Goal: Task Accomplishment & Management: Complete application form

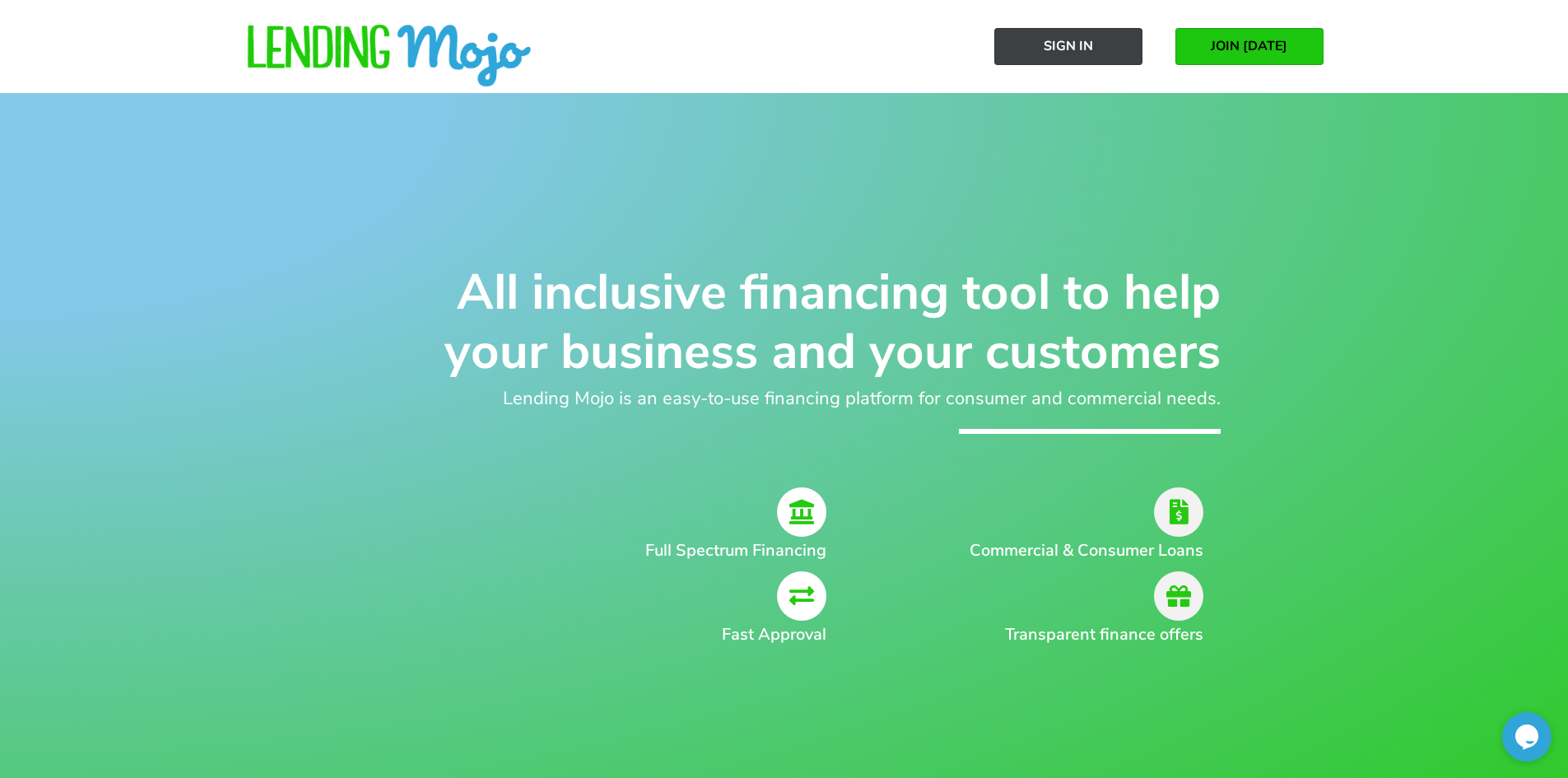
click at [1095, 43] on link "Sign In" at bounding box center [1068, 46] width 148 height 37
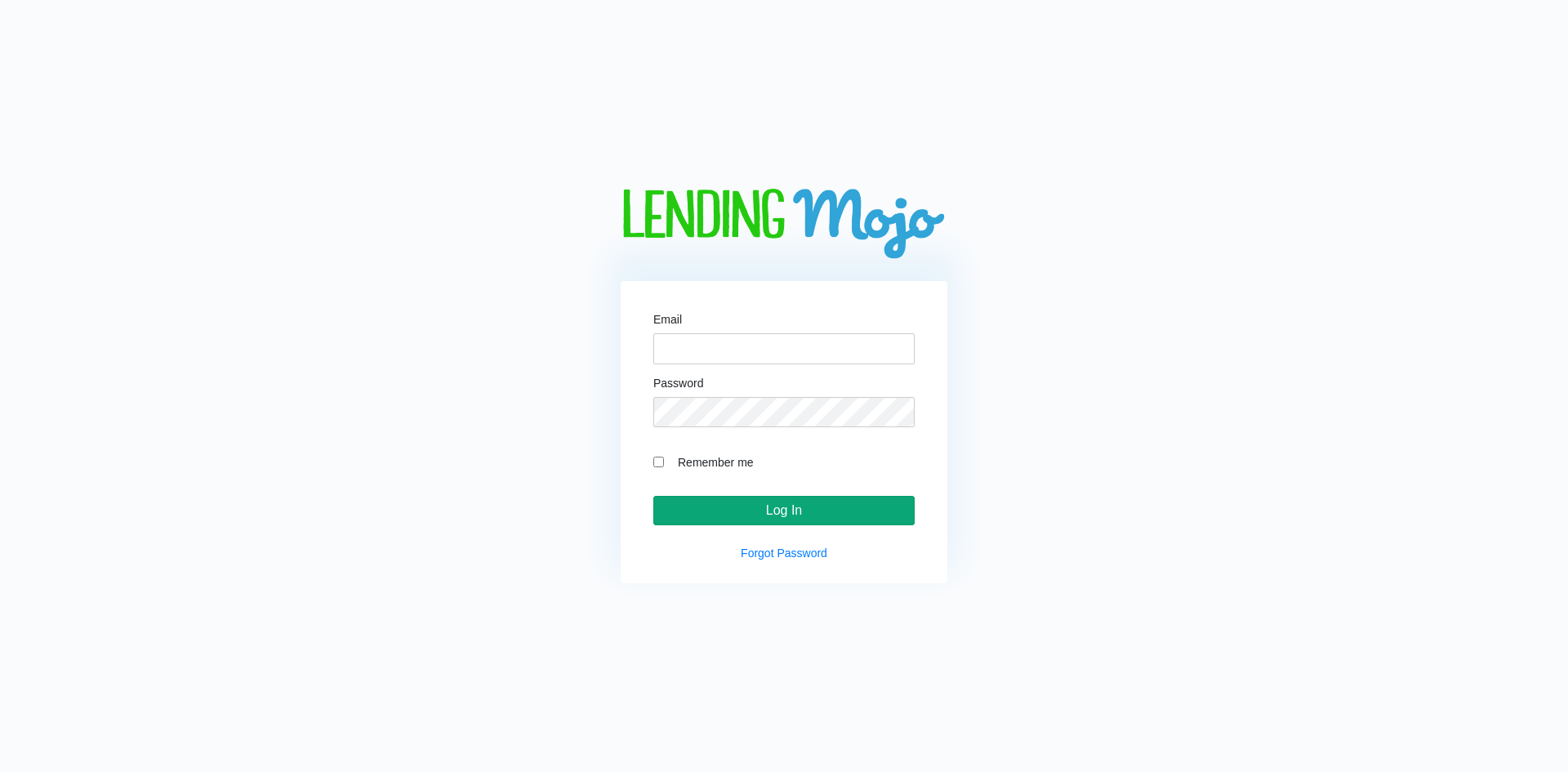
type input "[PERSON_NAME][EMAIL_ADDRESS][DOMAIN_NAME]"
click at [736, 511] on input "Log In" at bounding box center [784, 510] width 262 height 30
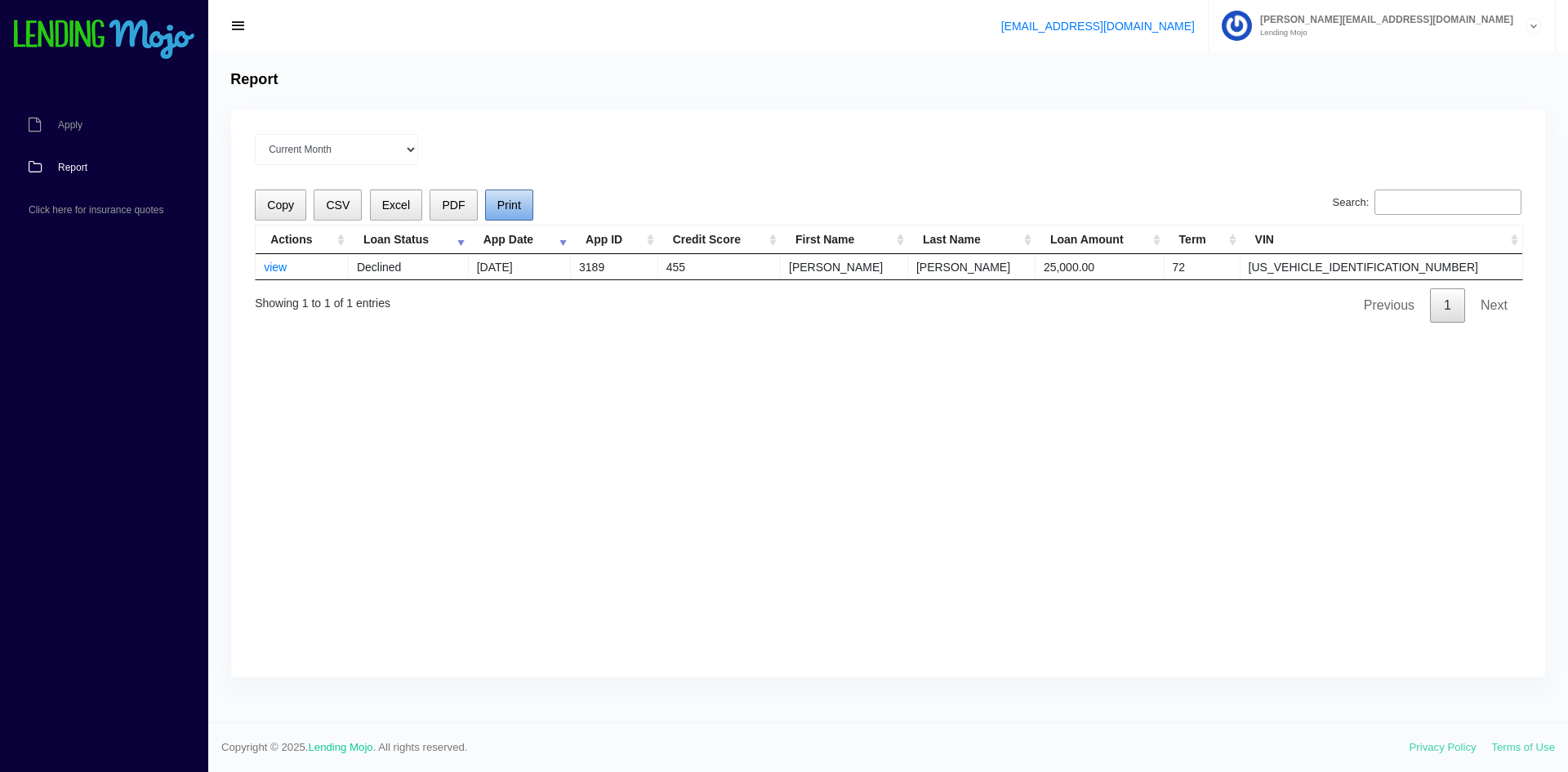
click at [511, 205] on span "Print" at bounding box center [508, 205] width 23 height 13
click at [79, 122] on span "Apply" at bounding box center [70, 125] width 24 height 10
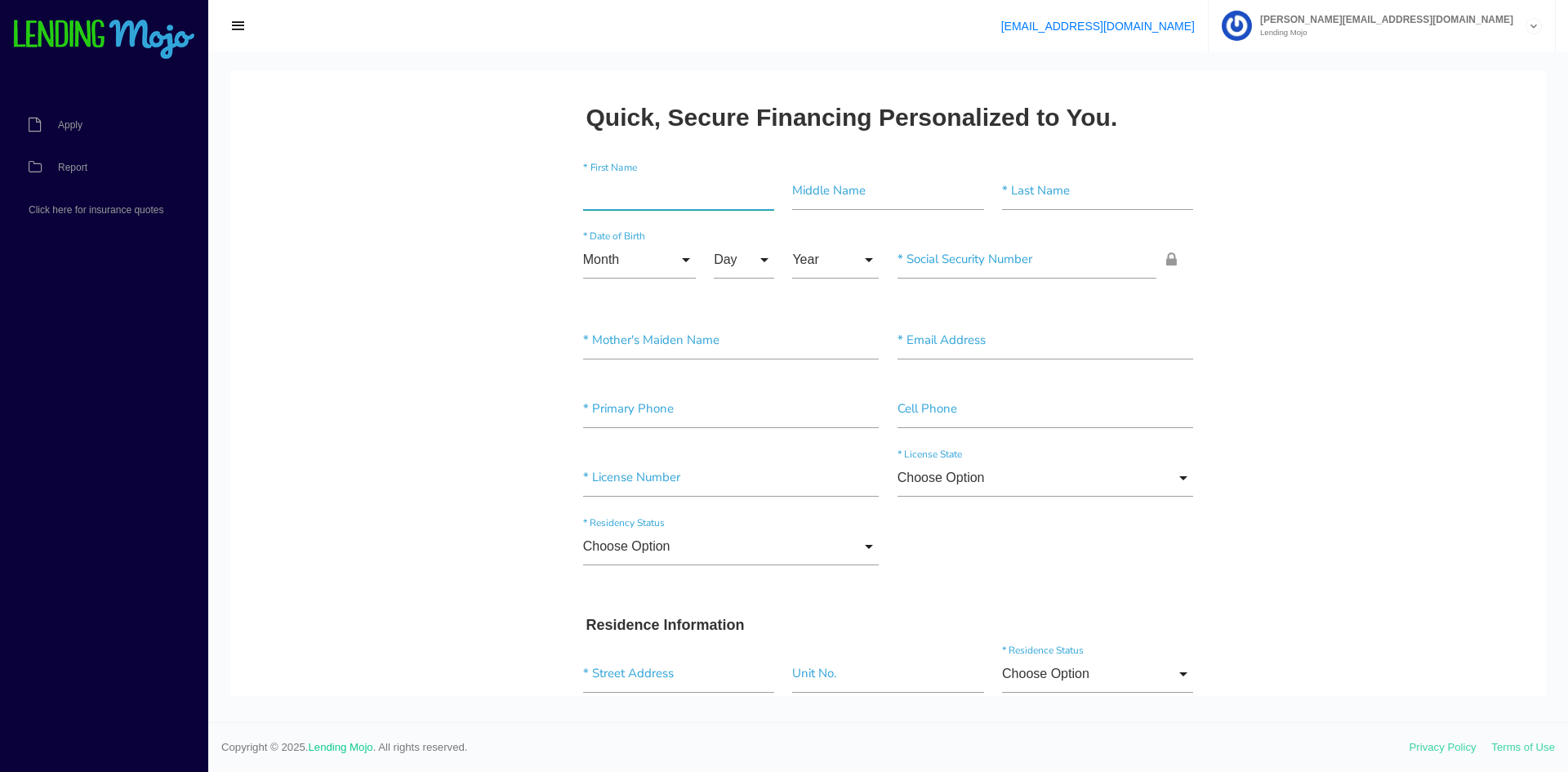
click at [616, 199] on input"] "text" at bounding box center [678, 191] width 191 height 37
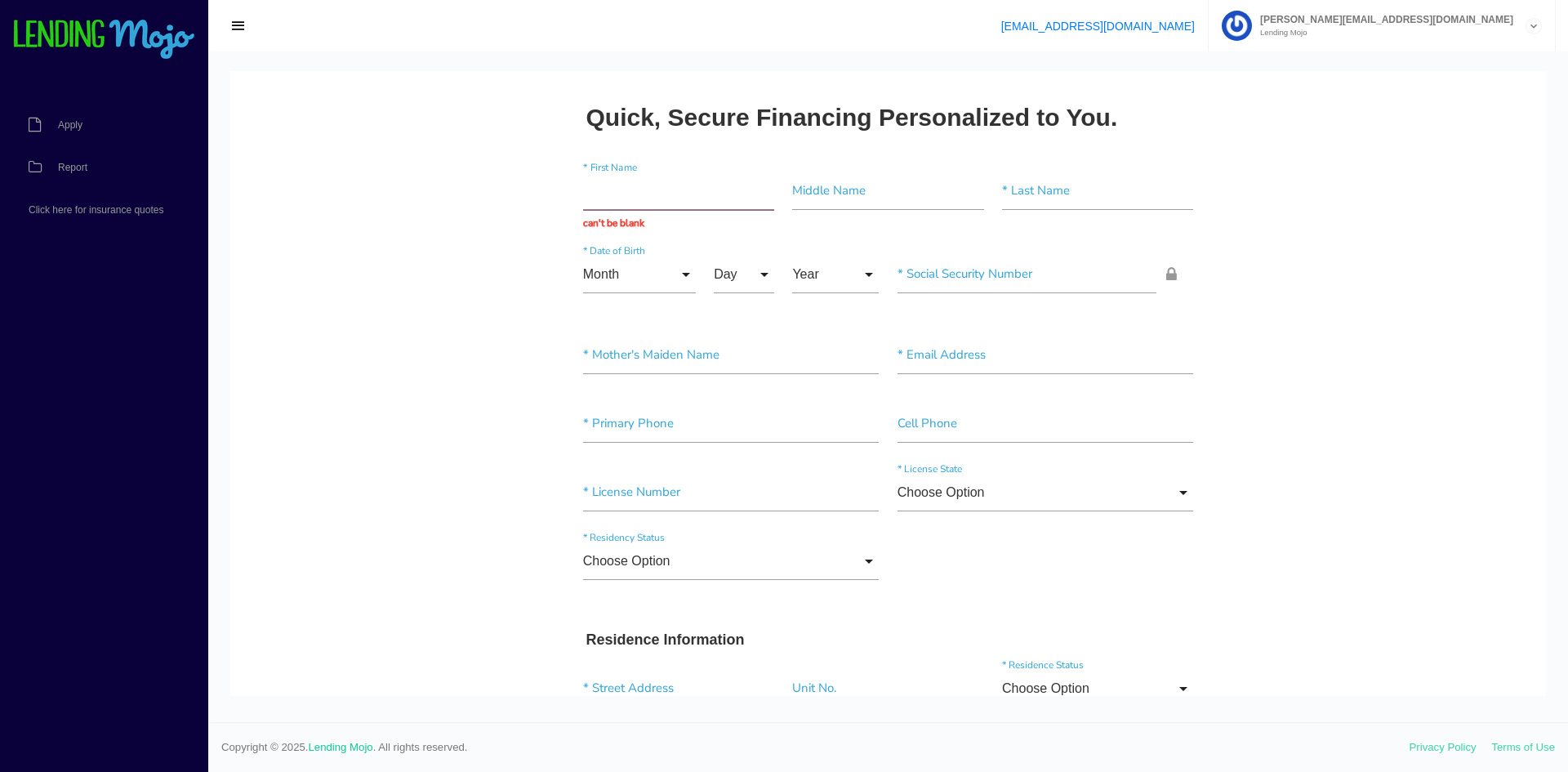
click at [638, 198] on input "text" at bounding box center [678, 191] width 191 height 37
type input "j"
type input "JOSE"
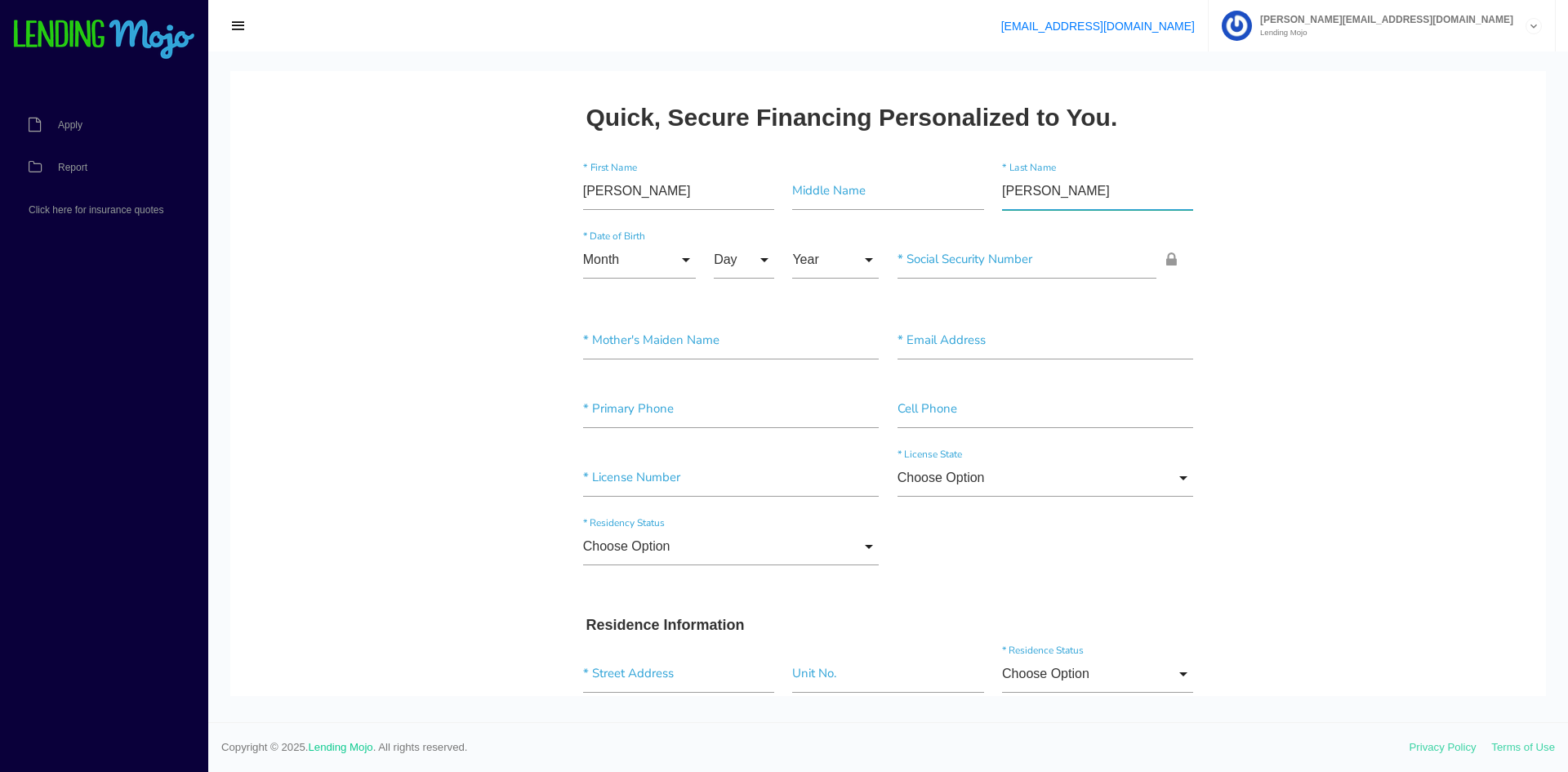
type input"] "[PERSON_NAME]"
click at [667, 256] on input "Month" at bounding box center [639, 260] width 113 height 37
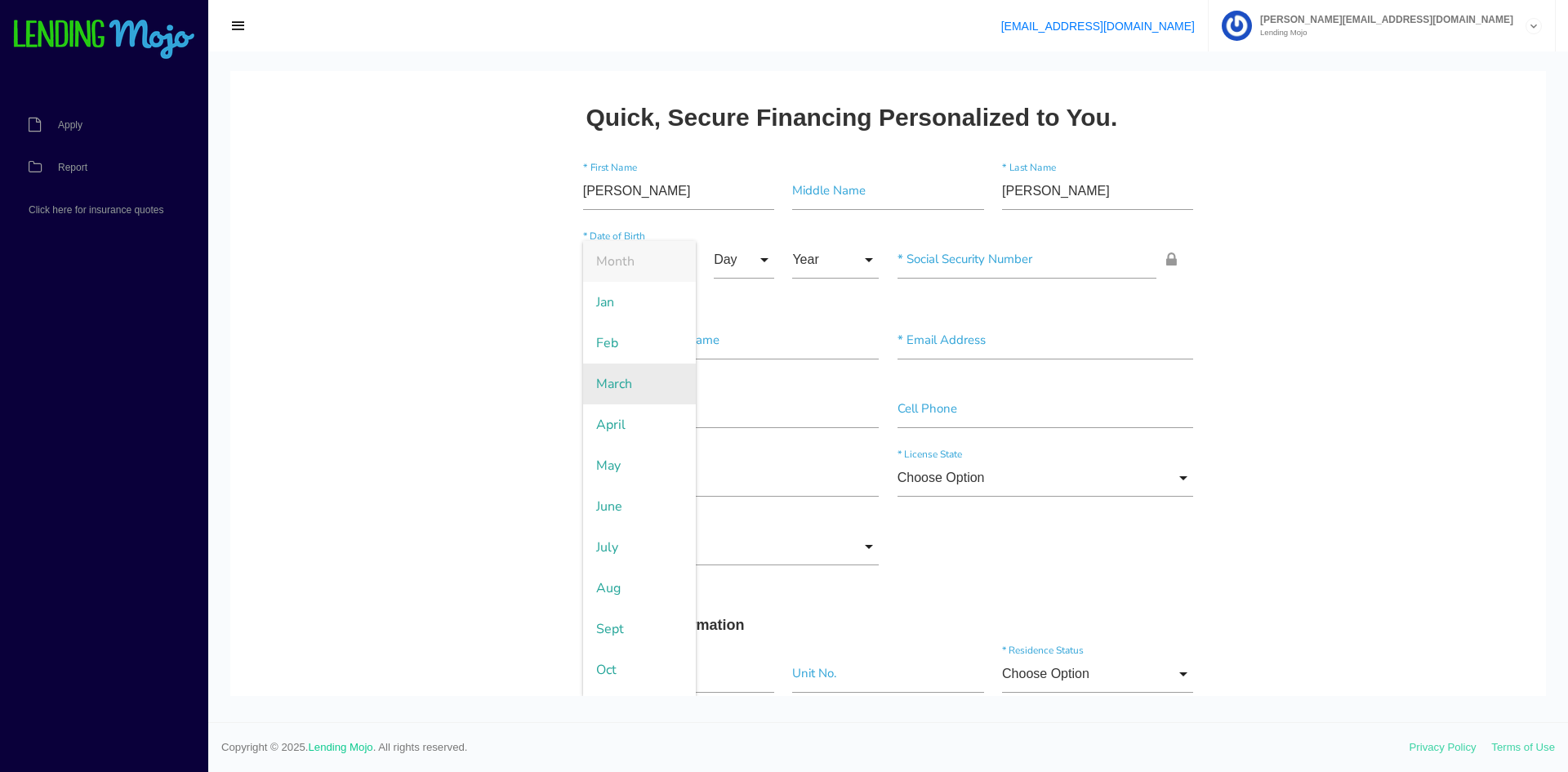
click at [628, 385] on span "March" at bounding box center [639, 384] width 113 height 41
type input "March"
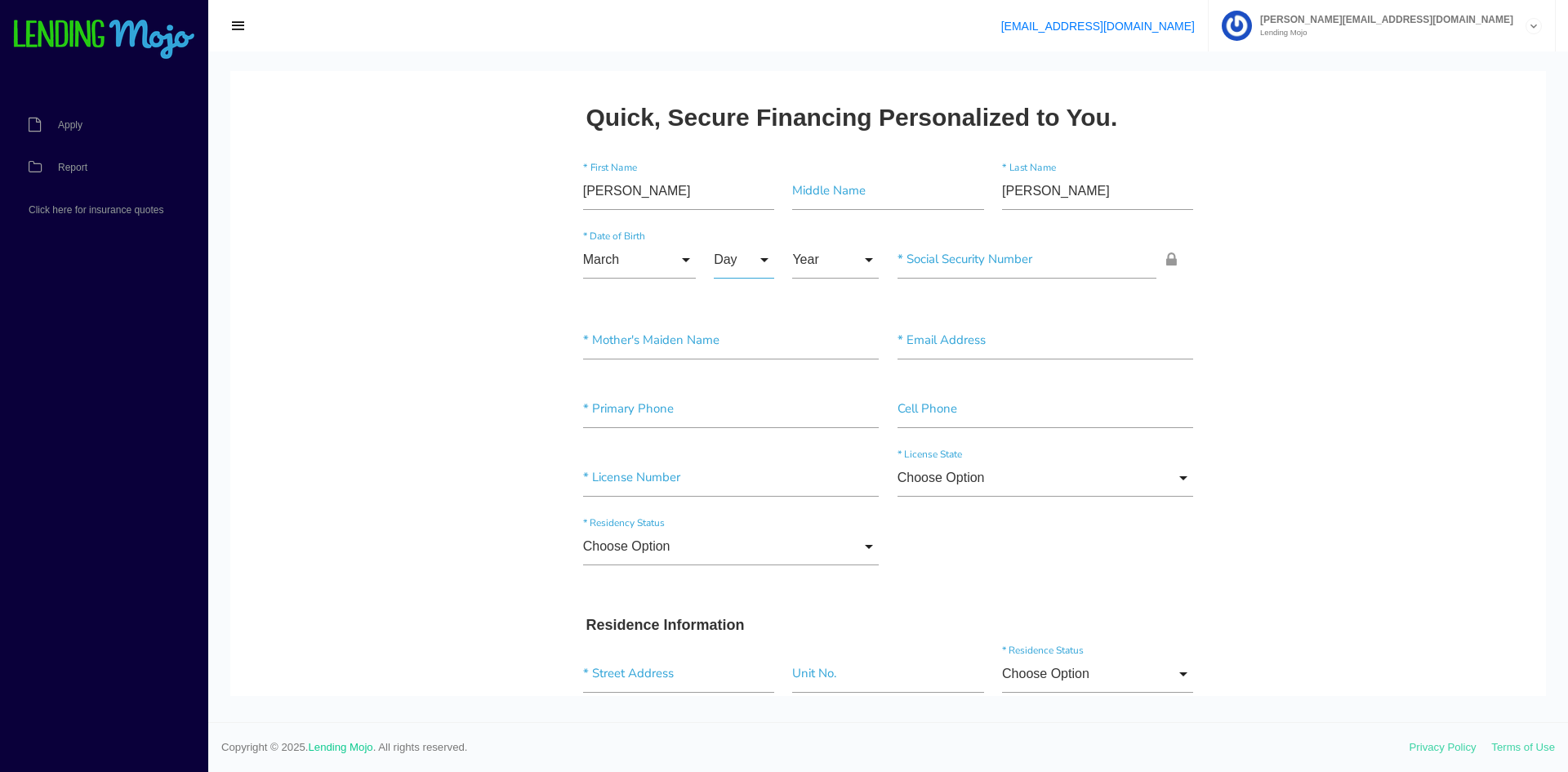
click at [746, 262] on input "Day" at bounding box center [743, 260] width 61 height 37
click at [733, 630] on span "19" at bounding box center [754, 629] width 82 height 41
type input "19"
click at [822, 265] on input "Year" at bounding box center [835, 260] width 87 height 37
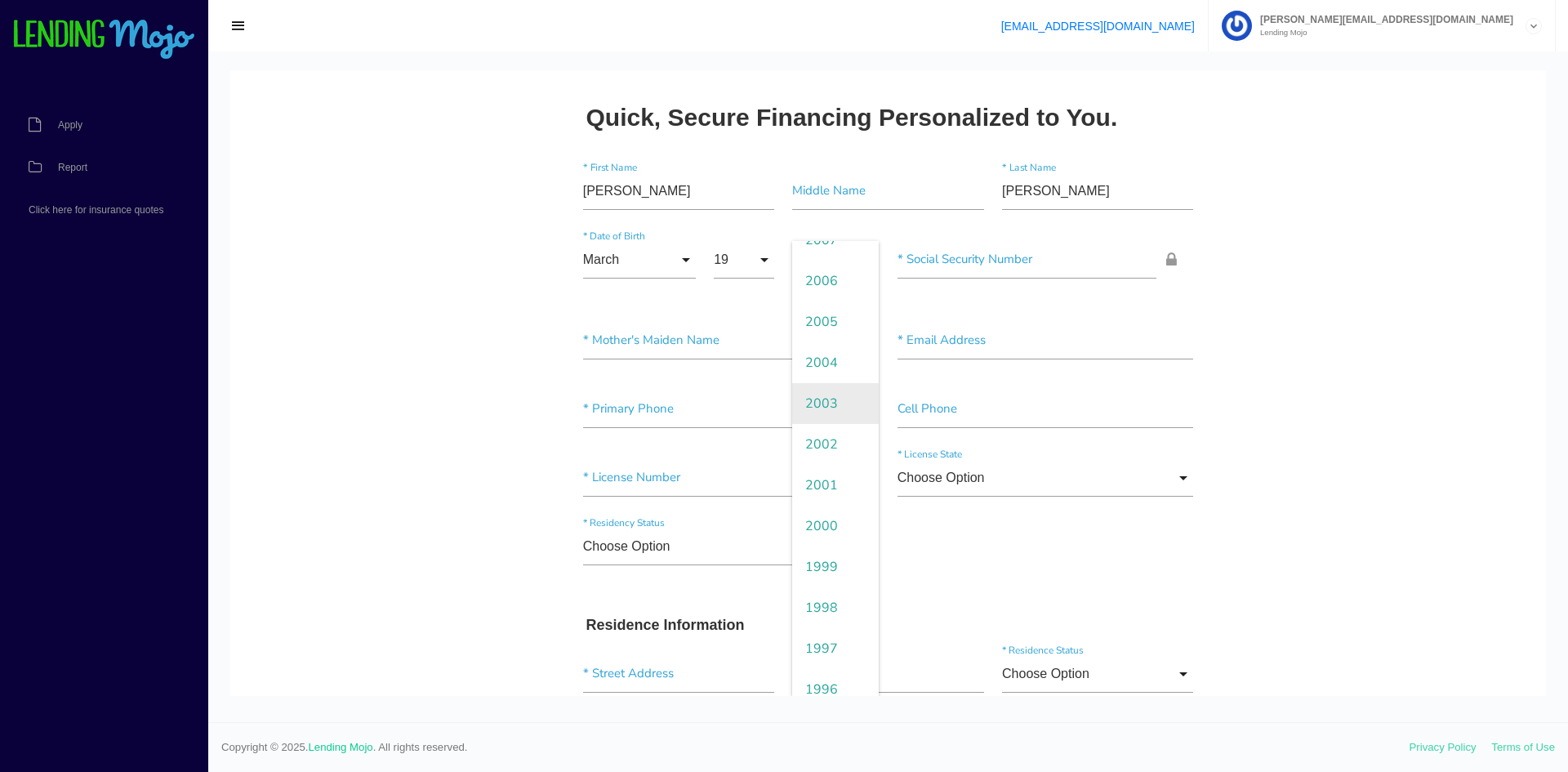
scroll to position [327, 0]
click at [824, 580] on span "1992" at bounding box center [835, 588] width 87 height 41
type input "1992"
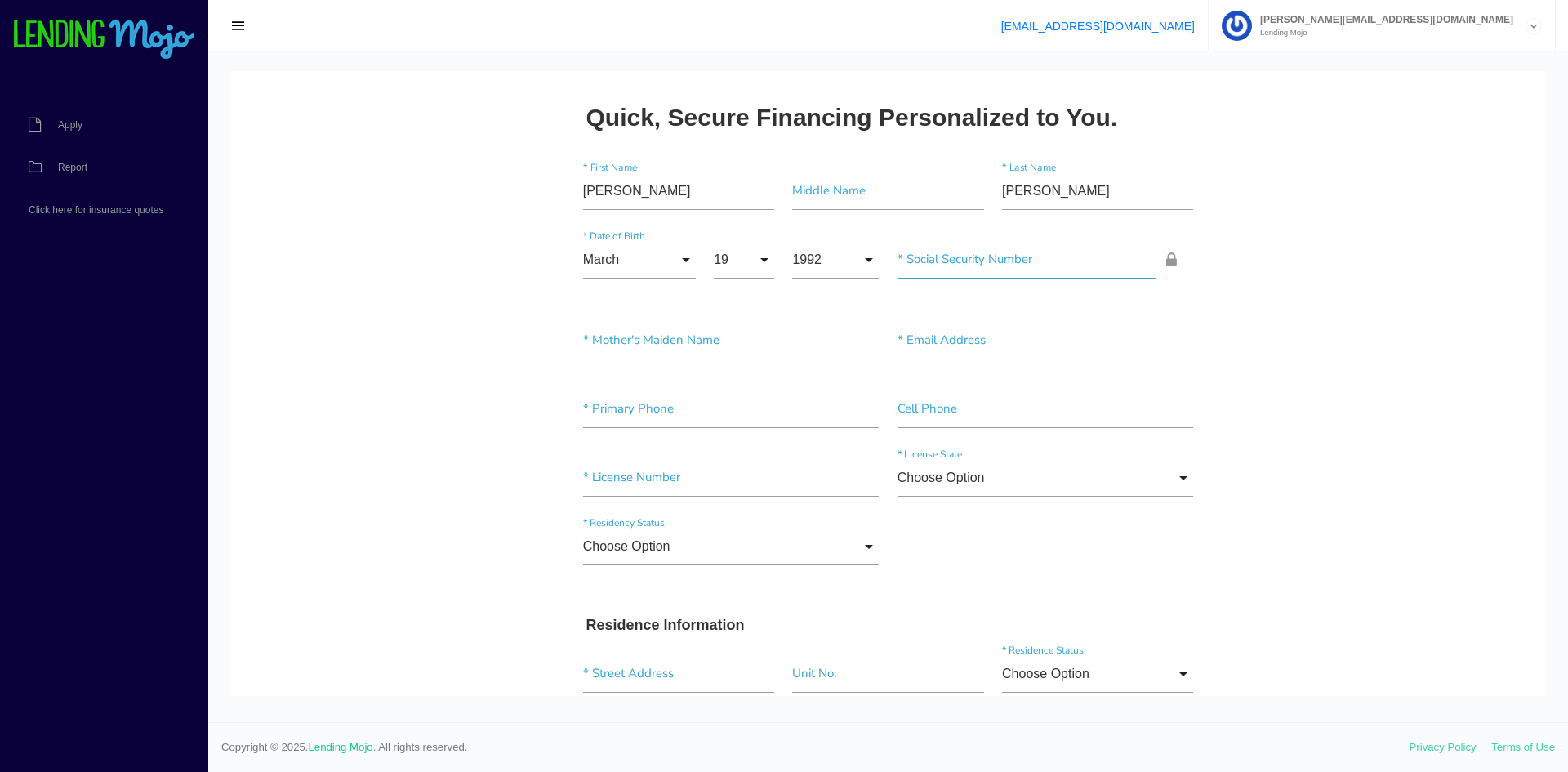
click at [985, 255] on input"] "text" at bounding box center [1027, 260] width 260 height 37
type input"] "153-41-6681"
type input"] "RUIZ"
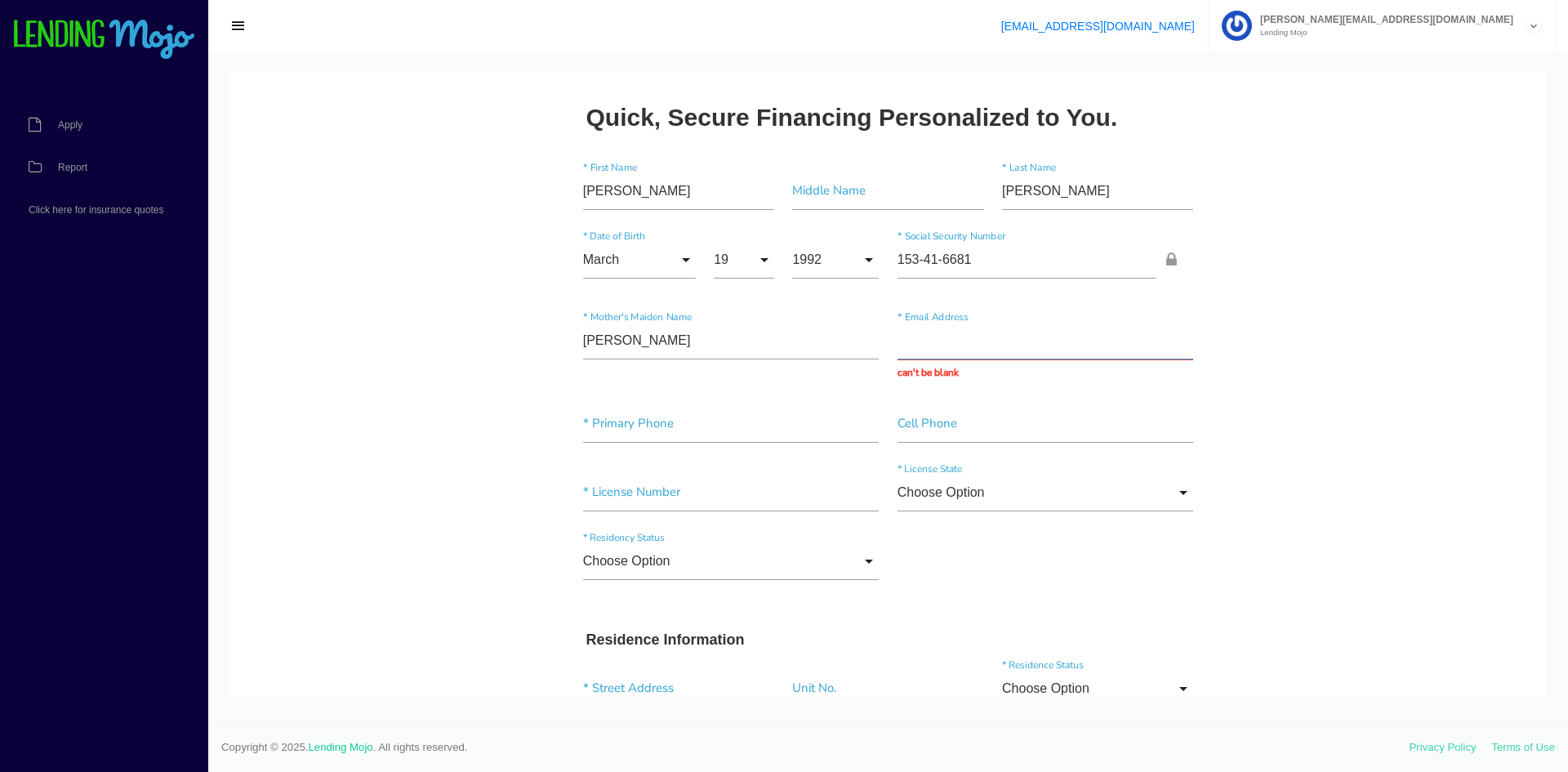
click at [985, 344] on input "text" at bounding box center [1046, 341] width 296 height 37
paste input "[EMAIL_ADDRESS][DOMAIN_NAME]"
type input "[EMAIL_ADDRESS][DOMAIN_NAME]"
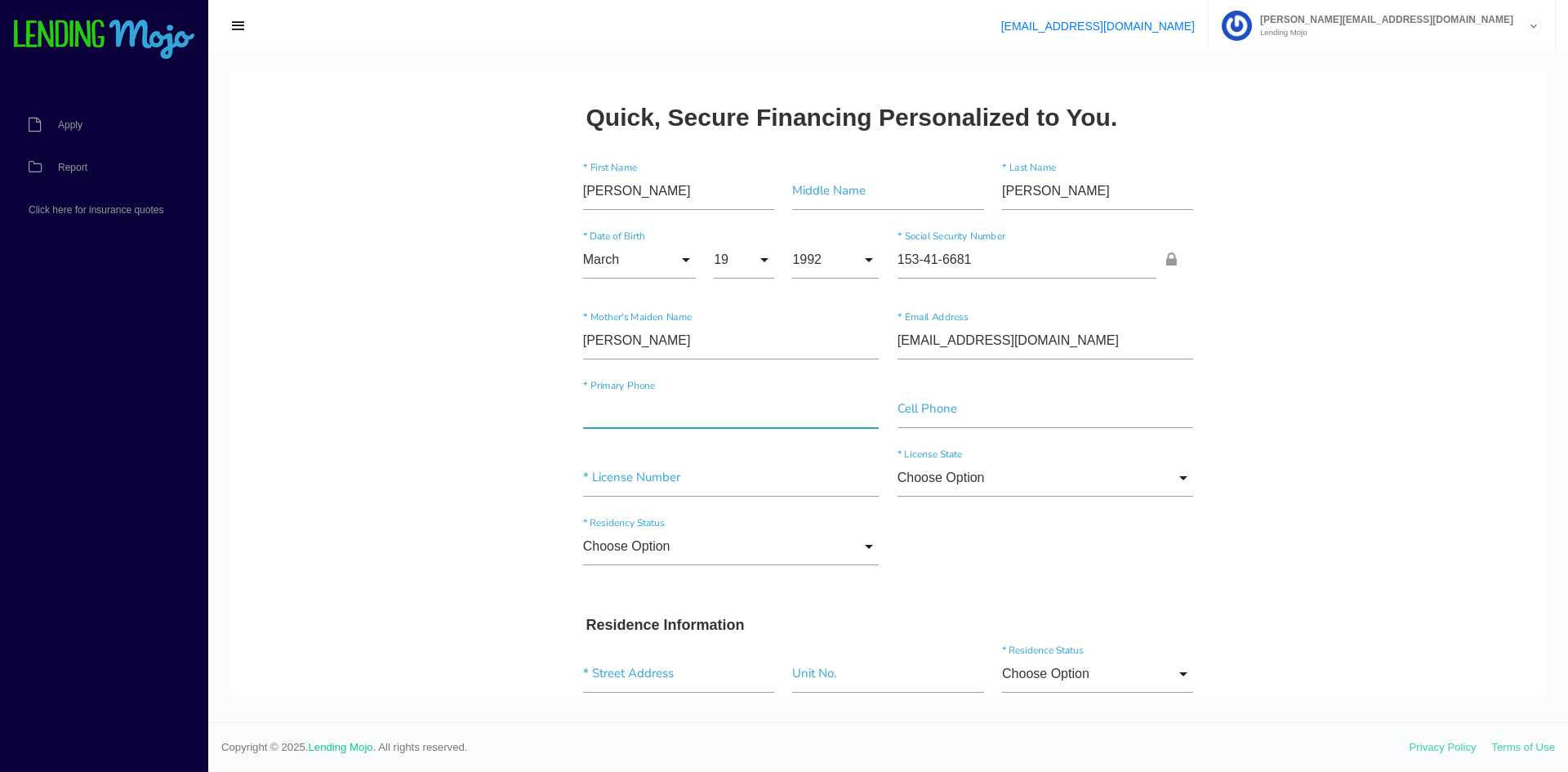
click at [716, 433] on div "* Primary Phone" at bounding box center [731, 412] width 315 height 44
type input"] "[PHONE_NUMBER]"
type input"] "P365421920990"
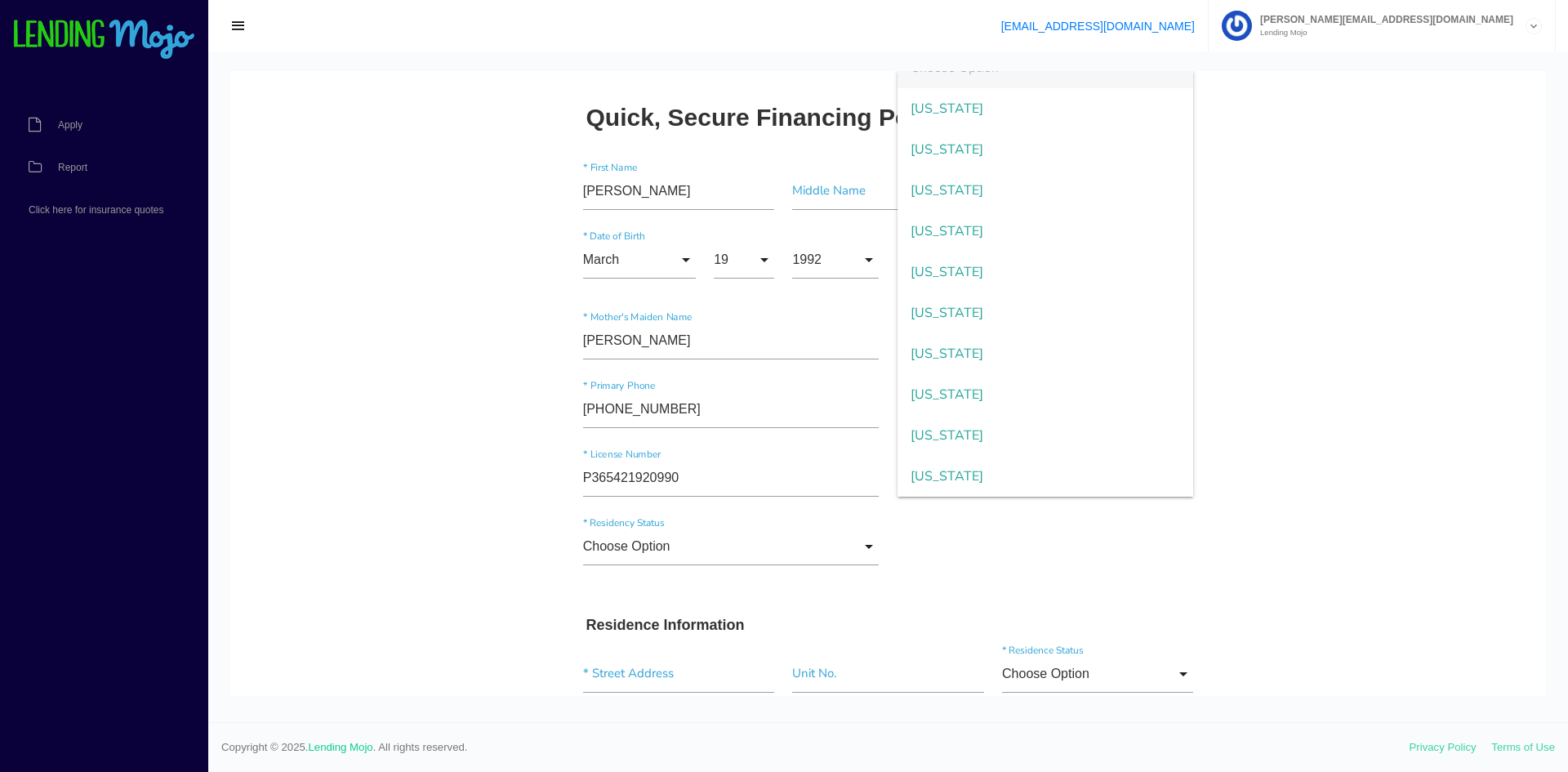
scroll to position [257, 0]
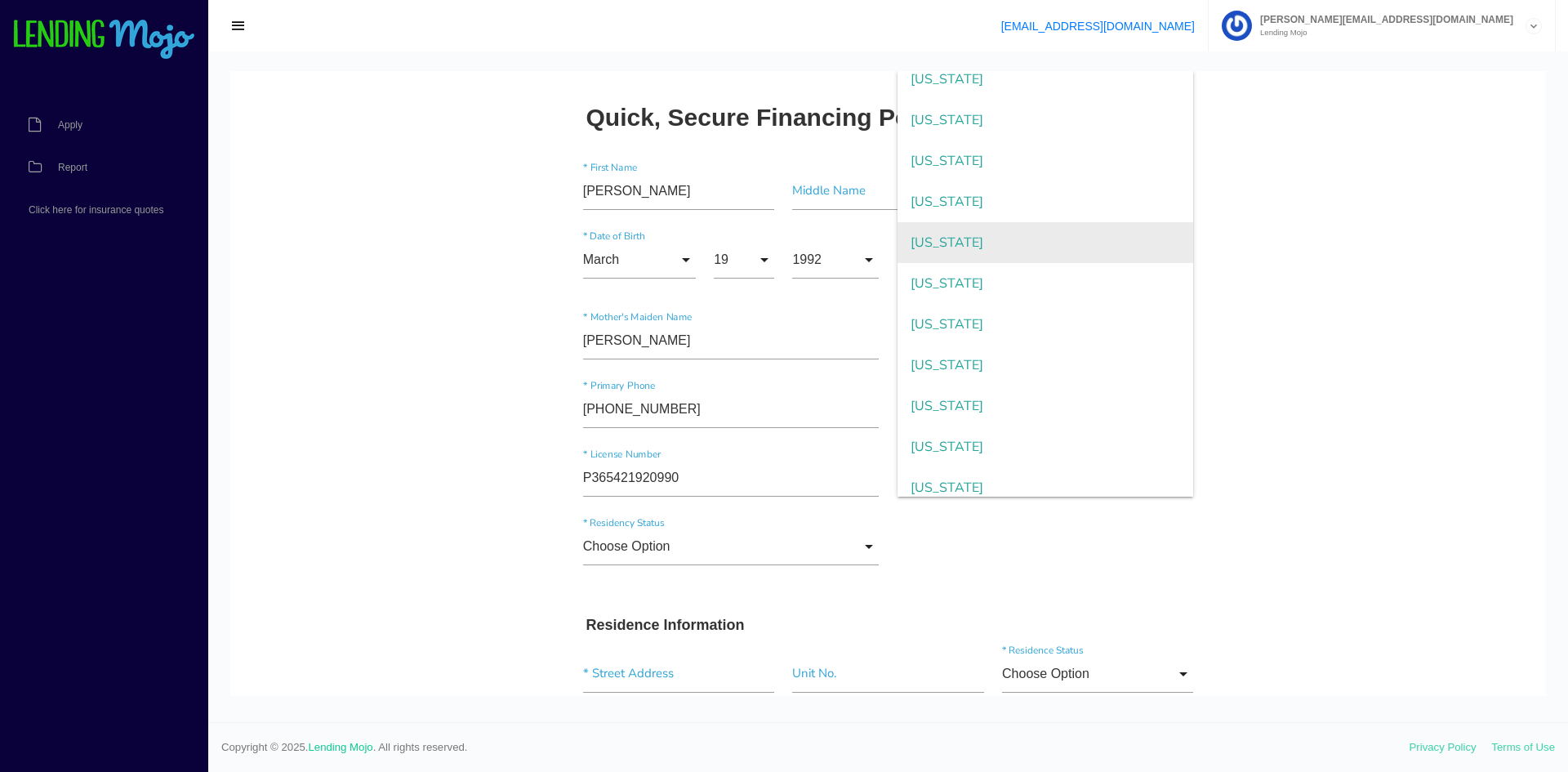
click at [1045, 236] on span "Florida" at bounding box center [1046, 243] width 296 height 41
type input "Florida"
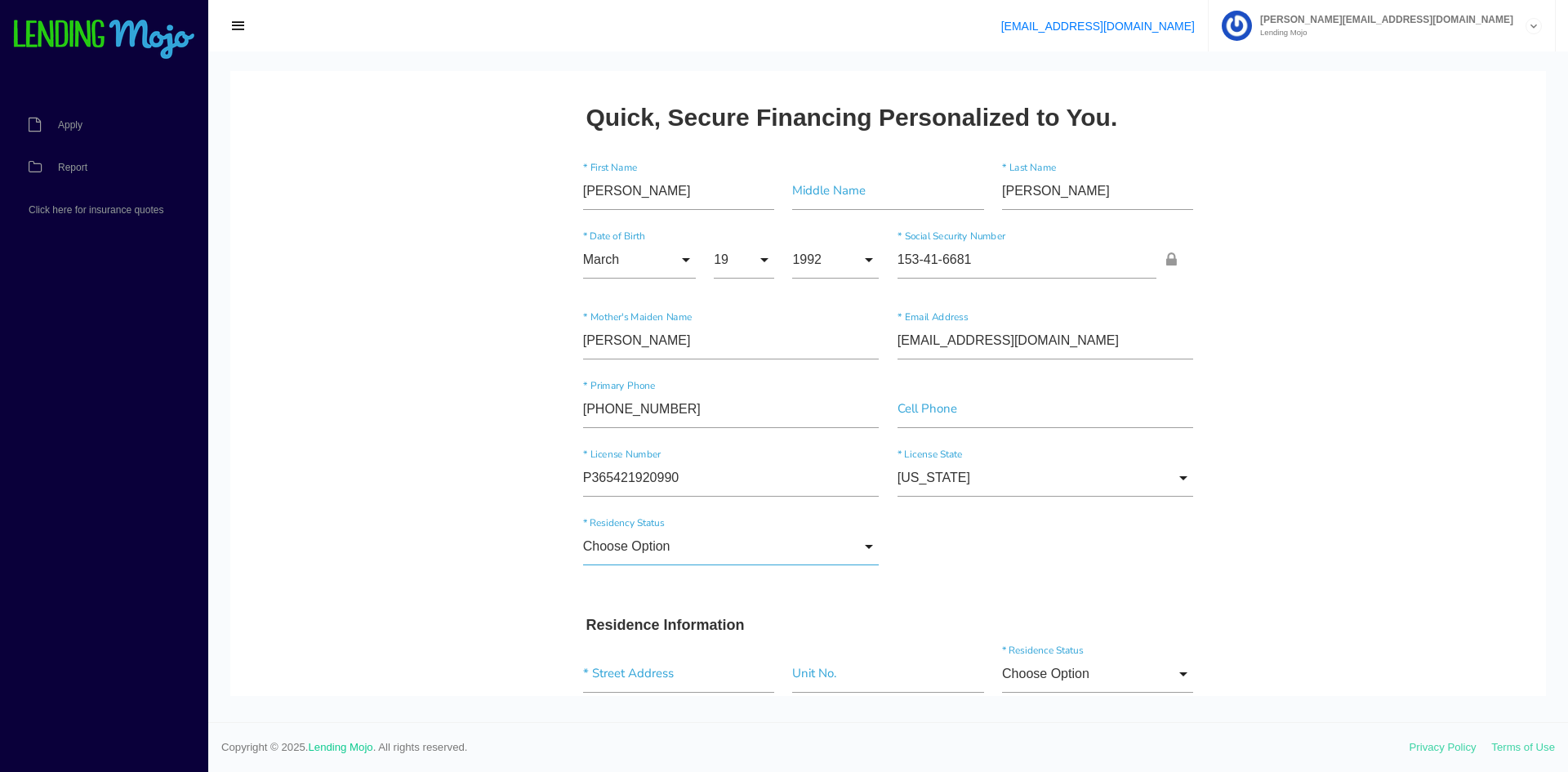
click at [615, 549] on input "Choose Option" at bounding box center [731, 546] width 296 height 37
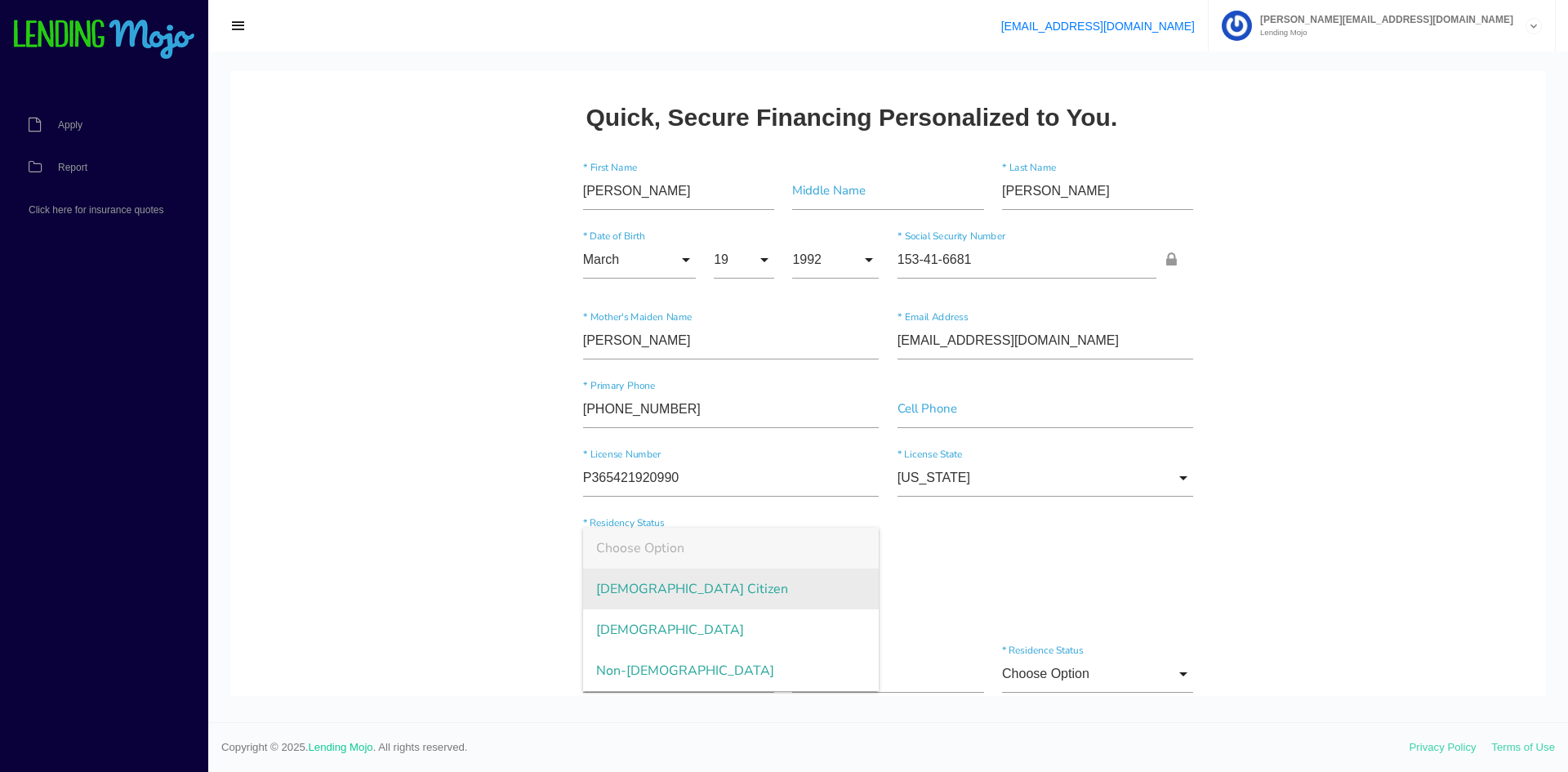
click at [626, 588] on span "US Citizen" at bounding box center [731, 589] width 296 height 41
type input "US Citizen"
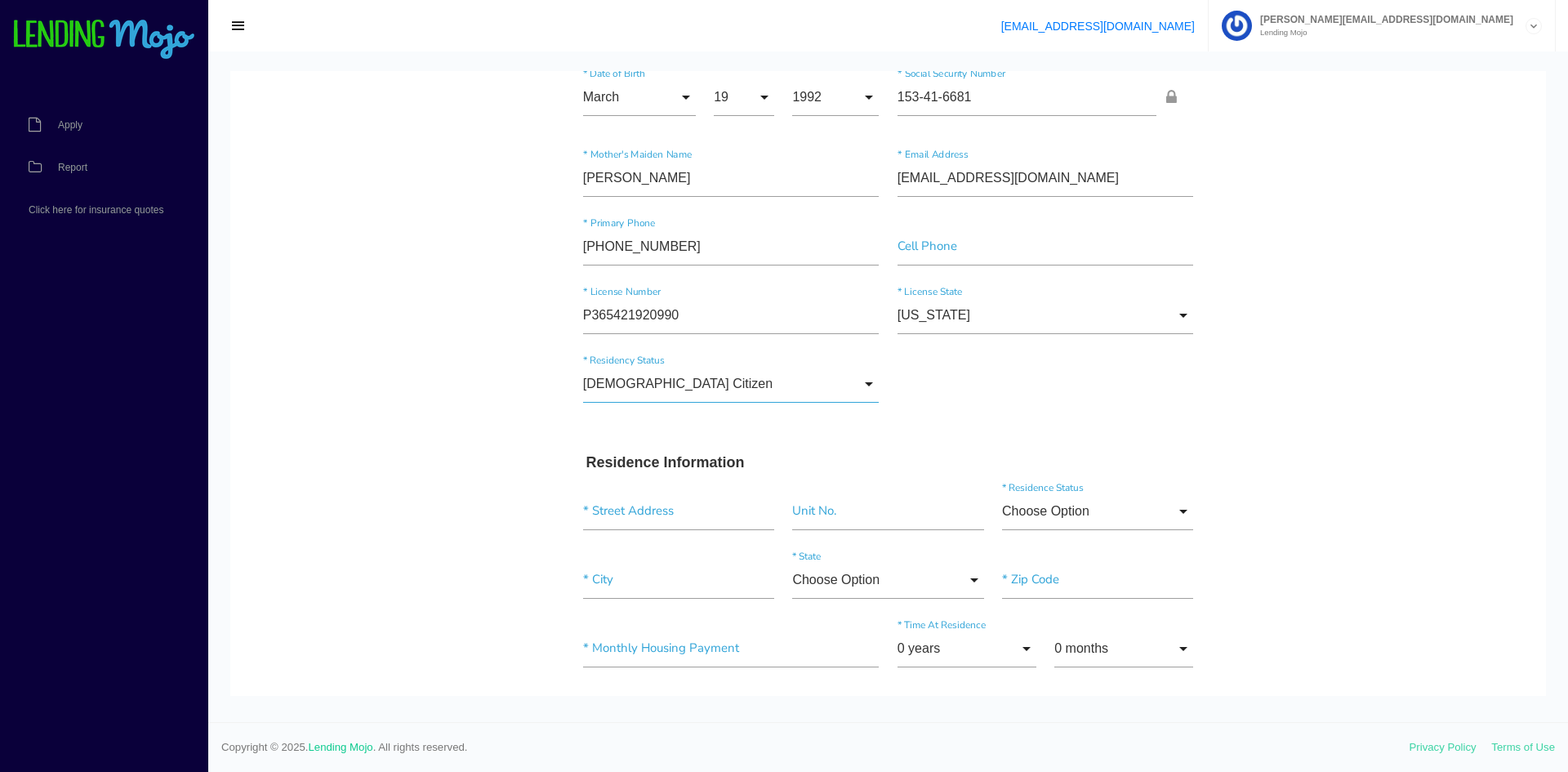
scroll to position [163, 0]
click at [614, 502] on input "text" at bounding box center [678, 510] width 191 height 37
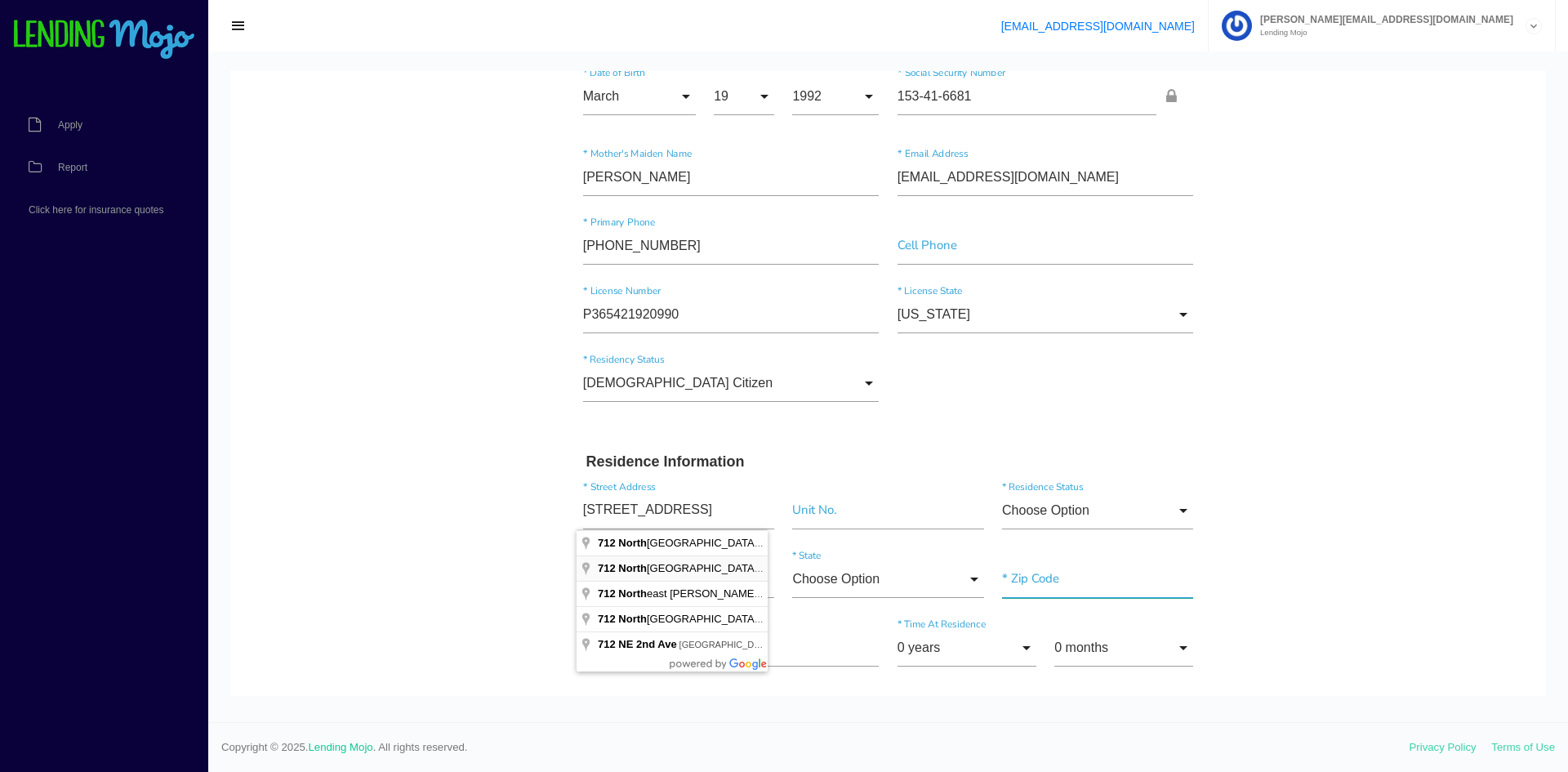
type input "712 NE 2nd Pl"
type input"] "[GEOGRAPHIC_DATA]"
type input"] "33909"
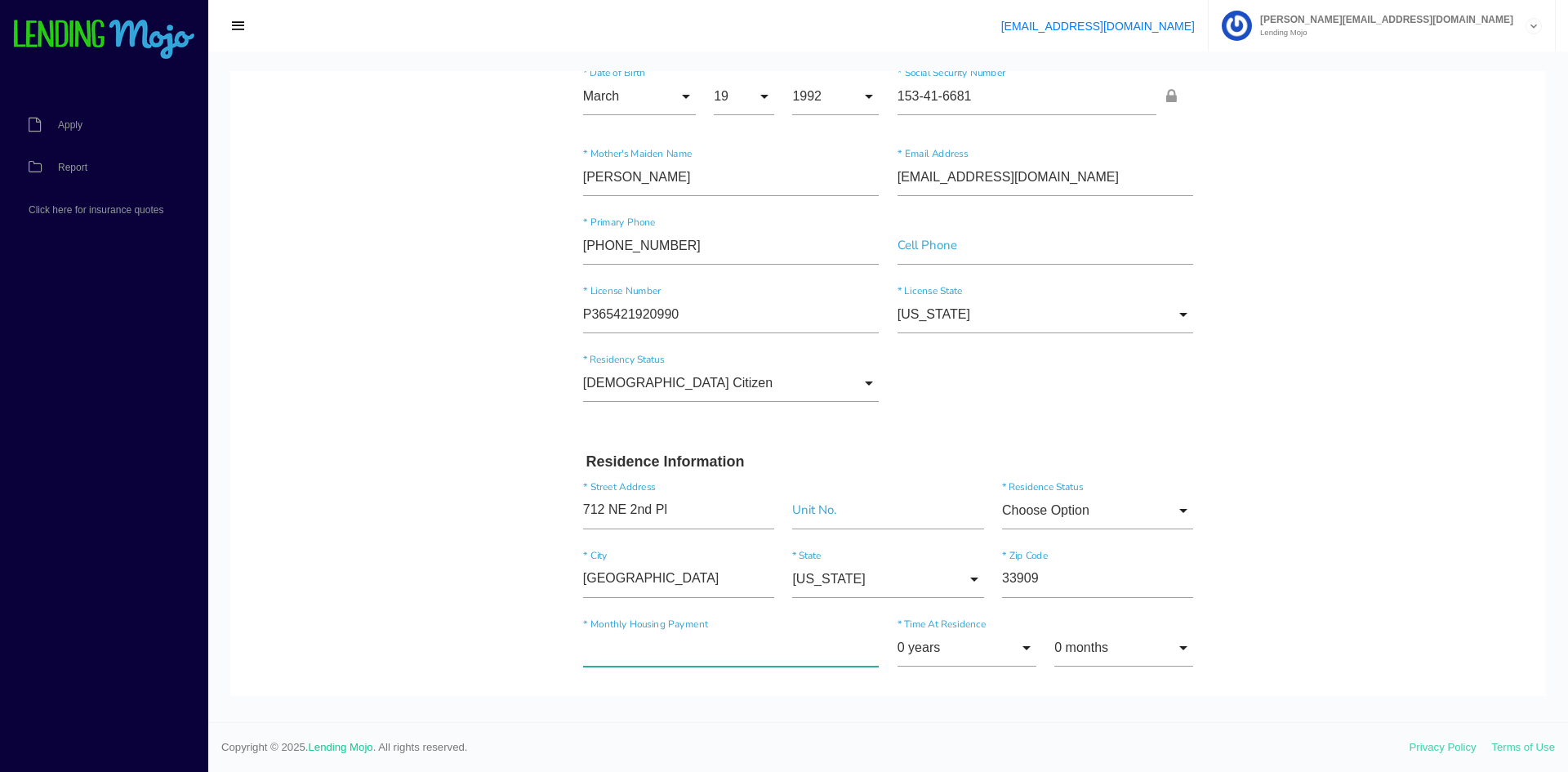
click at [654, 655] on input"] "text" at bounding box center [731, 647] width 296 height 37
click at [977, 644] on input "0 years" at bounding box center [966, 647] width 139 height 37
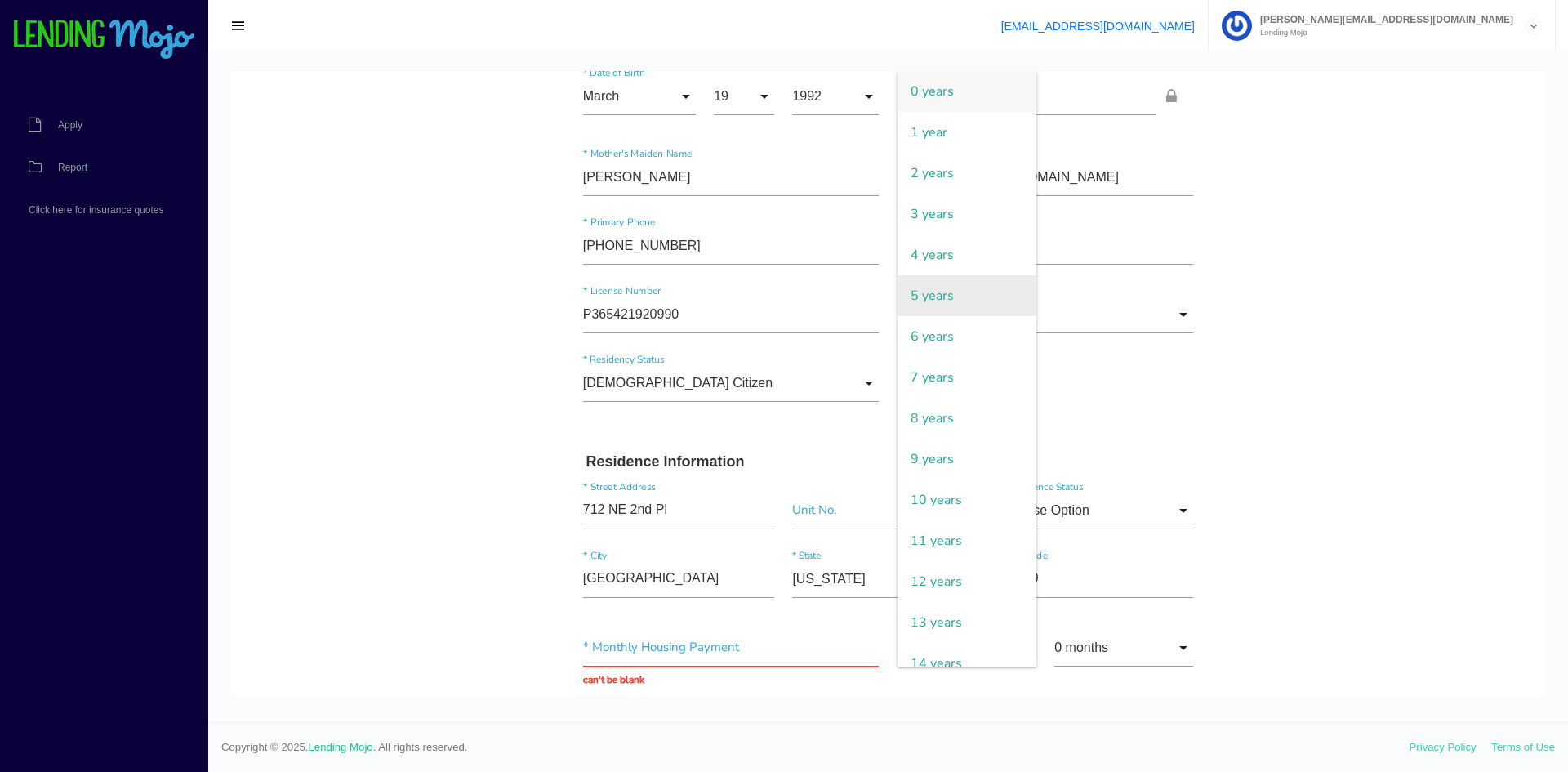
click at [966, 286] on span "5 years" at bounding box center [966, 296] width 139 height 41
type input "5 years"
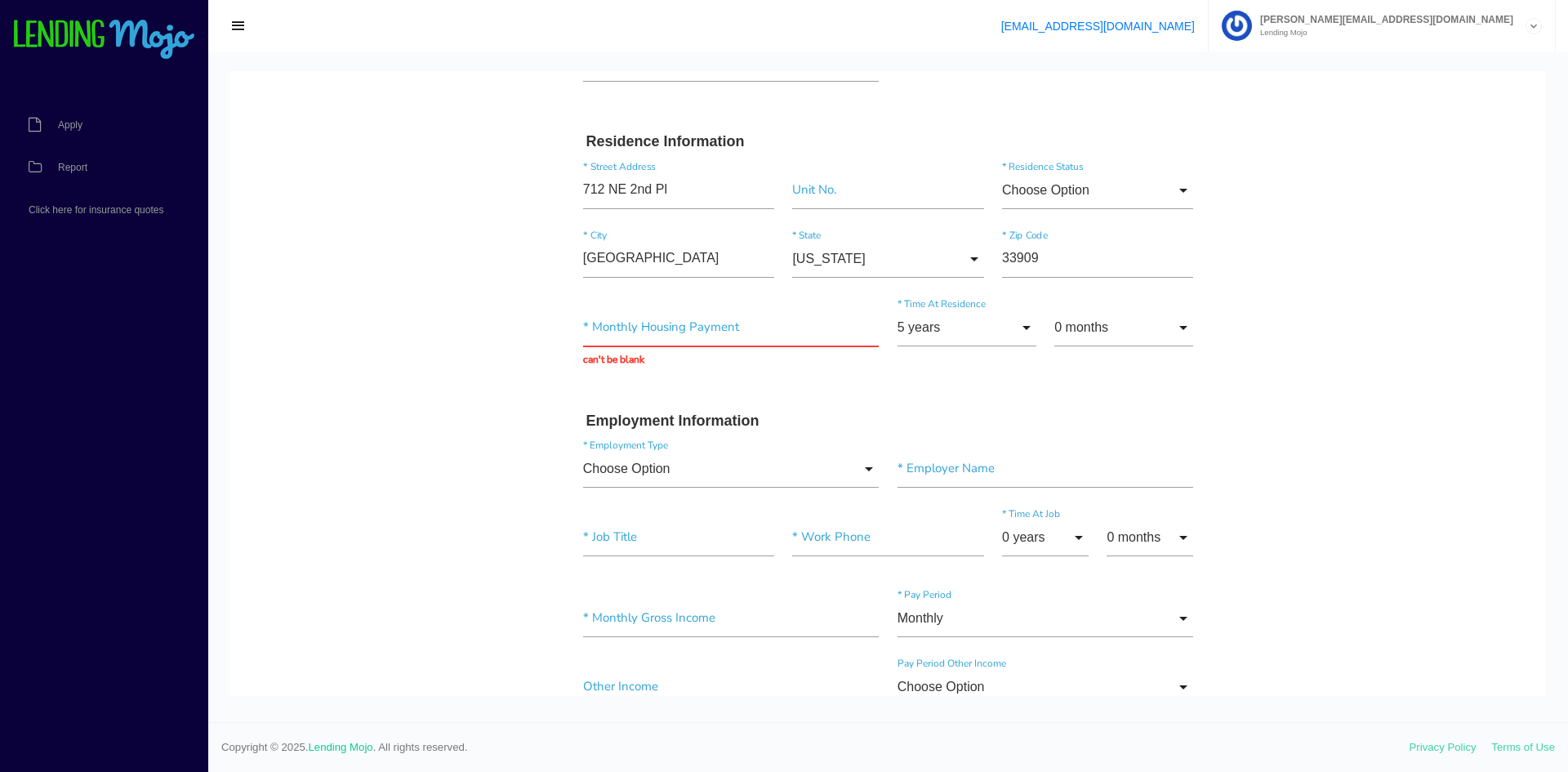
scroll to position [490, 0]
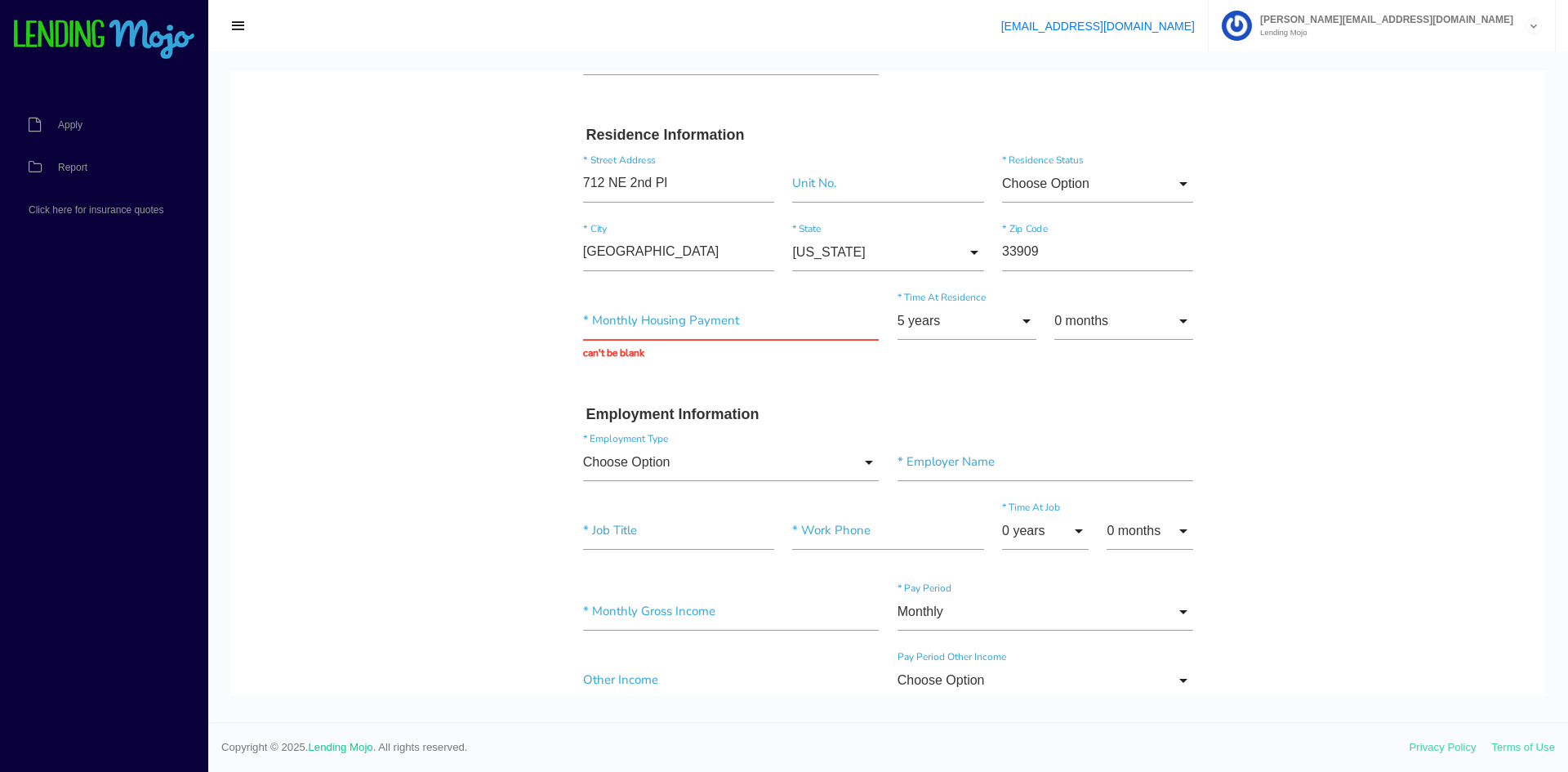
click at [684, 320] on input "text" at bounding box center [731, 320] width 296 height 37
drag, startPoint x: 720, startPoint y: 319, endPoint x: 544, endPoint y: 316, distance: 176.0
click at [544, 316] on body "Quick, Secure Financing Personalized to You. JOSE * First Name Middle Name PADR…" at bounding box center [887, 655] width 1316 height 2147
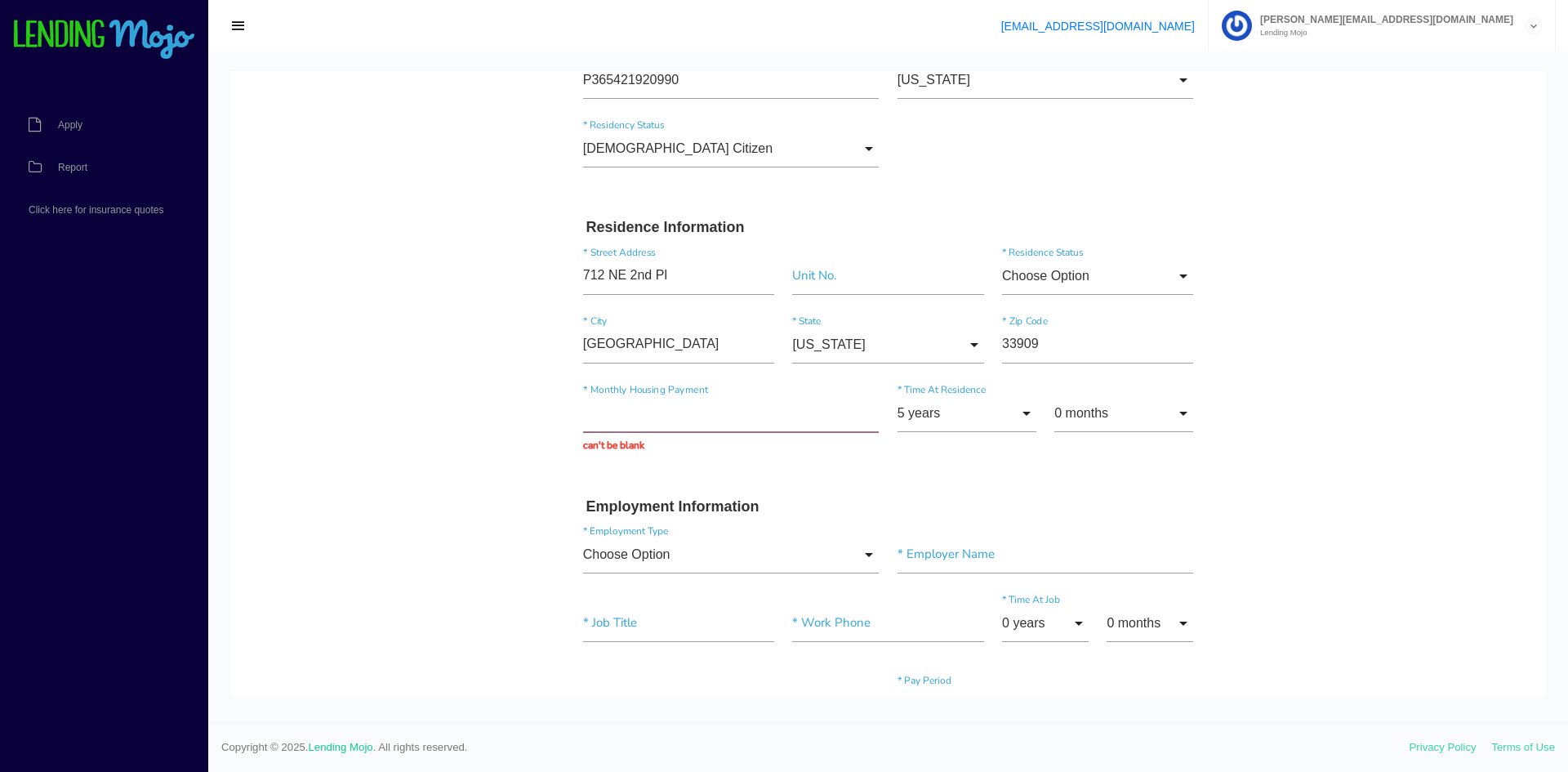
scroll to position [245, 0]
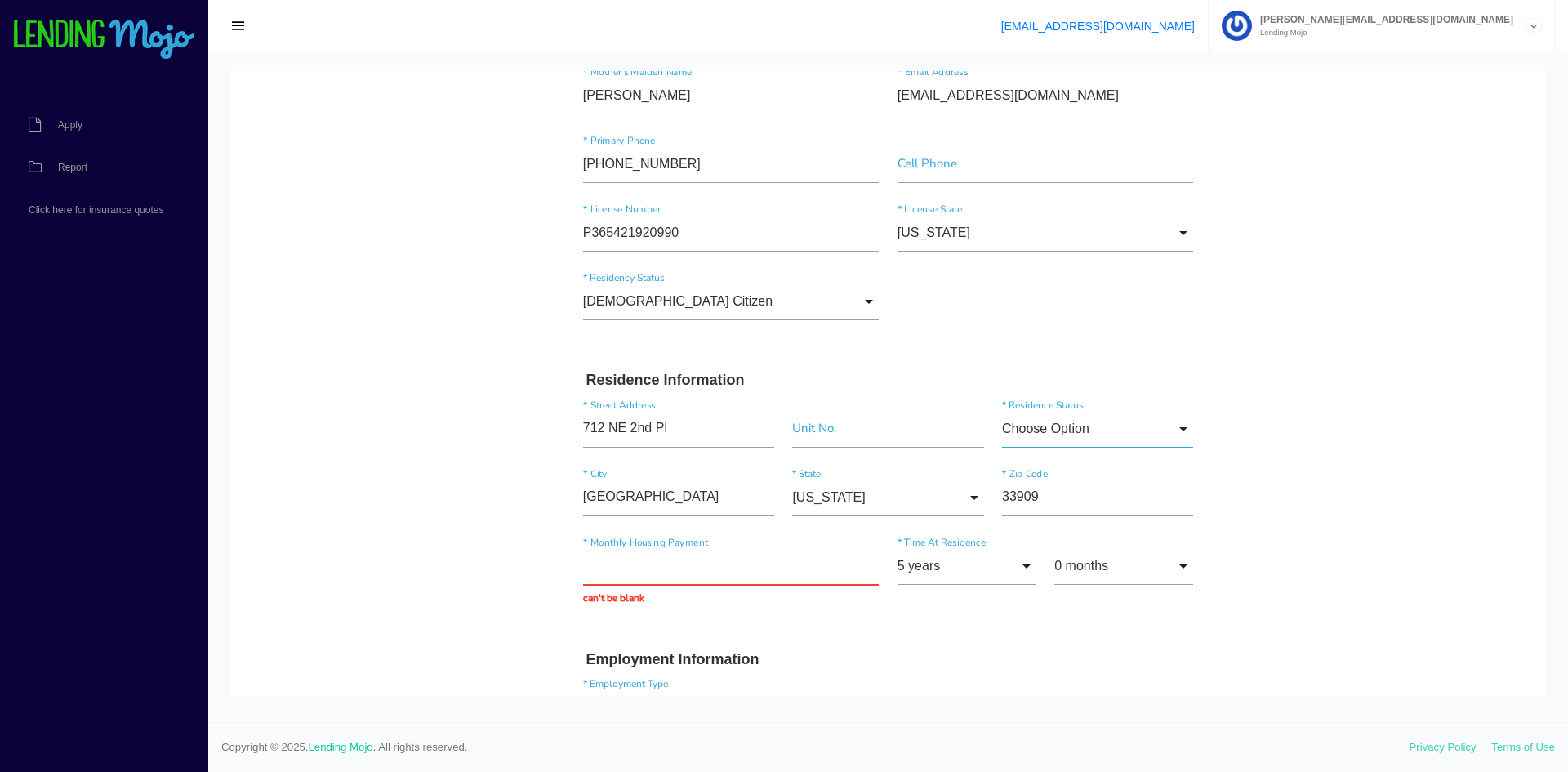
click at [1053, 428] on input "Choose Option" at bounding box center [1097, 428] width 191 height 37
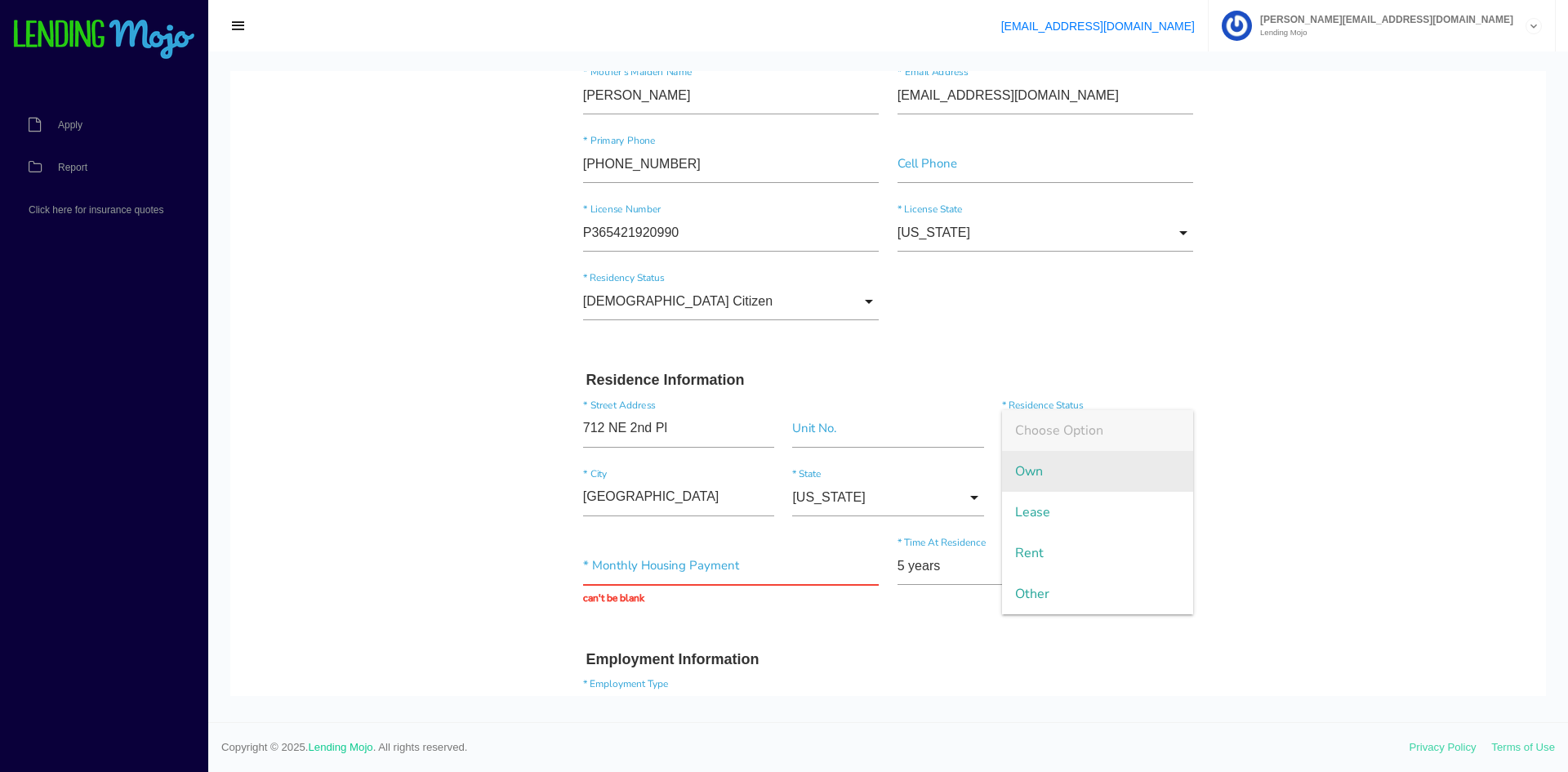
click at [1038, 461] on span "Own" at bounding box center [1097, 471] width 191 height 41
type input "Own"
click at [659, 541] on div "* Monthly Housing Payment can't be blank 5 years 0 years 1 year 2 years 3 years…" at bounding box center [887, 576] width 629 height 83
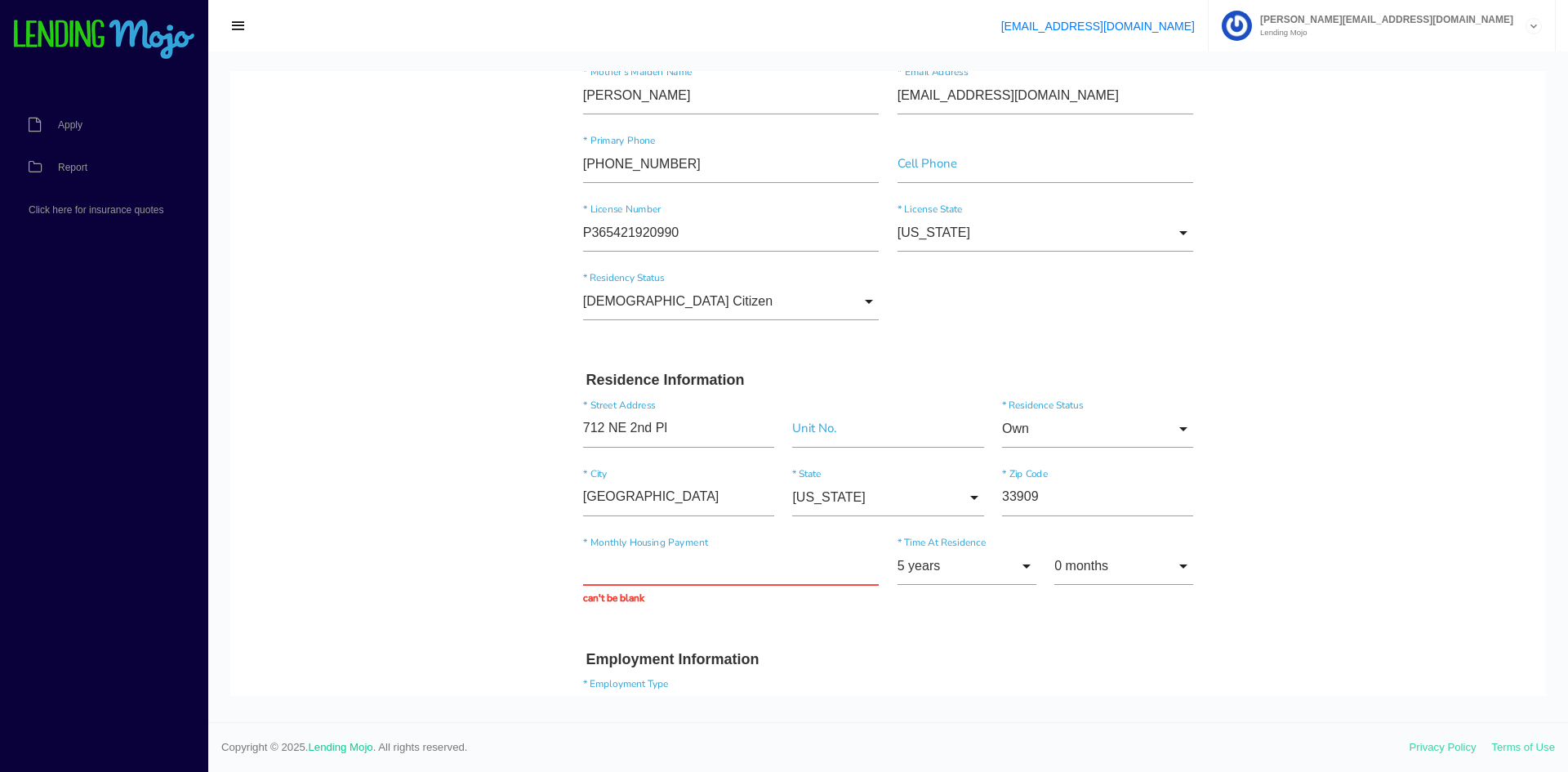
click at [664, 565] on input "text" at bounding box center [731, 566] width 296 height 37
type input "$0.00"
drag, startPoint x: 980, startPoint y: 759, endPoint x: 979, endPoint y: 745, distance: 14.0
click at [980, 759] on footer "Copyright © 2025. Lending Mojo . All rights reserved. Privacy Policy Terms of U…" at bounding box center [888, 746] width 1359 height 49
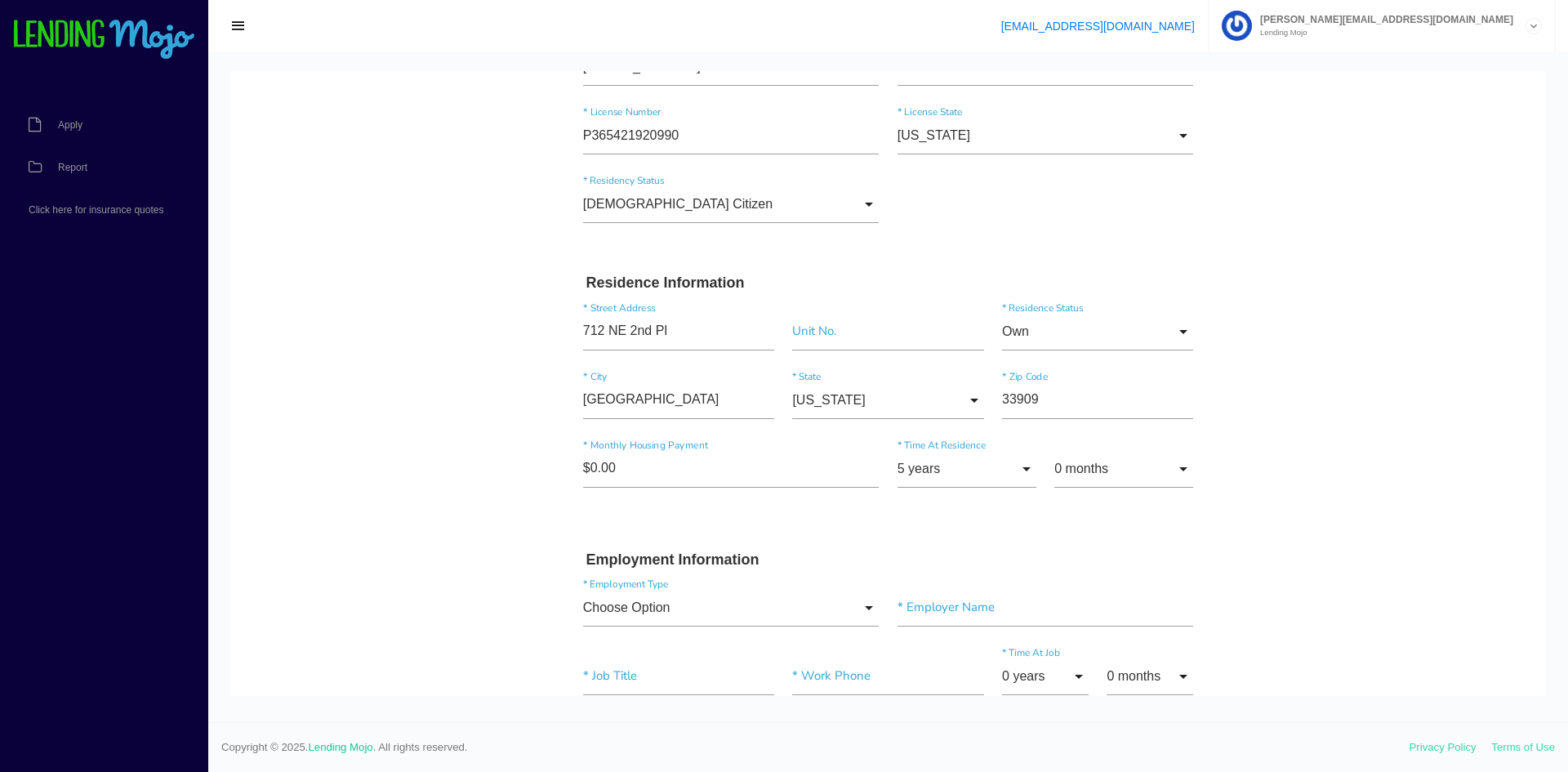
scroll to position [490, 0]
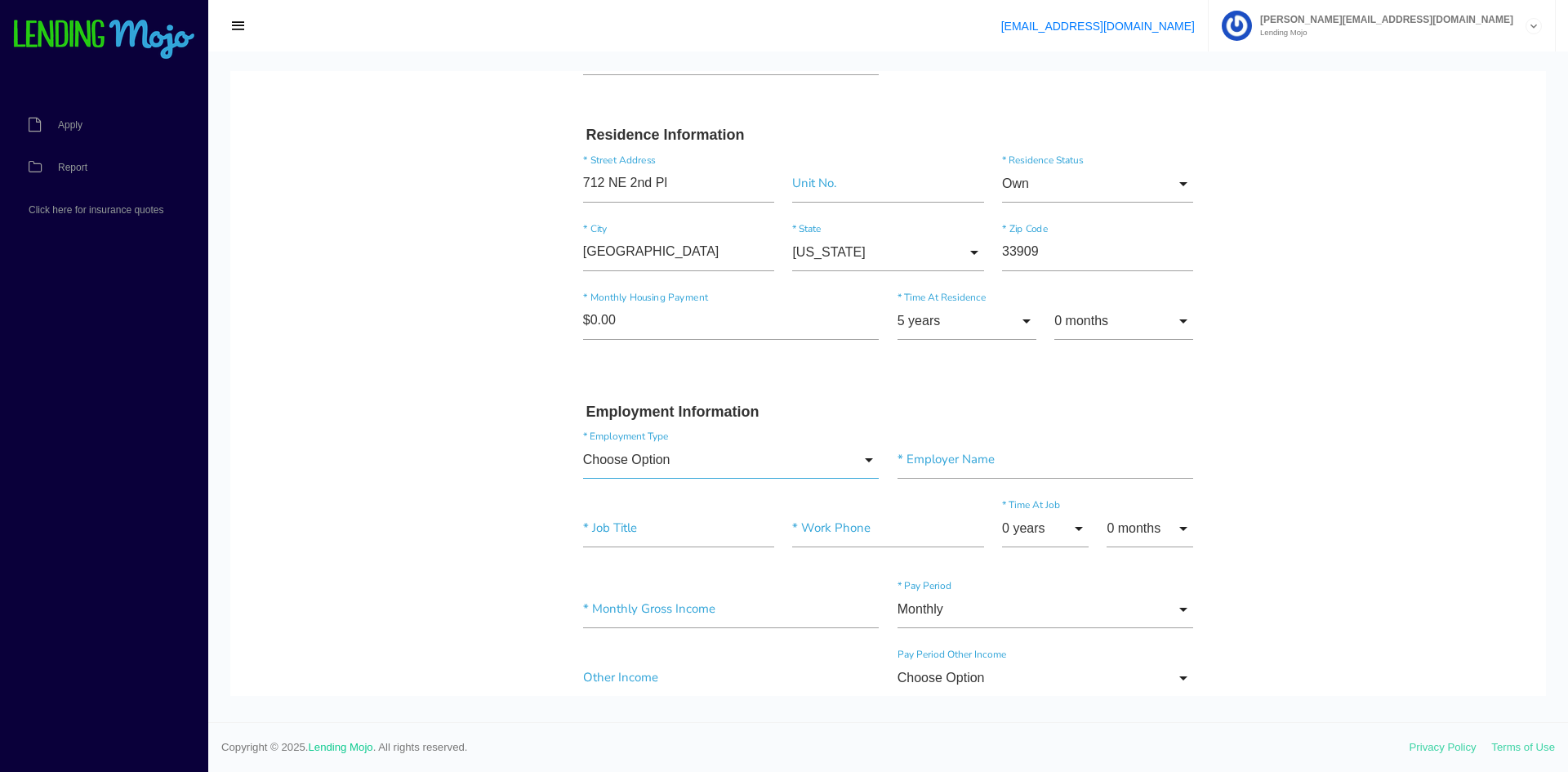
click at [657, 467] on input "Choose Option" at bounding box center [731, 460] width 296 height 37
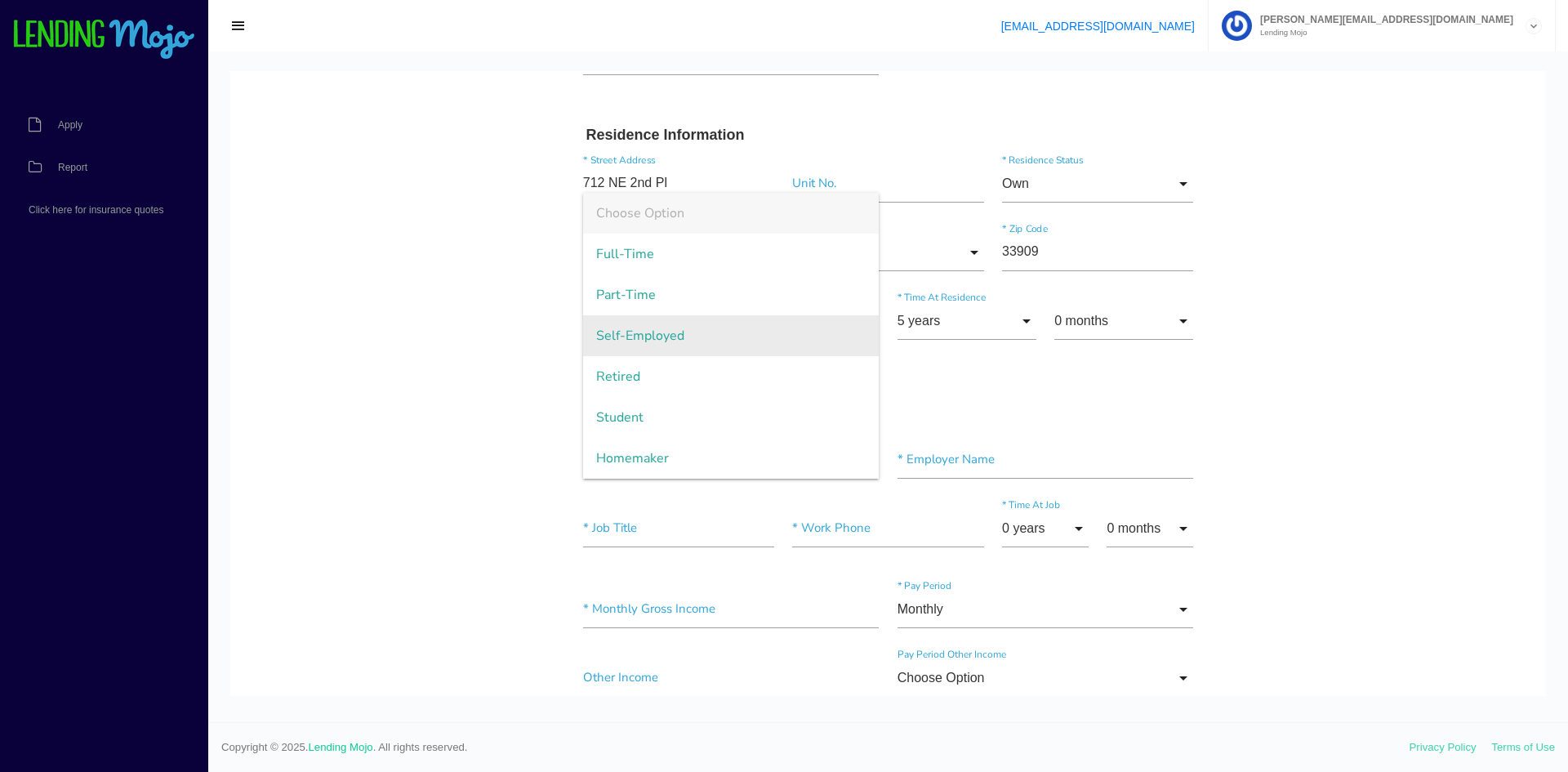
click at [694, 333] on span "Self-Employed" at bounding box center [731, 335] width 296 height 41
type input "Self-Employed"
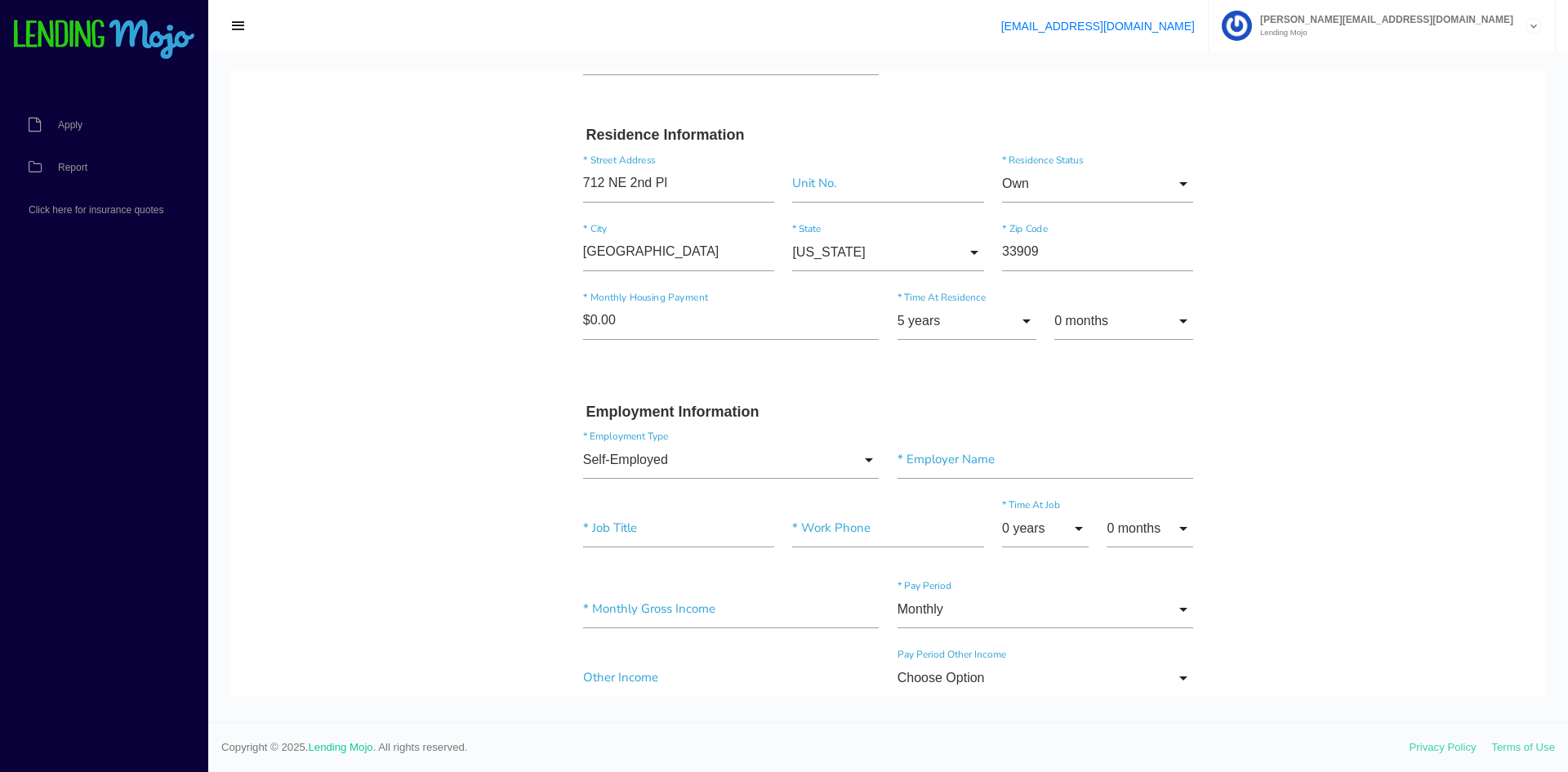
click at [1095, 492] on div "Self-Employed Choose Option Full-Time Part-Time Self-Employed Retired Student H…" at bounding box center [887, 463] width 629 height 69
click at [1032, 464] on input"] "text" at bounding box center [1046, 460] width 296 height 37
type input"] "JP COMPLETE ELECTRIC CORP"
type input"] "SELF"
type input"] "[PHONE_NUMBER]"
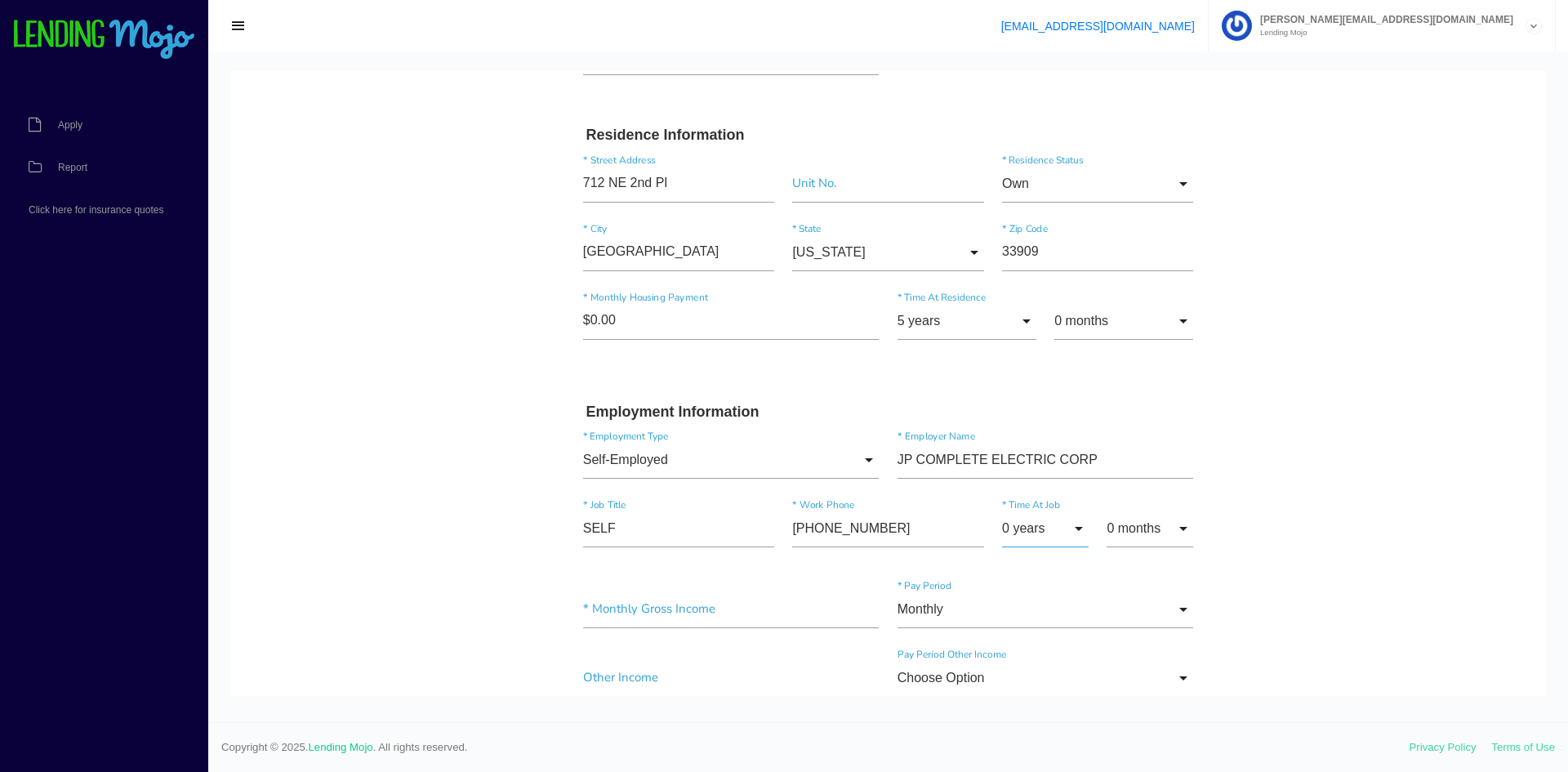
click at [1061, 527] on input "0 years" at bounding box center [1045, 528] width 87 height 37
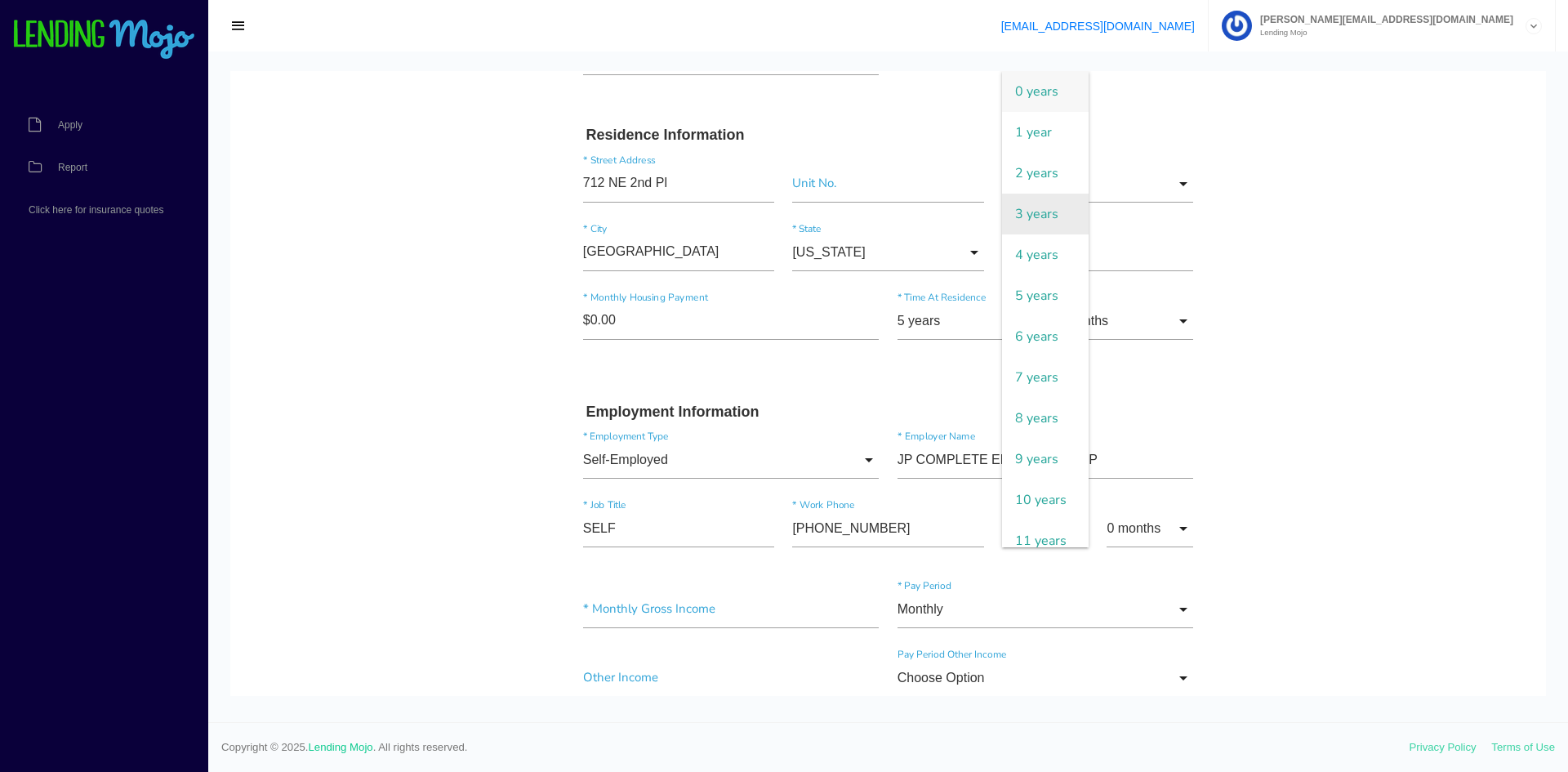
click at [1045, 226] on span "3 years" at bounding box center [1045, 214] width 87 height 41
type input "3 years"
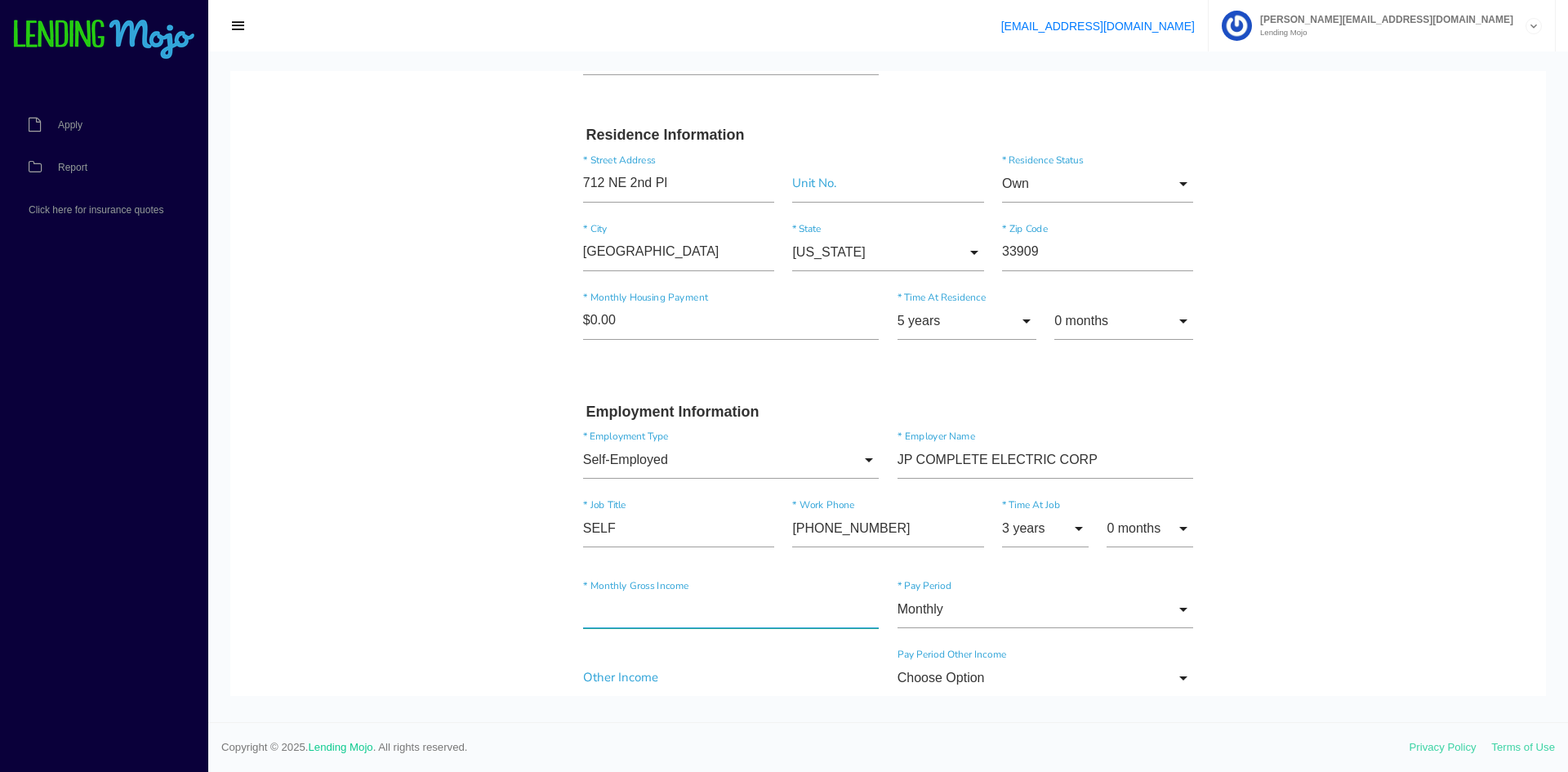
click at [735, 602] on input"] "text" at bounding box center [731, 609] width 296 height 37
type input"] "$30,000.00"
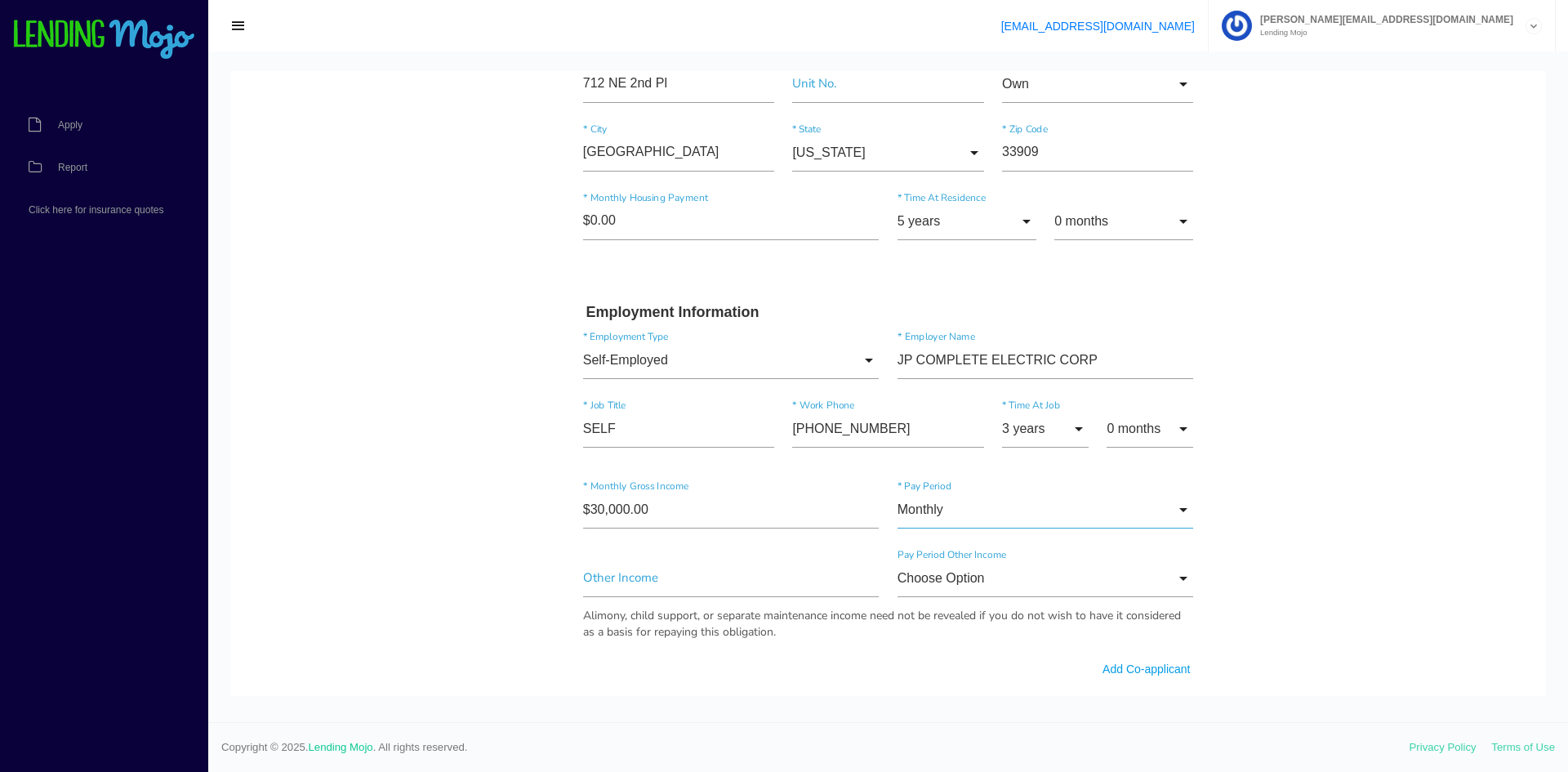
scroll to position [654, 0]
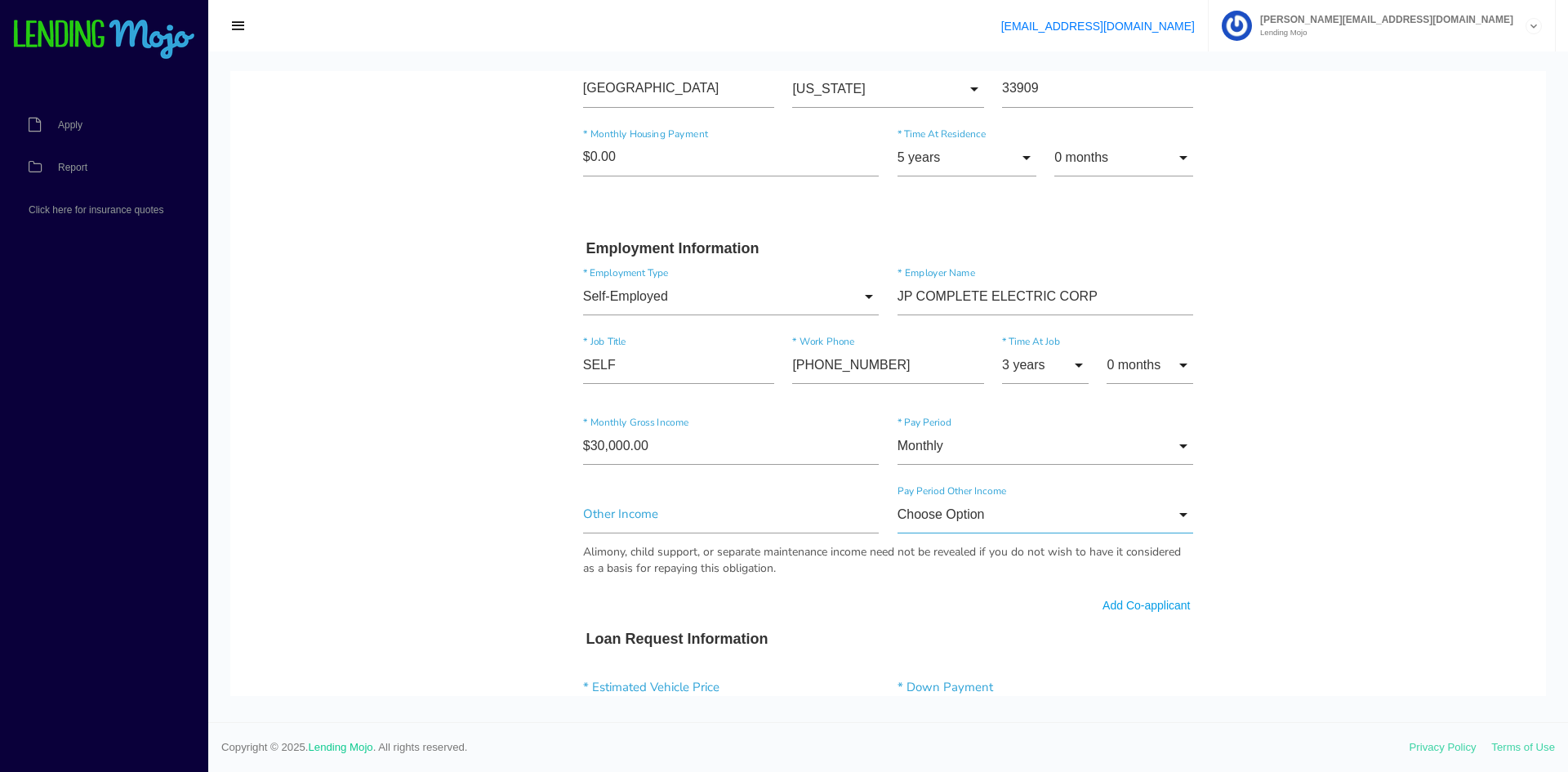
click at [933, 514] on input "Choose Option" at bounding box center [1046, 514] width 296 height 37
click at [358, 517] on body "Quick, Secure Financing Personalized to You. JOSE * First Name Middle Name PADR…" at bounding box center [887, 491] width 1316 height 2146
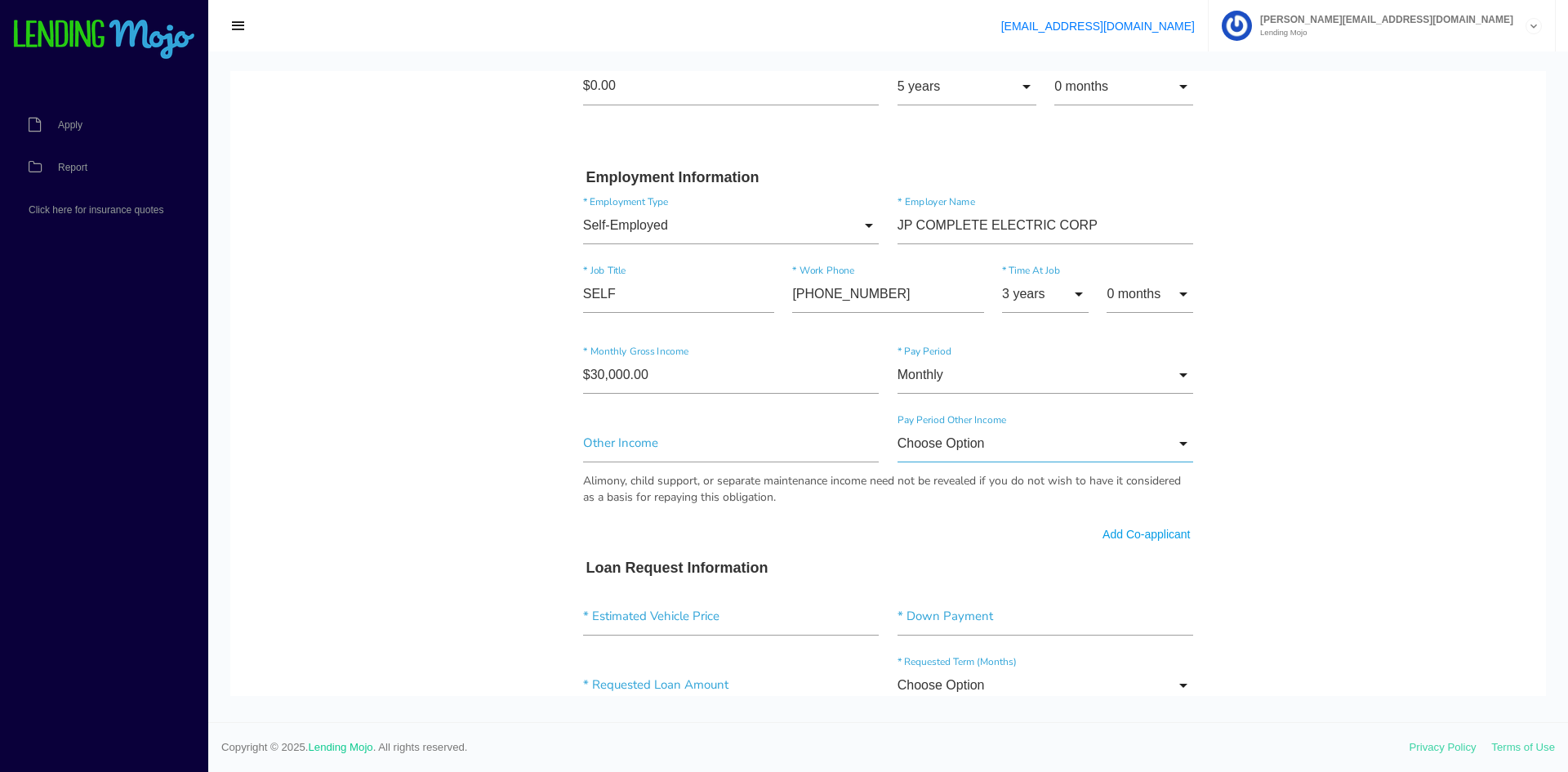
scroll to position [817, 0]
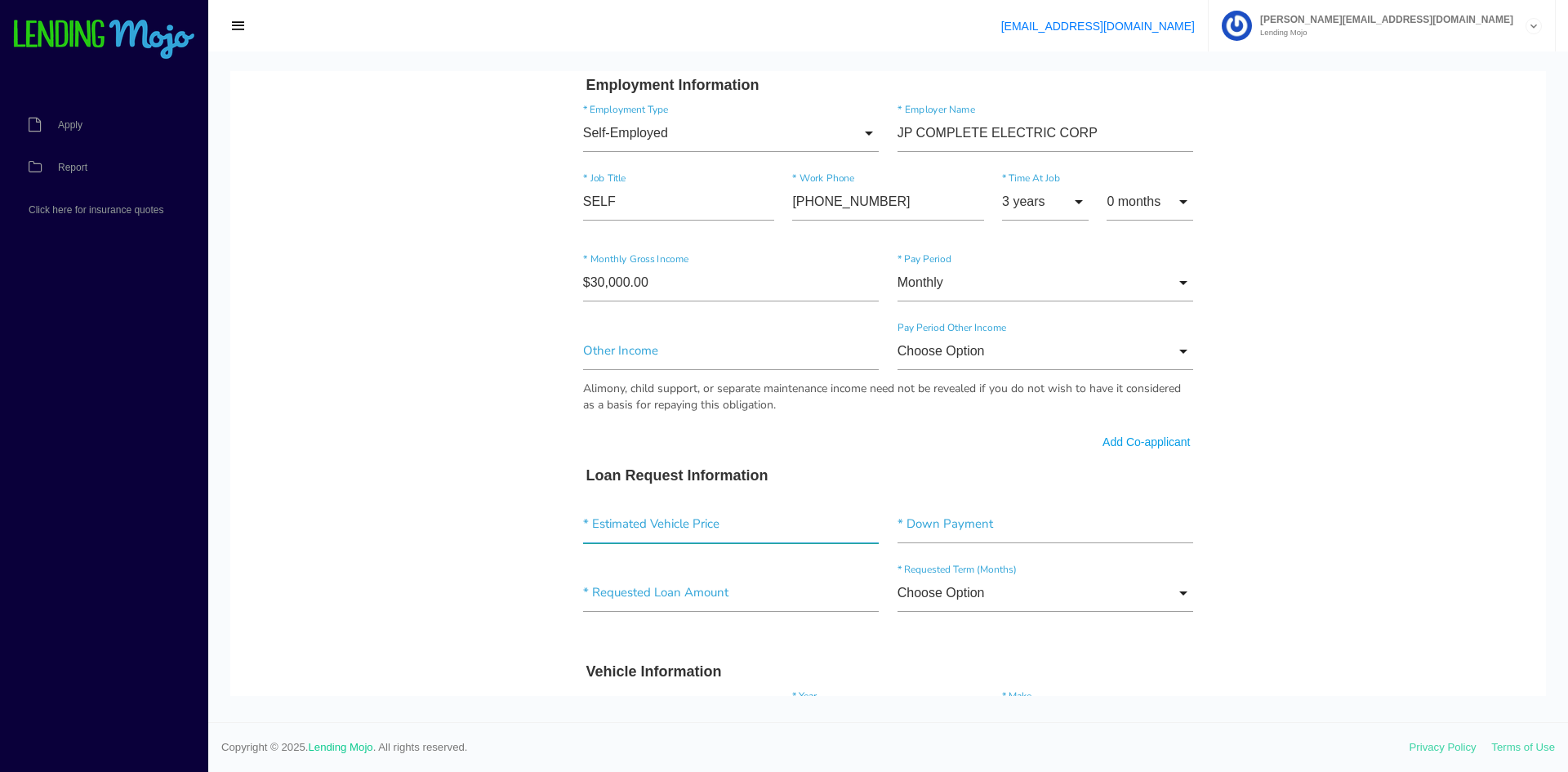
click at [616, 535] on input"] "text" at bounding box center [731, 524] width 296 height 37
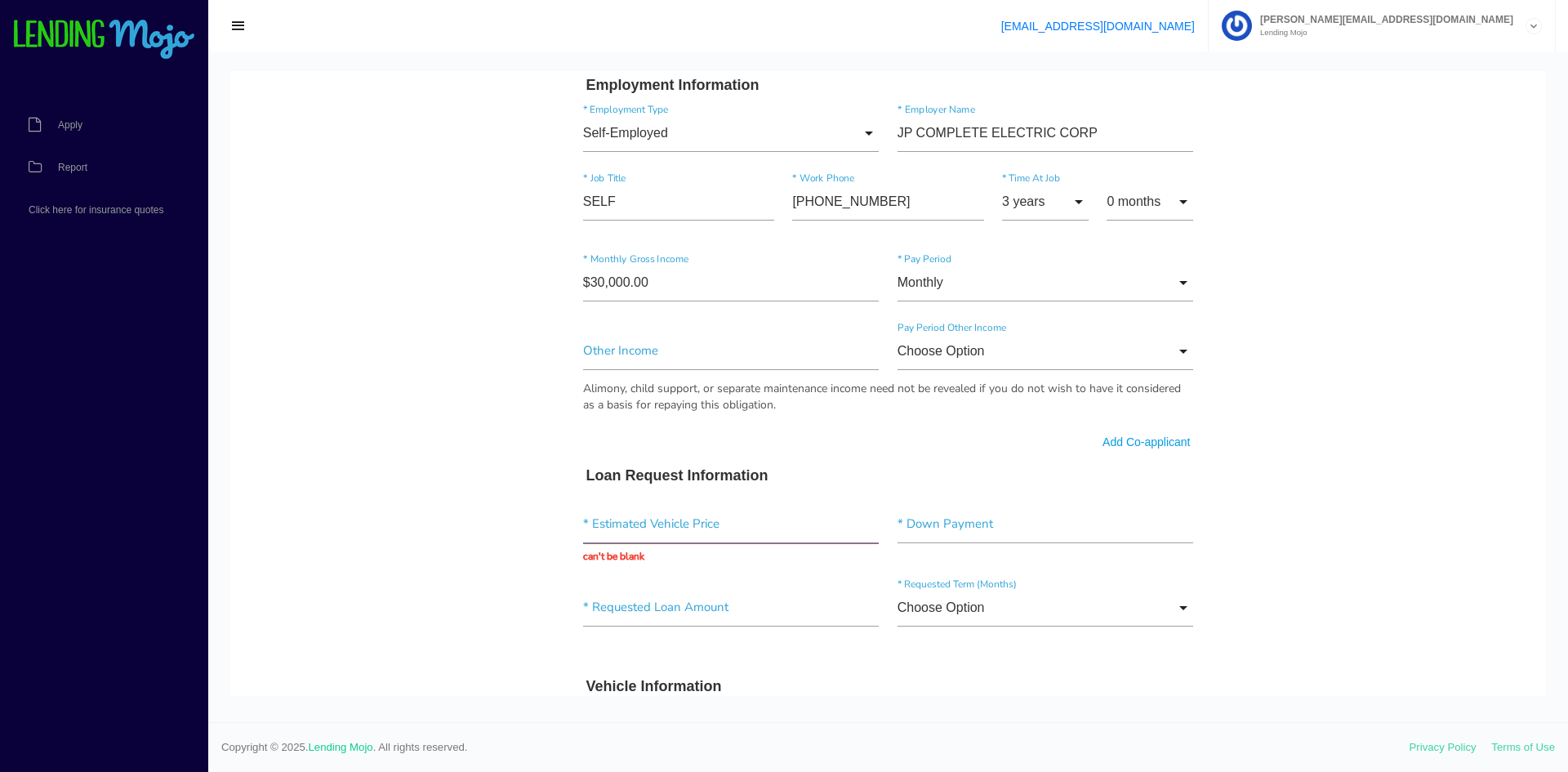
drag, startPoint x: 651, startPoint y: 540, endPoint x: 646, endPoint y: 525, distance: 15.8
click at [651, 539] on input "text" at bounding box center [731, 524] width 296 height 37
click at [641, 520] on input "text" at bounding box center [731, 524] width 296 height 37
type input "$23,488.00"
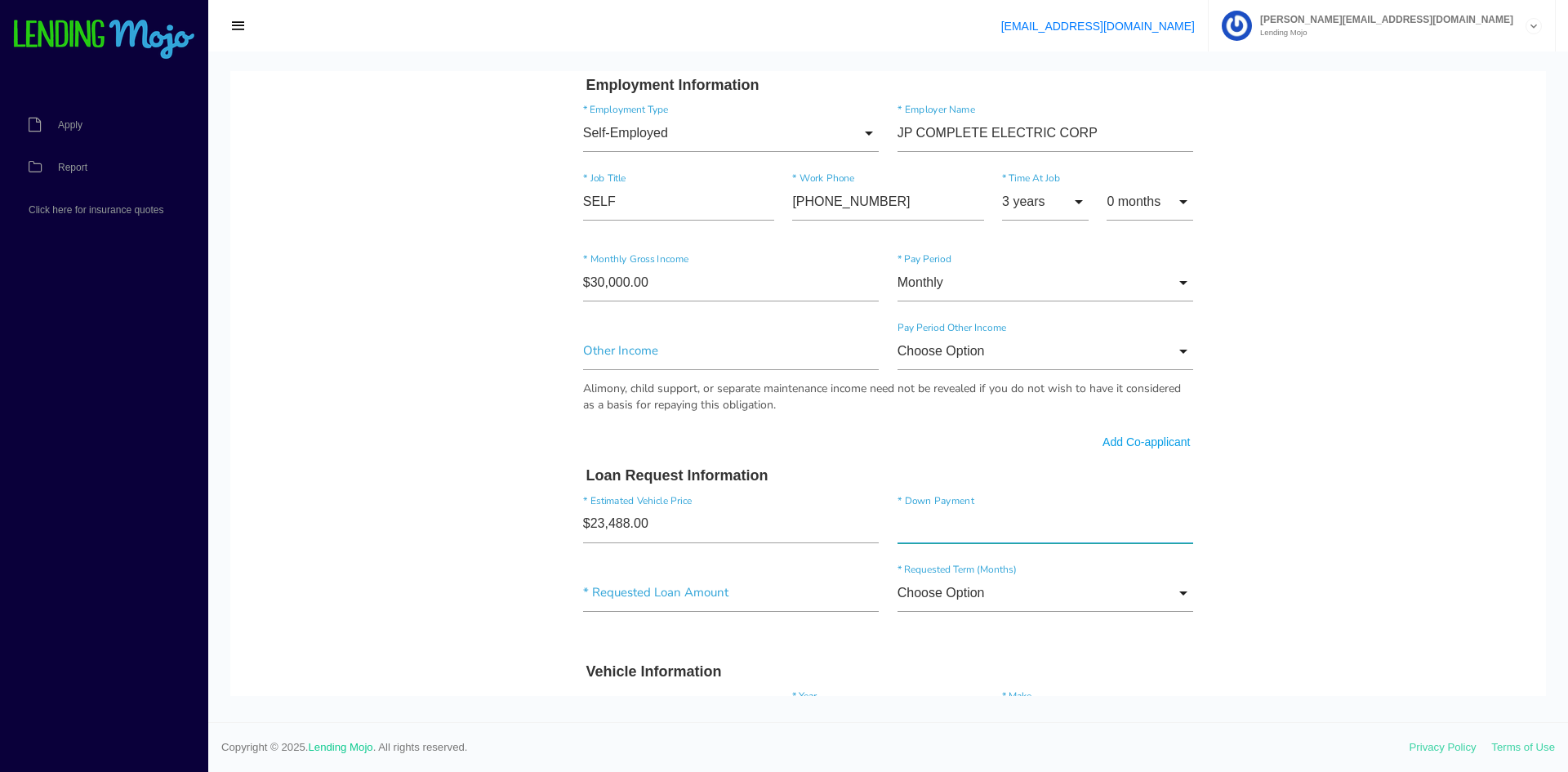
click at [916, 513] on input"] "text" at bounding box center [1046, 524] width 296 height 37
drag, startPoint x: 1007, startPoint y: 515, endPoint x: 818, endPoint y: 518, distance: 189.0
click at [818, 518] on div "$23,488.00 * Estimated Vehicle Price * Down Payment" at bounding box center [887, 528] width 629 height 69
type input"] "$10,000.00"
click at [680, 585] on input"] "text" at bounding box center [731, 592] width 296 height 37
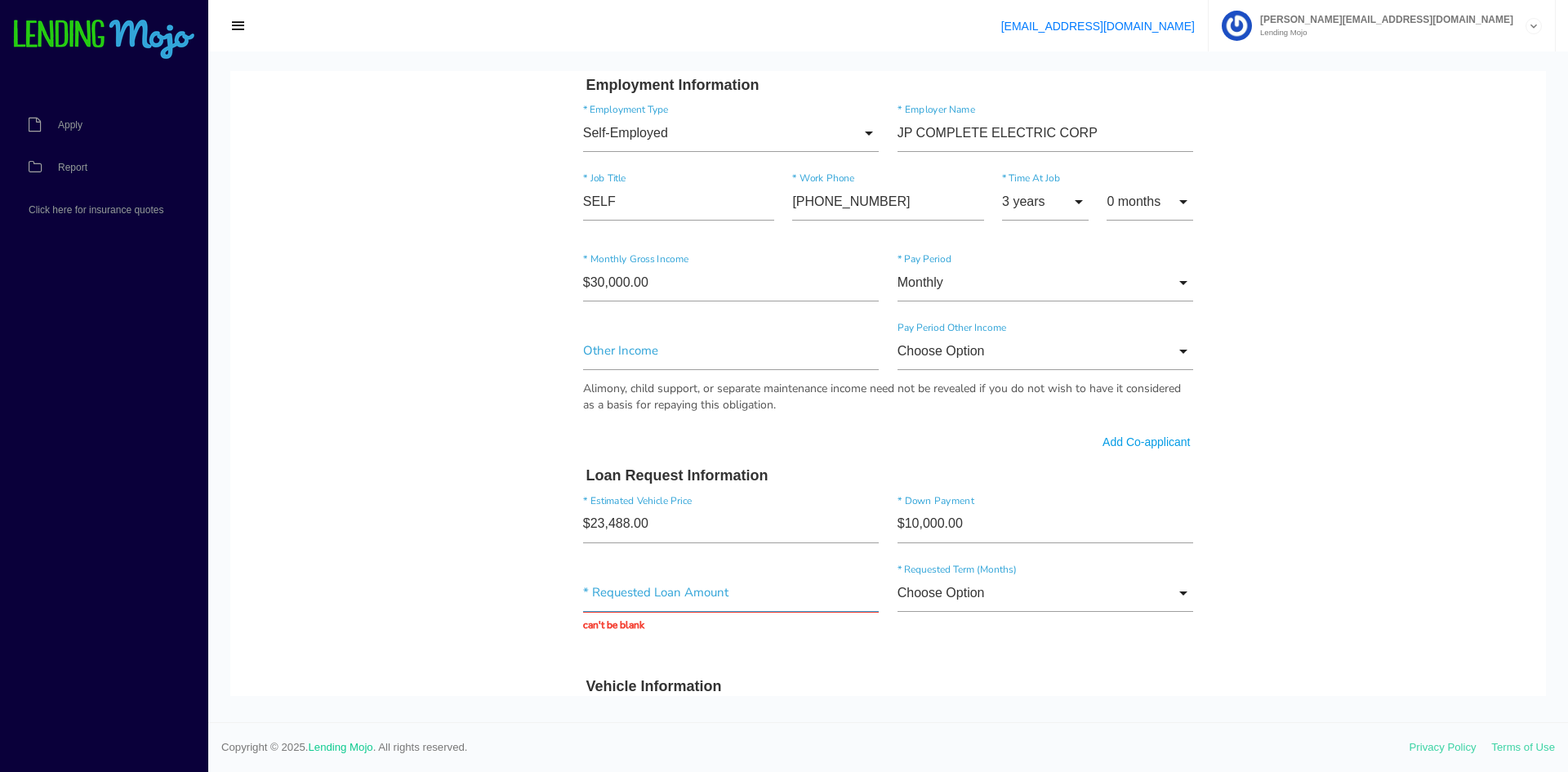
click at [596, 580] on input "text" at bounding box center [731, 592] width 296 height 37
drag, startPoint x: 747, startPoint y: 592, endPoint x: 439, endPoint y: 557, distance: 310.0
click at [439, 557] on body "Quick, Secure Financing Personalized to You. JOSE * First Name Middle Name PADR…" at bounding box center [887, 333] width 1316 height 2160
type input "$20,000.00"
click at [971, 600] on input "Choose Option" at bounding box center [1046, 592] width 296 height 37
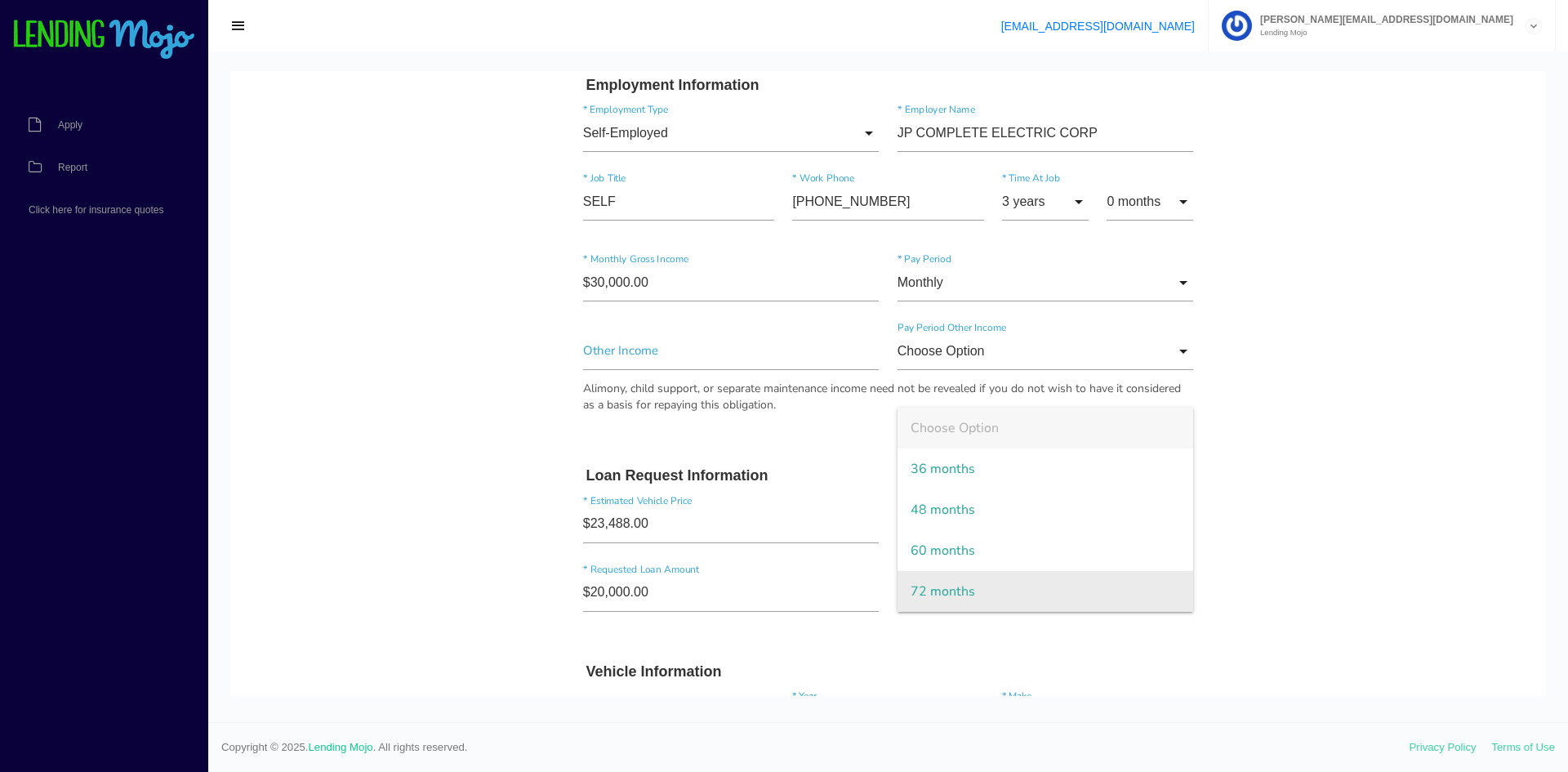
click at [963, 594] on span "72 months" at bounding box center [1046, 591] width 296 height 41
type input "72 months"
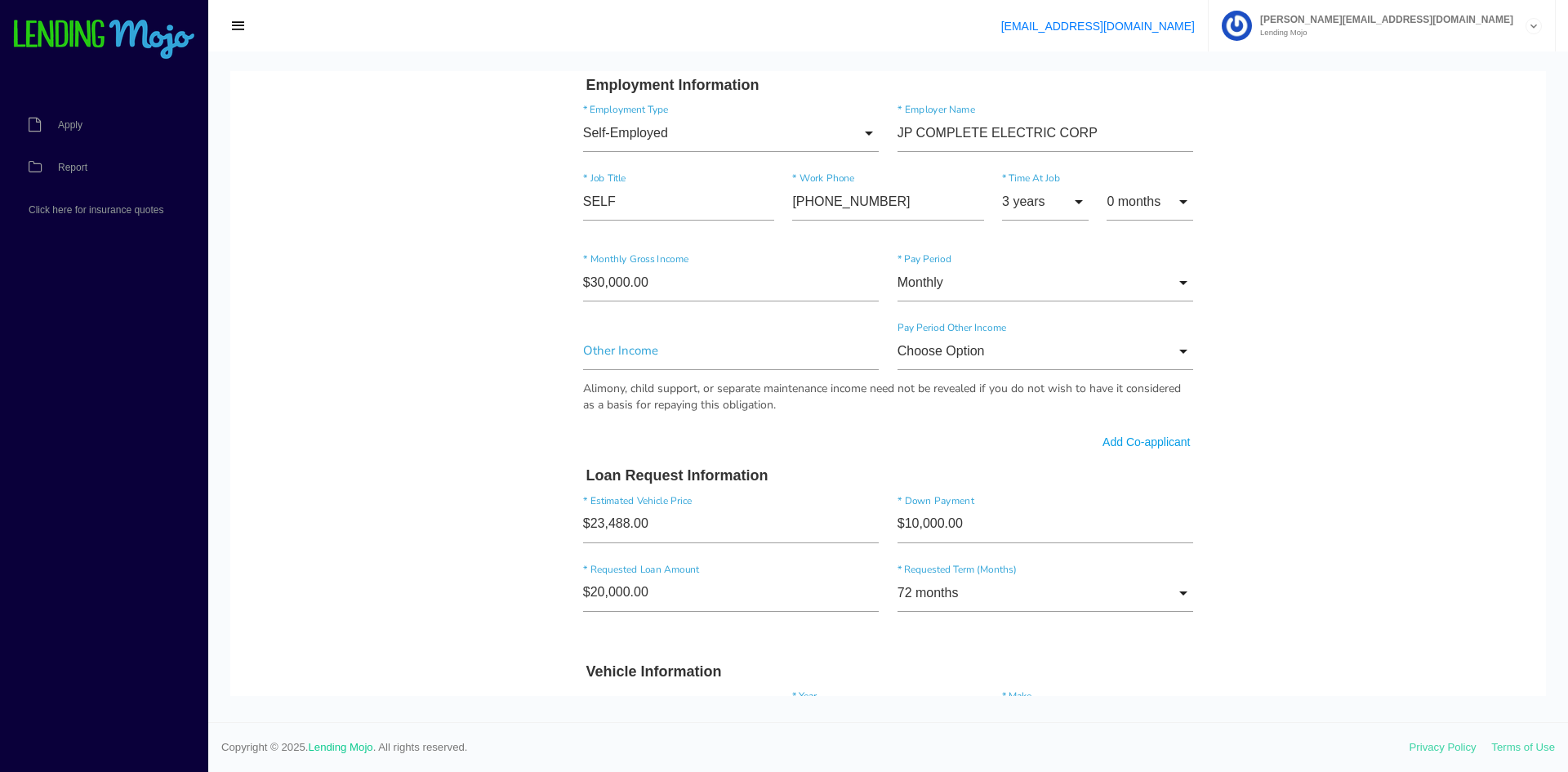
click at [870, 653] on form "JOSE * First Name Middle Name PADRON RUIZ * Last Name March Month Jan Feb March…" at bounding box center [887, 334] width 629 height 2000
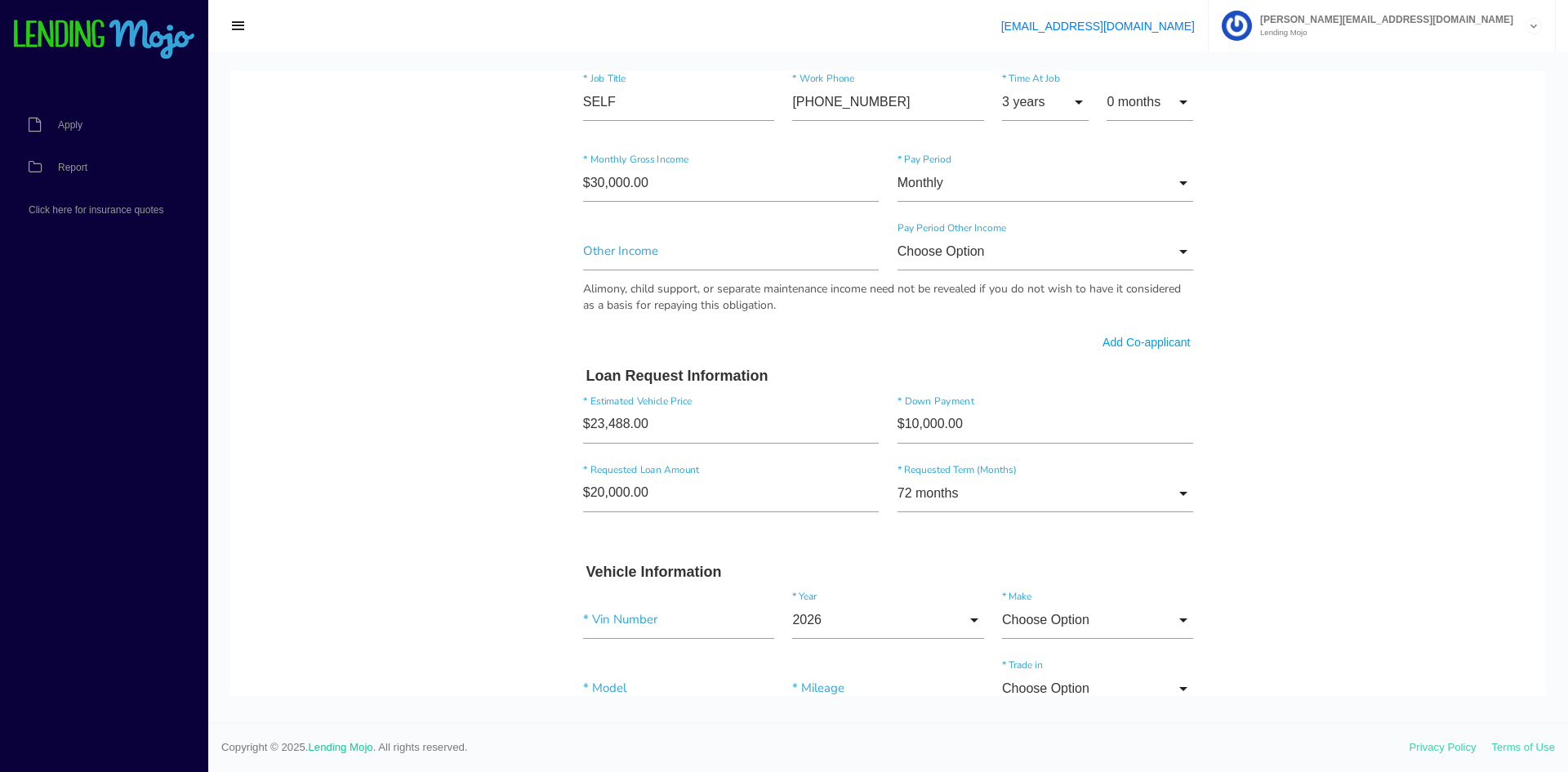
scroll to position [1062, 0]
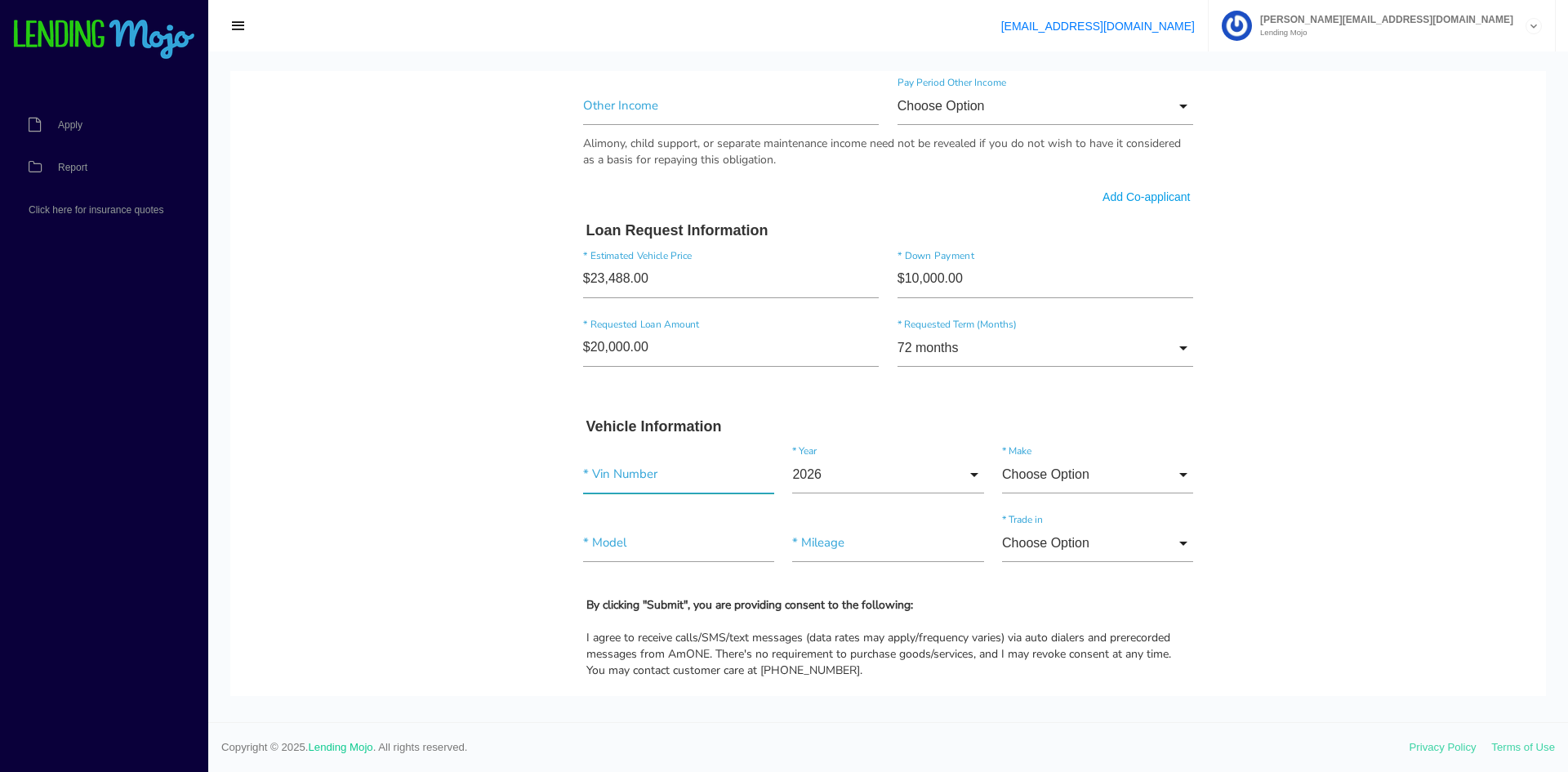
click at [651, 468] on input"] "text" at bounding box center [678, 474] width 191 height 37
paste input"] "[US_VEHICLE_IDENTIFICATION_NUMBER]"
type input"] "[US_VEHICLE_IDENTIFICATION_NUMBER]"
click at [949, 478] on input "2026" at bounding box center [887, 474] width 191 height 37
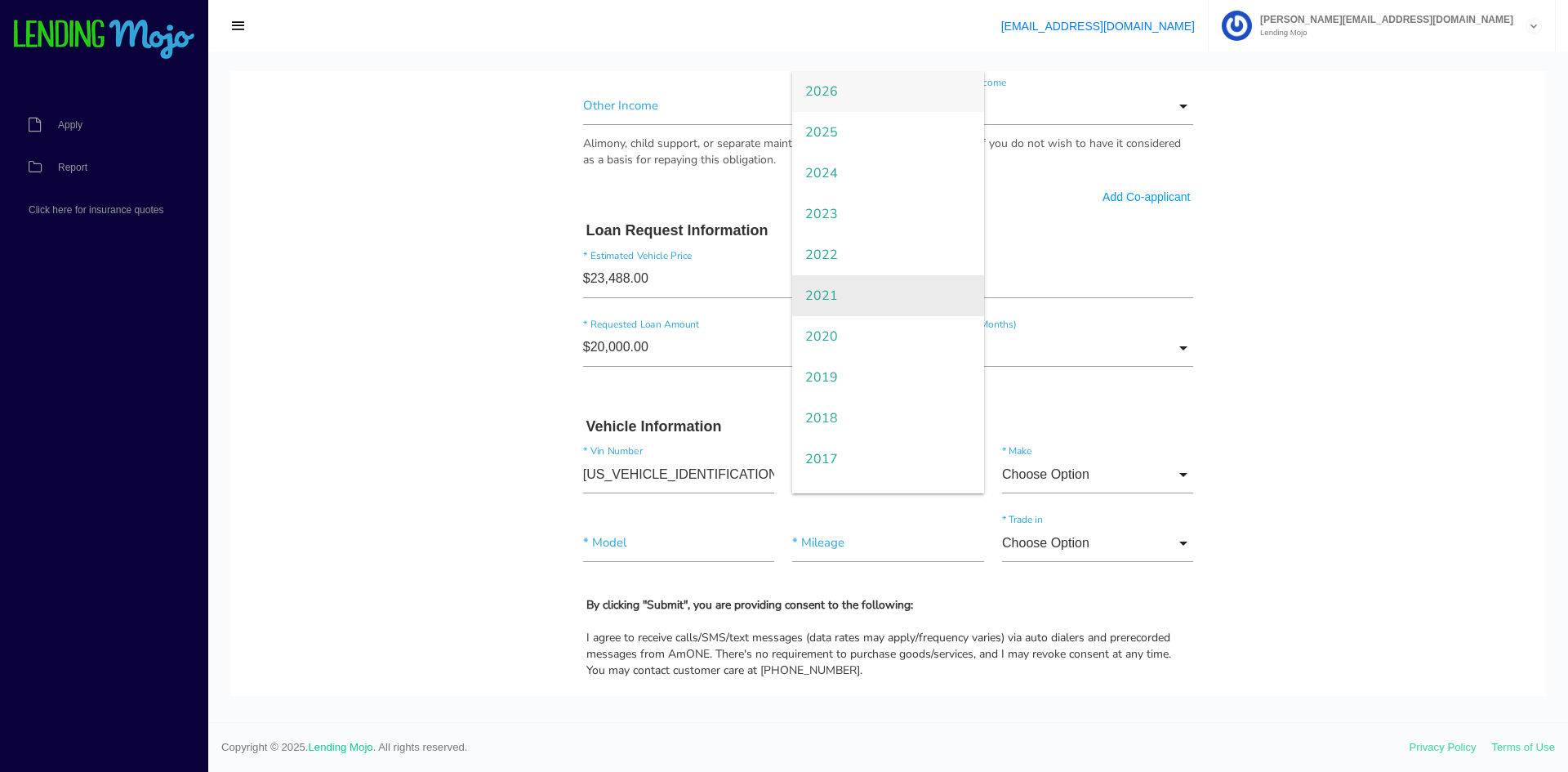
click at [865, 310] on span "2021" at bounding box center [887, 296] width 191 height 41
type input "2021"
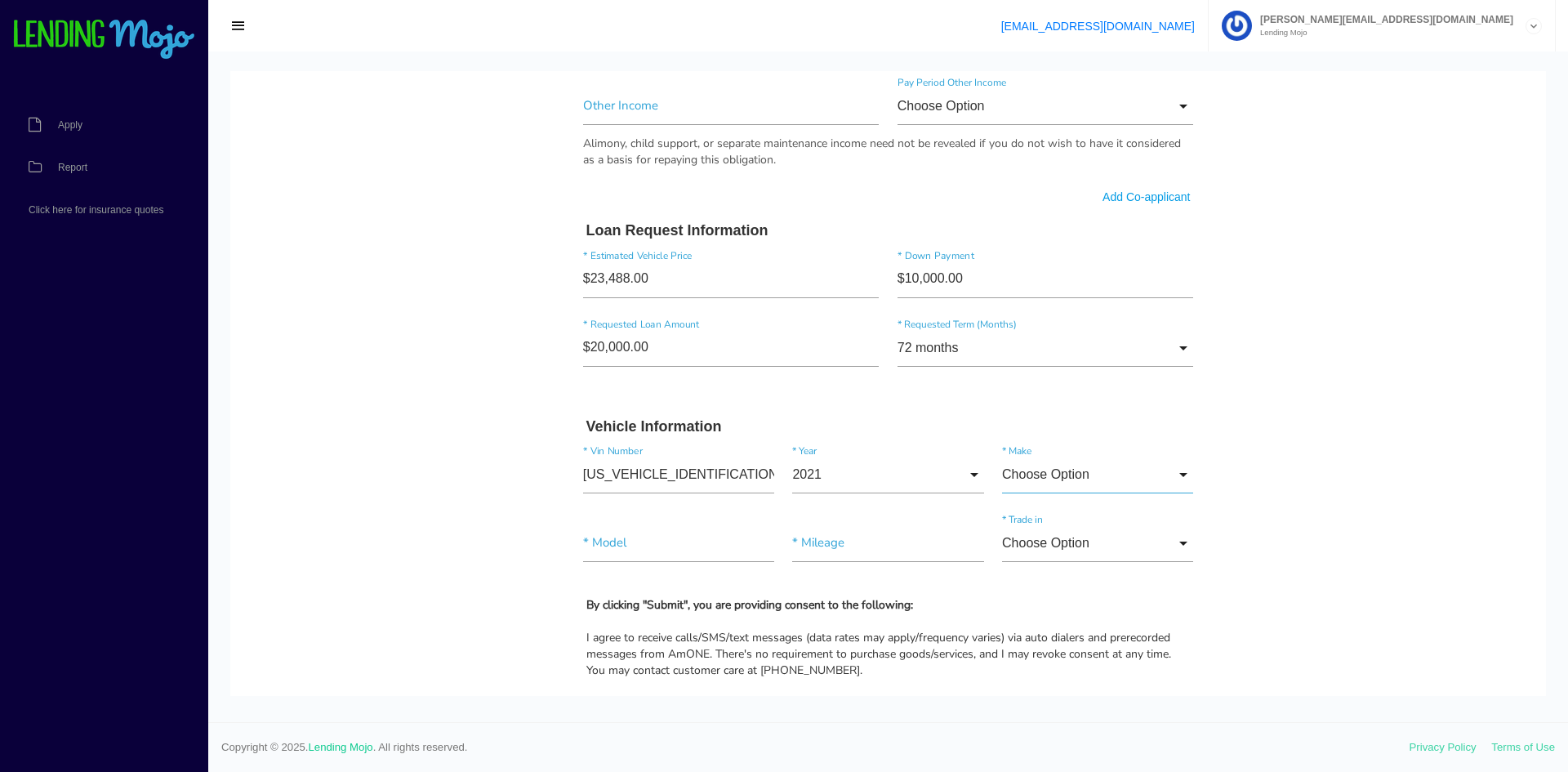
click at [1054, 485] on input "Choose Option" at bounding box center [1097, 474] width 191 height 37
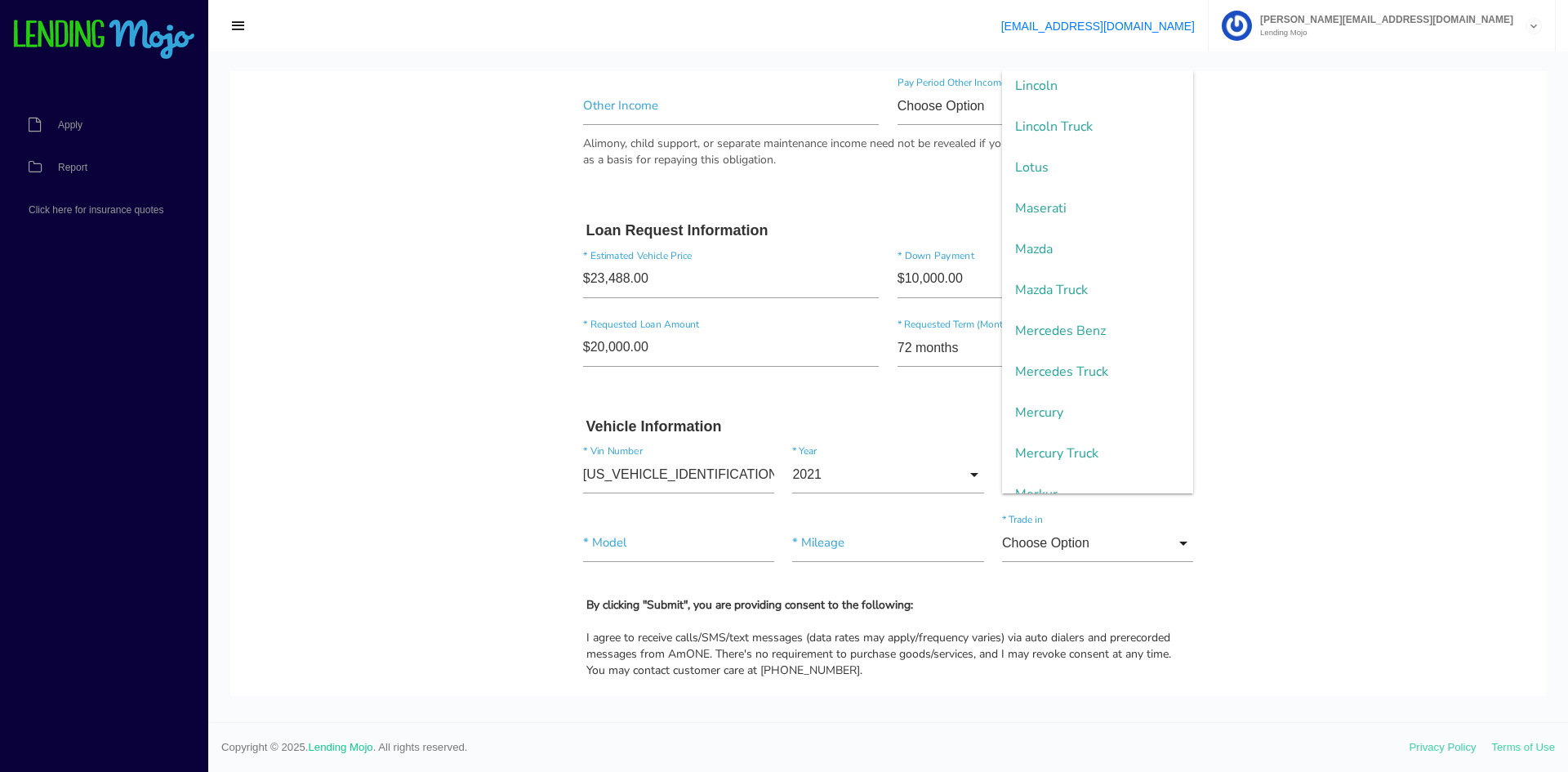
scroll to position [2205, 0]
click at [1053, 293] on span "Mercedes Benz" at bounding box center [1097, 296] width 191 height 41
type input "Mercedes Benz"
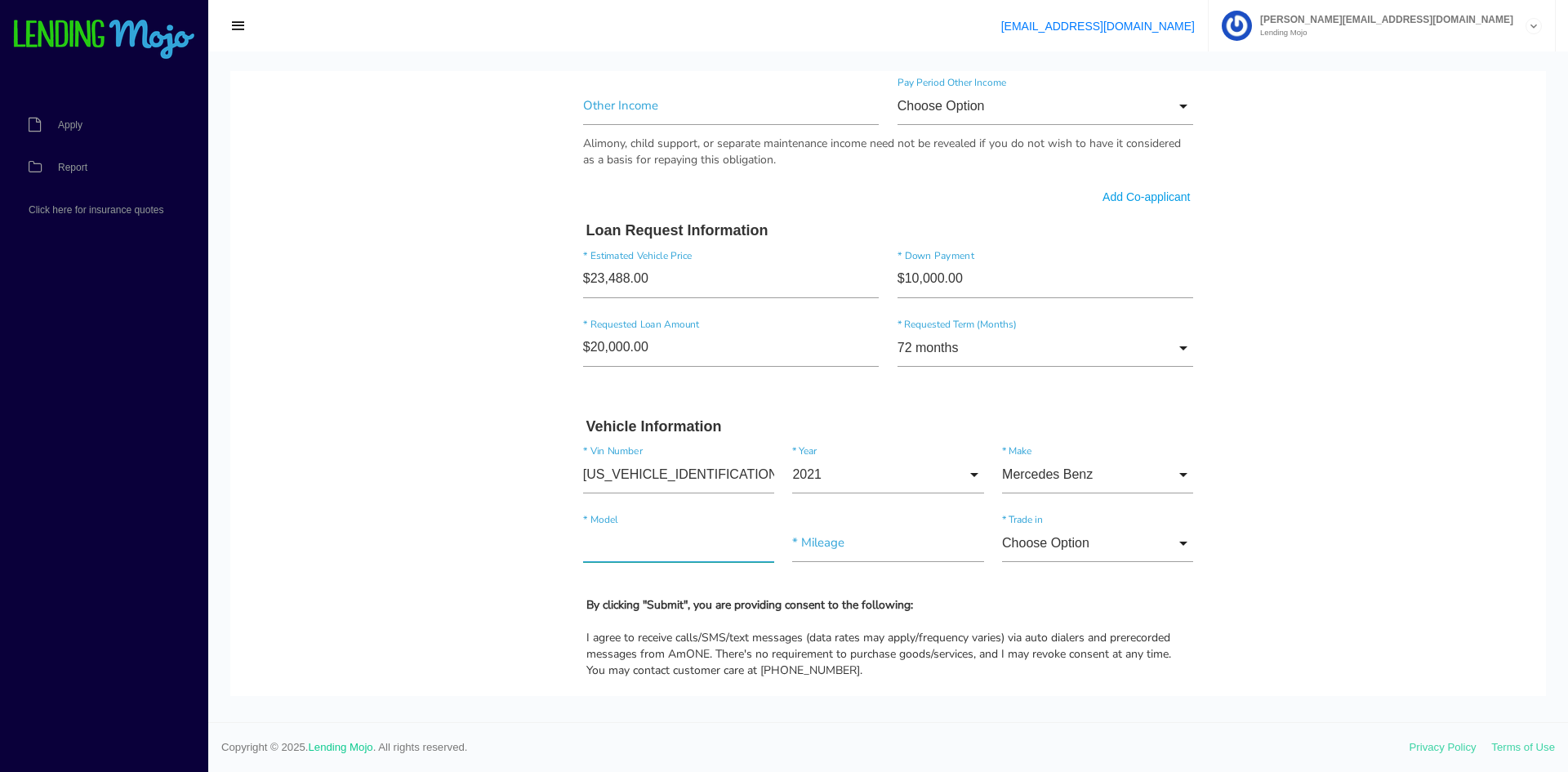
click at [683, 533] on input"] "text" at bounding box center [678, 543] width 191 height 37
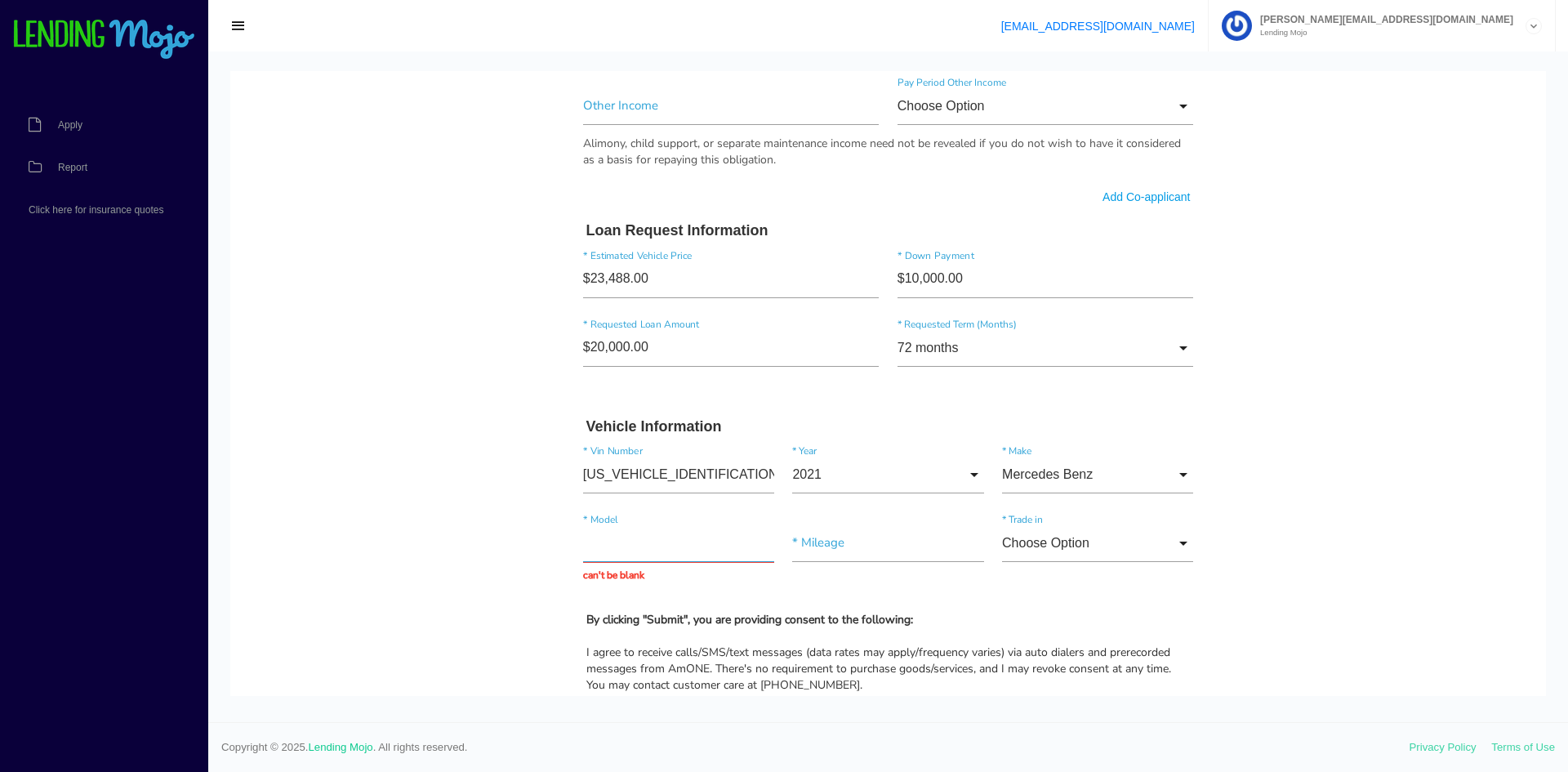
click at [596, 531] on input "text" at bounding box center [678, 543] width 191 height 37
paste input "Metris Cargo"
type input "Metris Cargo"
drag, startPoint x: 856, startPoint y: 547, endPoint x: 717, endPoint y: 533, distance: 139.7
click at [717, 533] on div "Metris Cargo * Model * Mileage can't be blank Choose Option Choose Option Yes N…" at bounding box center [887, 553] width 629 height 83
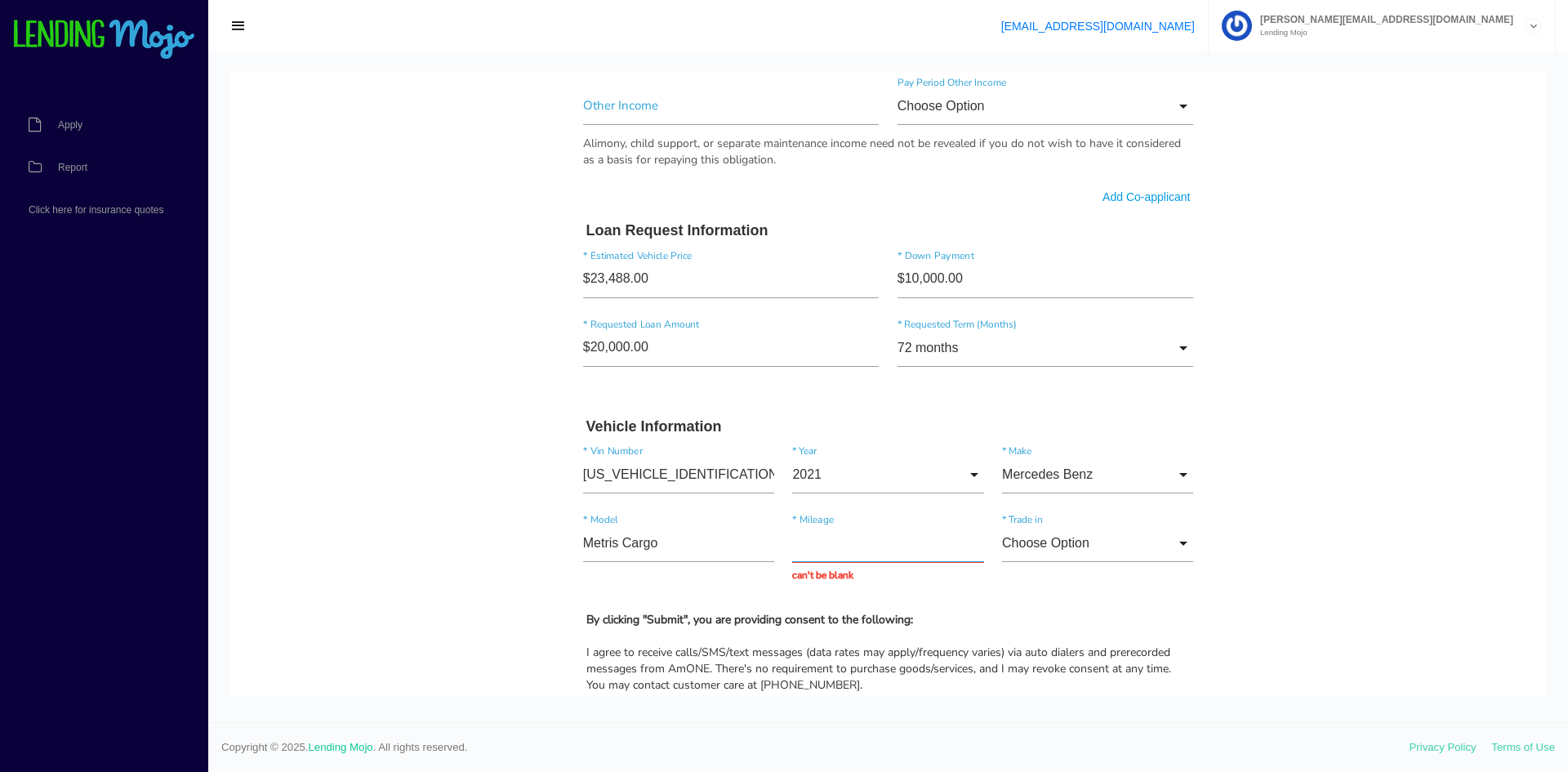
paste input "96,971"
type input "96,971"
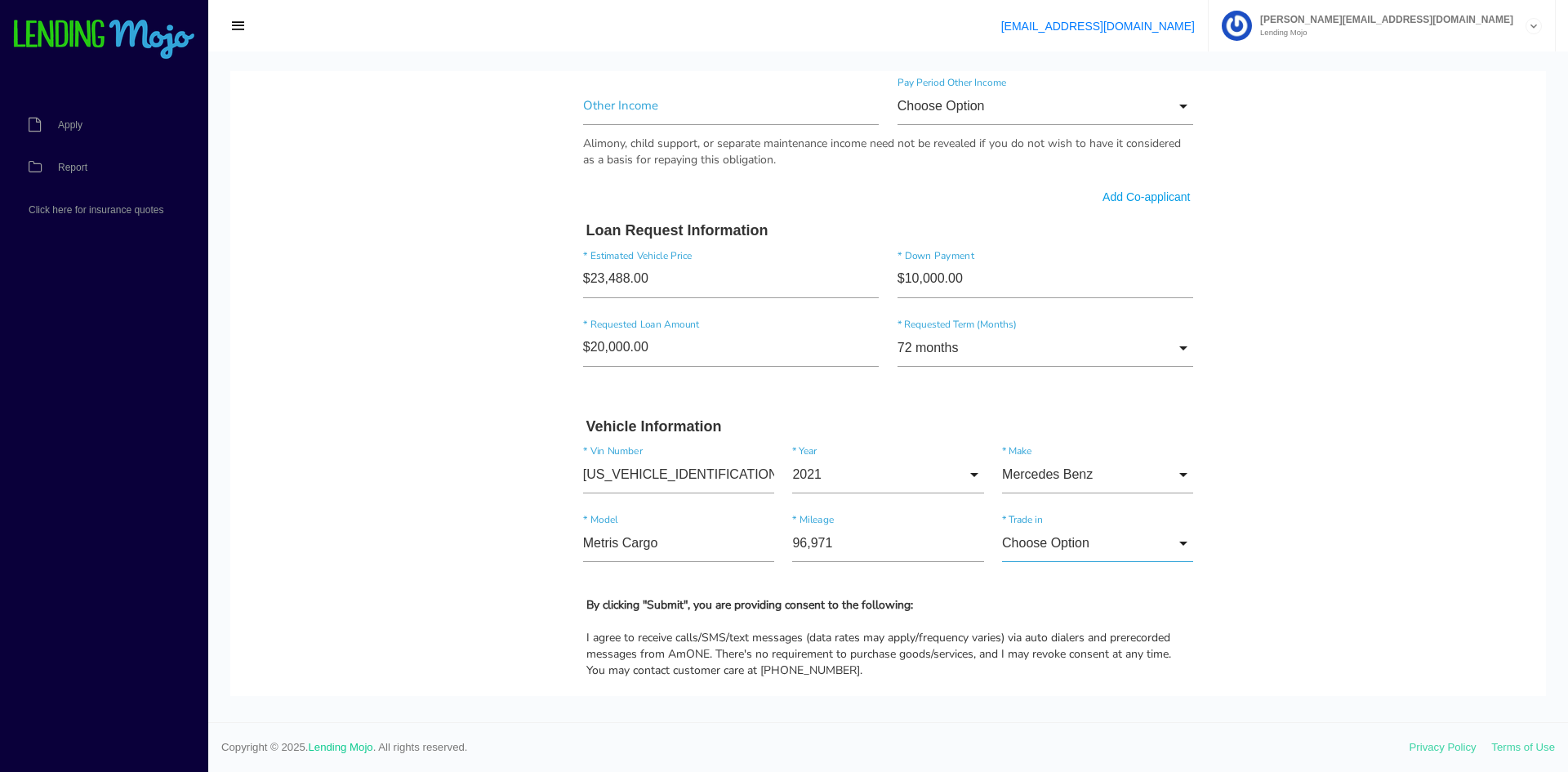
click at [1128, 542] on input "Choose Option" at bounding box center [1097, 543] width 191 height 37
click at [1061, 608] on span "No" at bounding box center [1097, 627] width 191 height 41
type input "No"
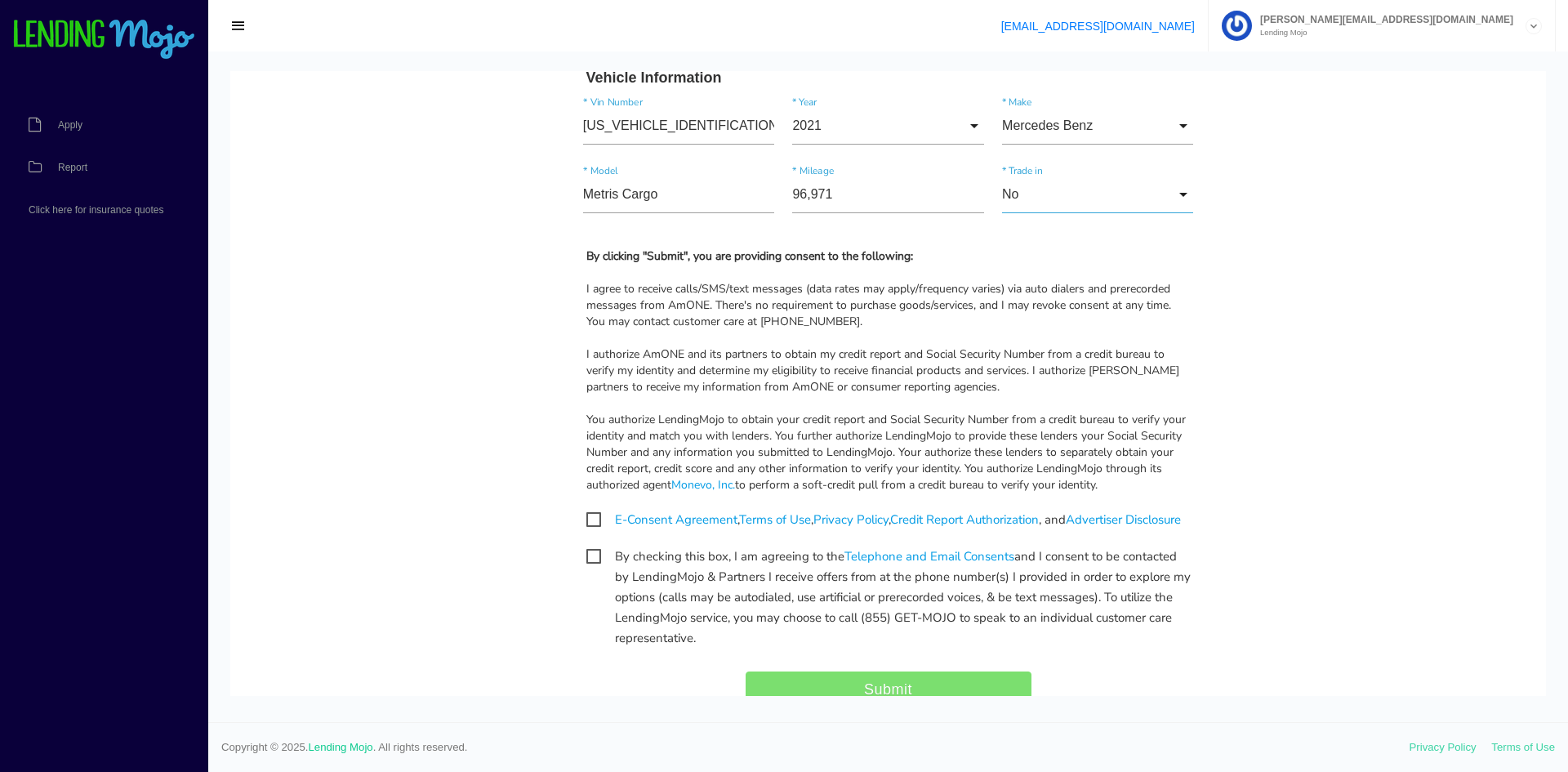
scroll to position [1470, 0]
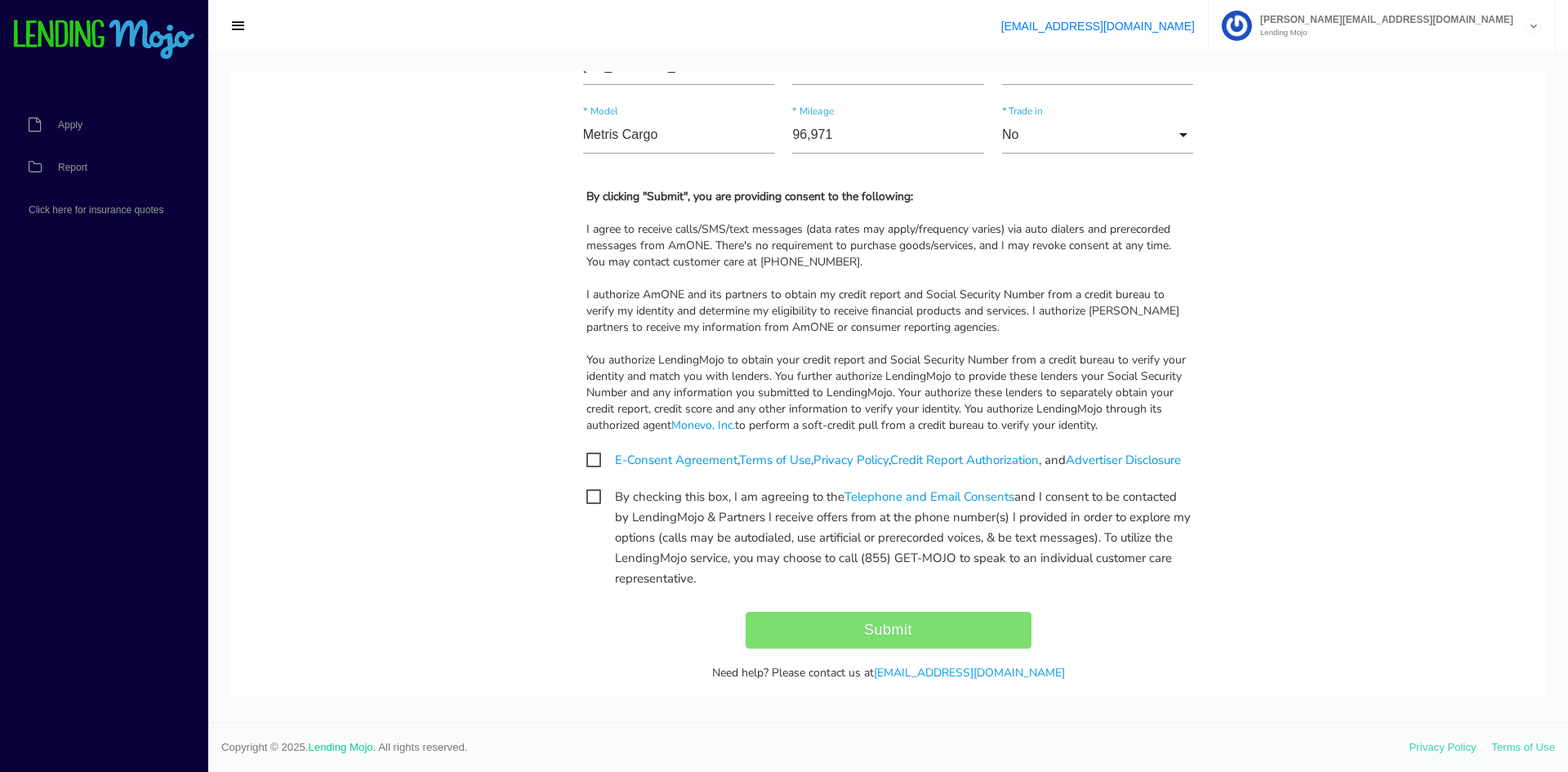
click at [588, 454] on span "E-Consent Agreement , Terms of Use , Privacy Policy , Credit Report Authorizati…" at bounding box center [884, 460] width 594 height 20
checkbox input "true"
click at [588, 508] on span "By checking this box, I am agreeing to the Telephone and Email Consents and I c…" at bounding box center [888, 497] width 604 height 20
checkbox input "true"
click at [914, 644] on input "Submit" at bounding box center [888, 630] width 286 height 36
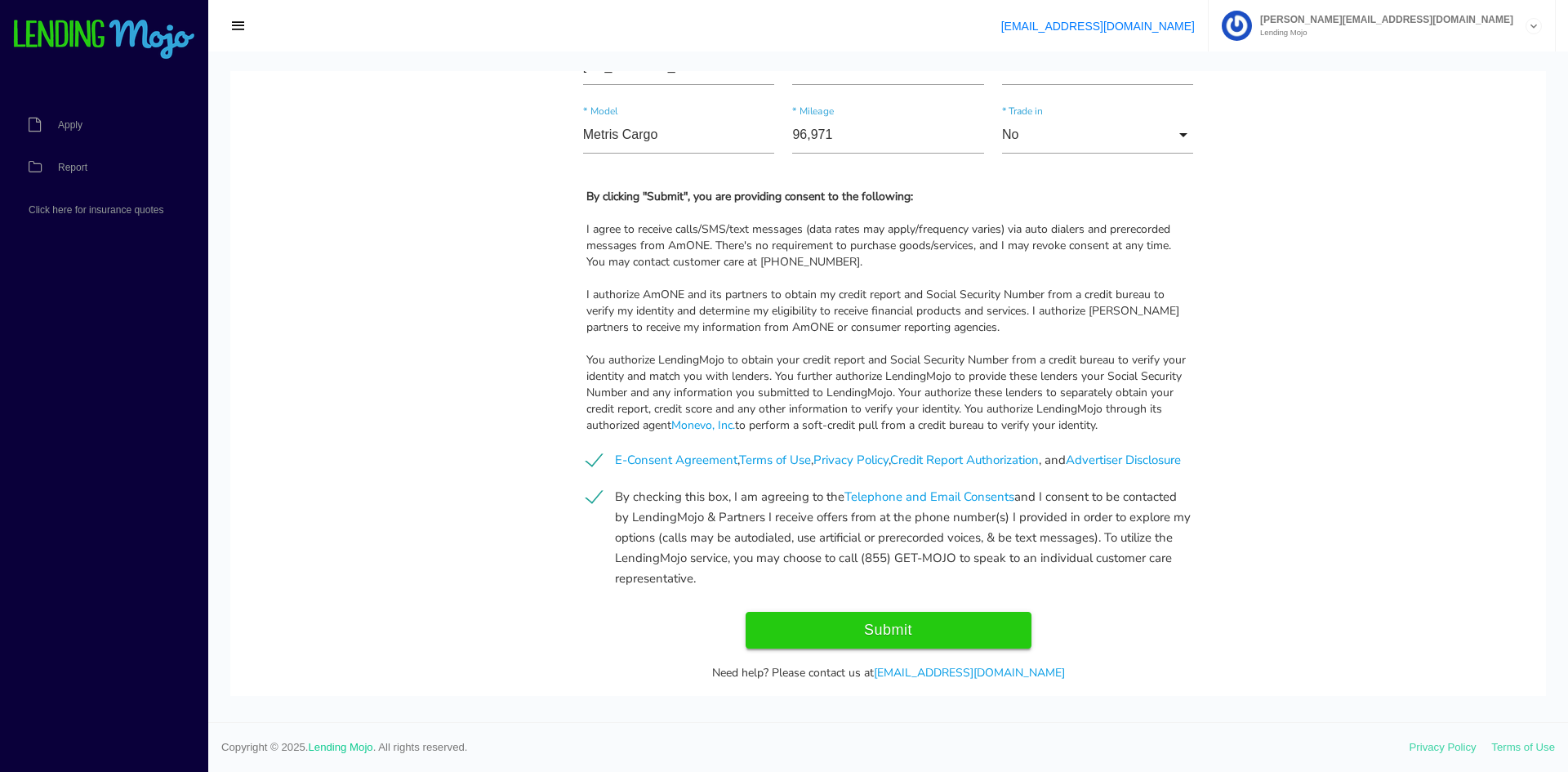
type input "Submitting..."
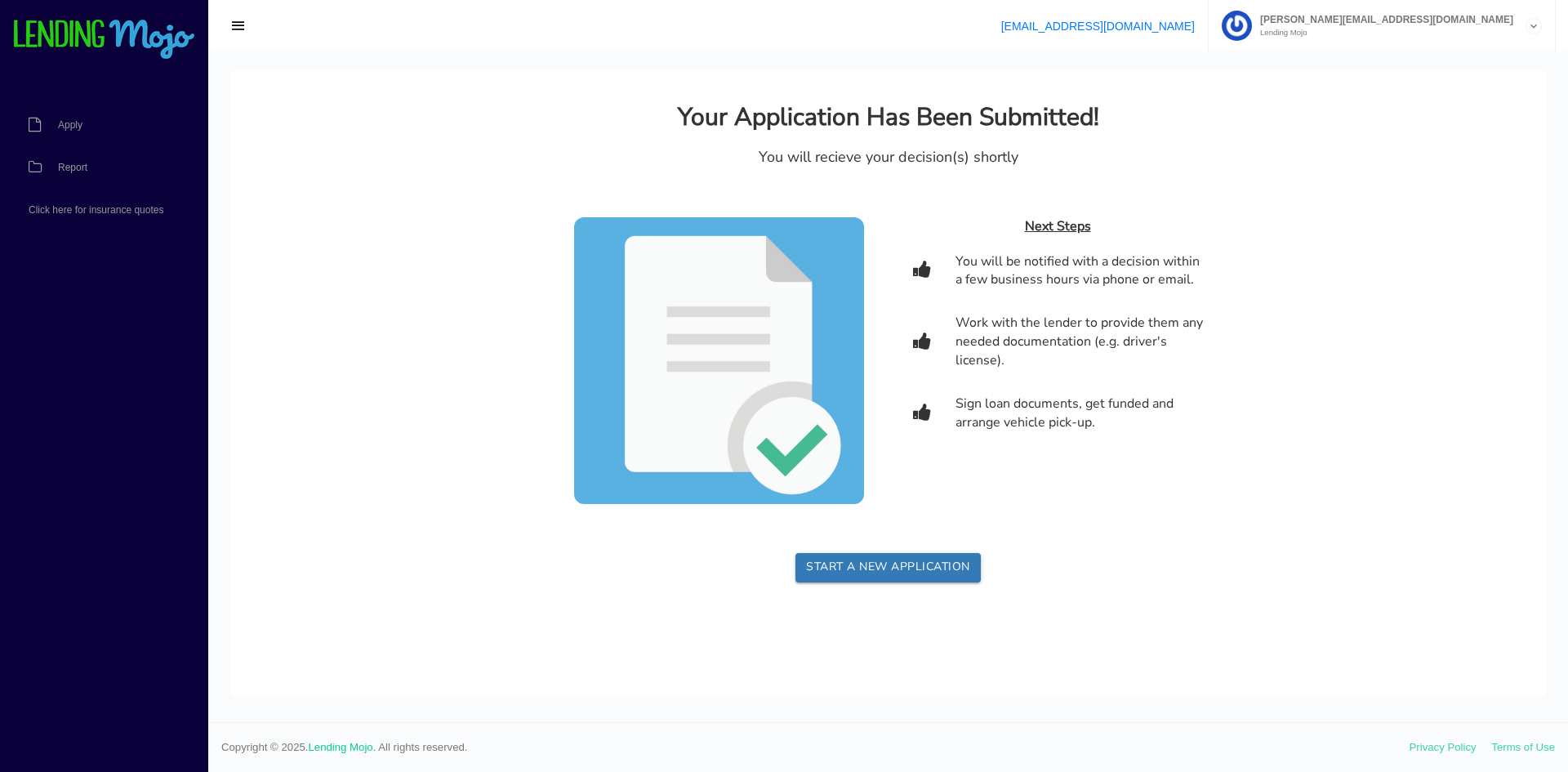
scroll to position [0, 0]
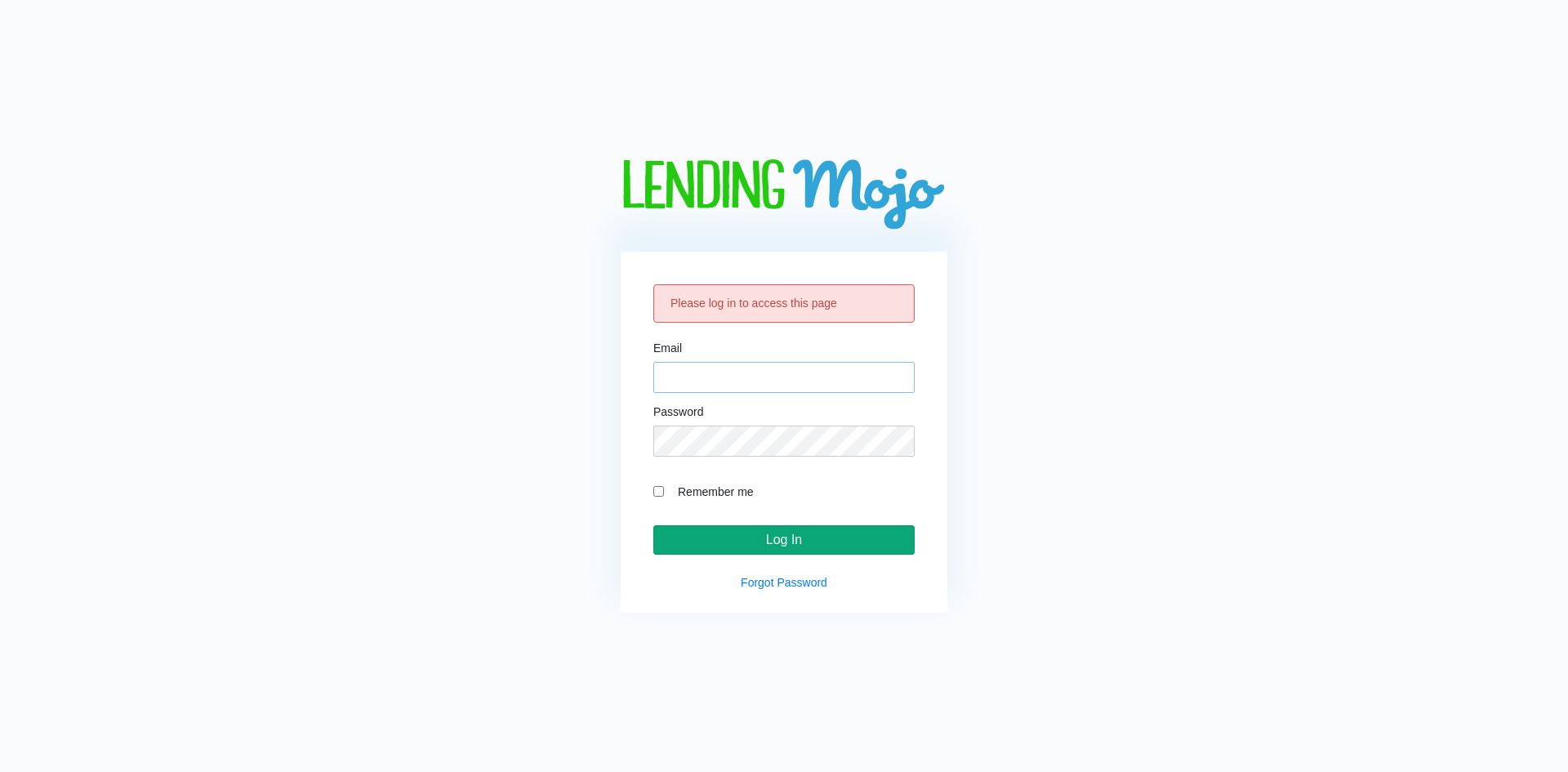
type input "[PERSON_NAME][EMAIL_ADDRESS][DOMAIN_NAME]"
click at [815, 543] on input "Log In" at bounding box center [784, 540] width 262 height 30
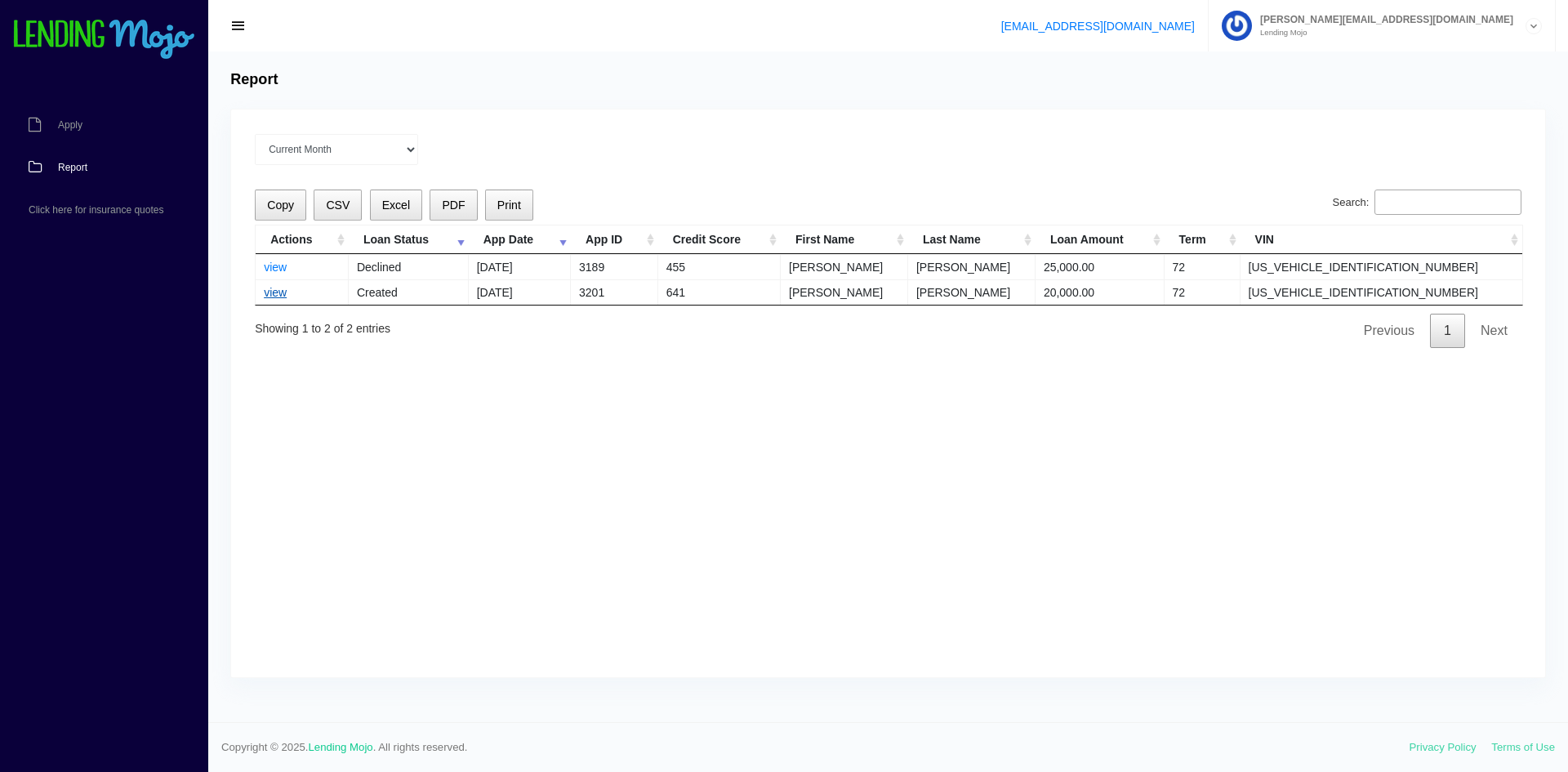
click at [269, 297] on link "view" at bounding box center [275, 292] width 23 height 13
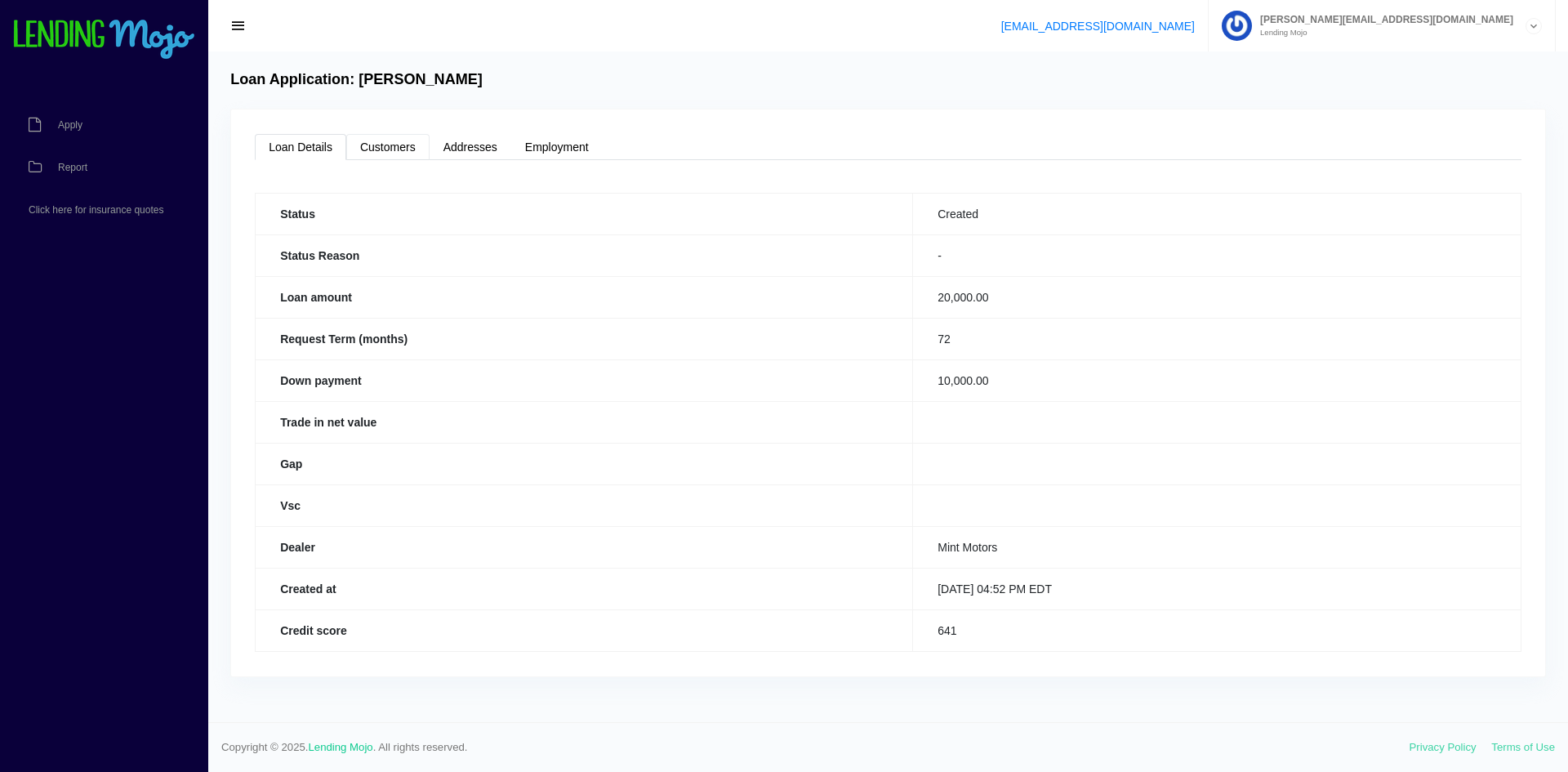
click at [389, 142] on link "Customers" at bounding box center [387, 147] width 83 height 26
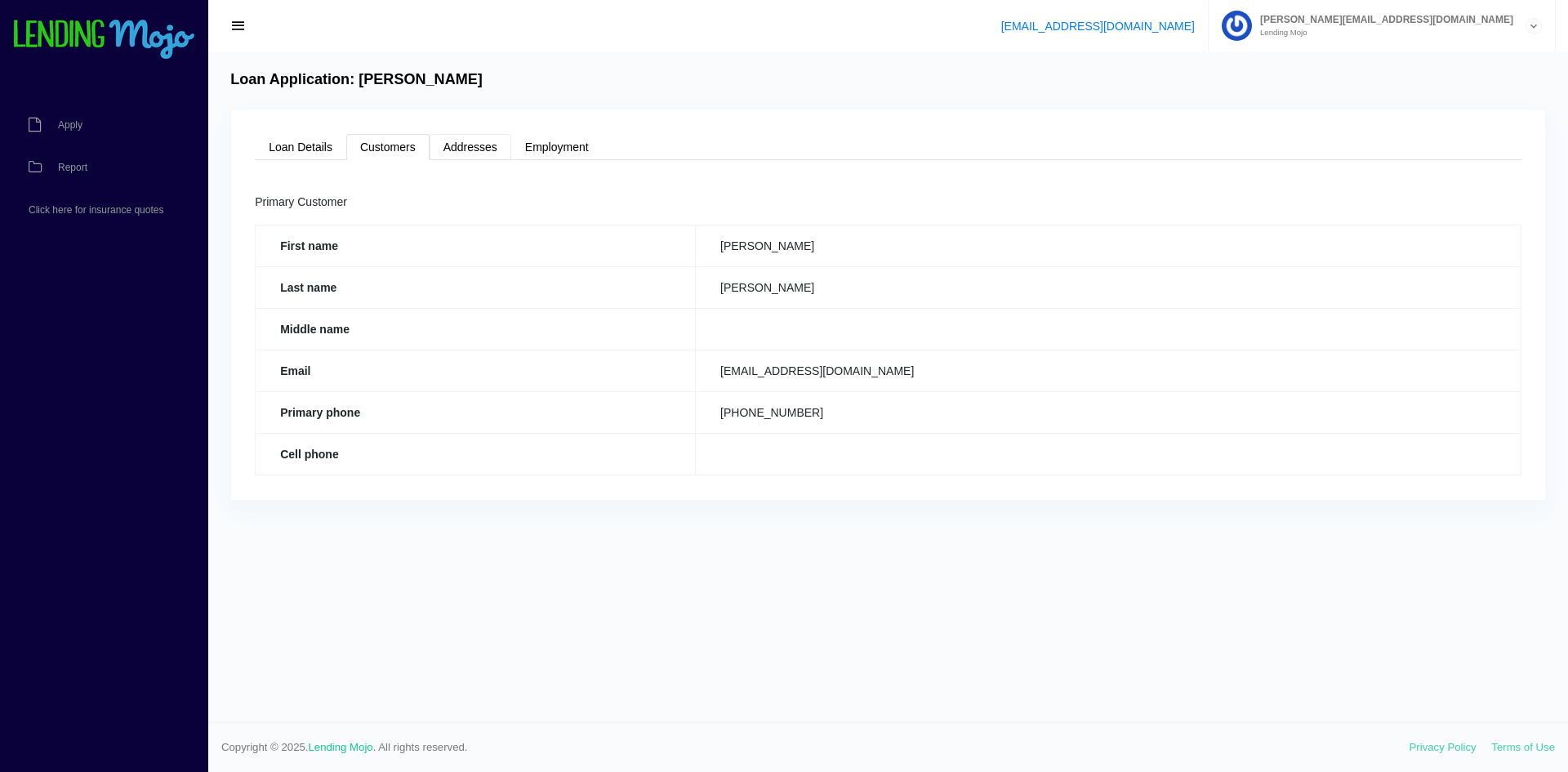
click at [476, 144] on link "Addresses" at bounding box center [470, 147] width 82 height 26
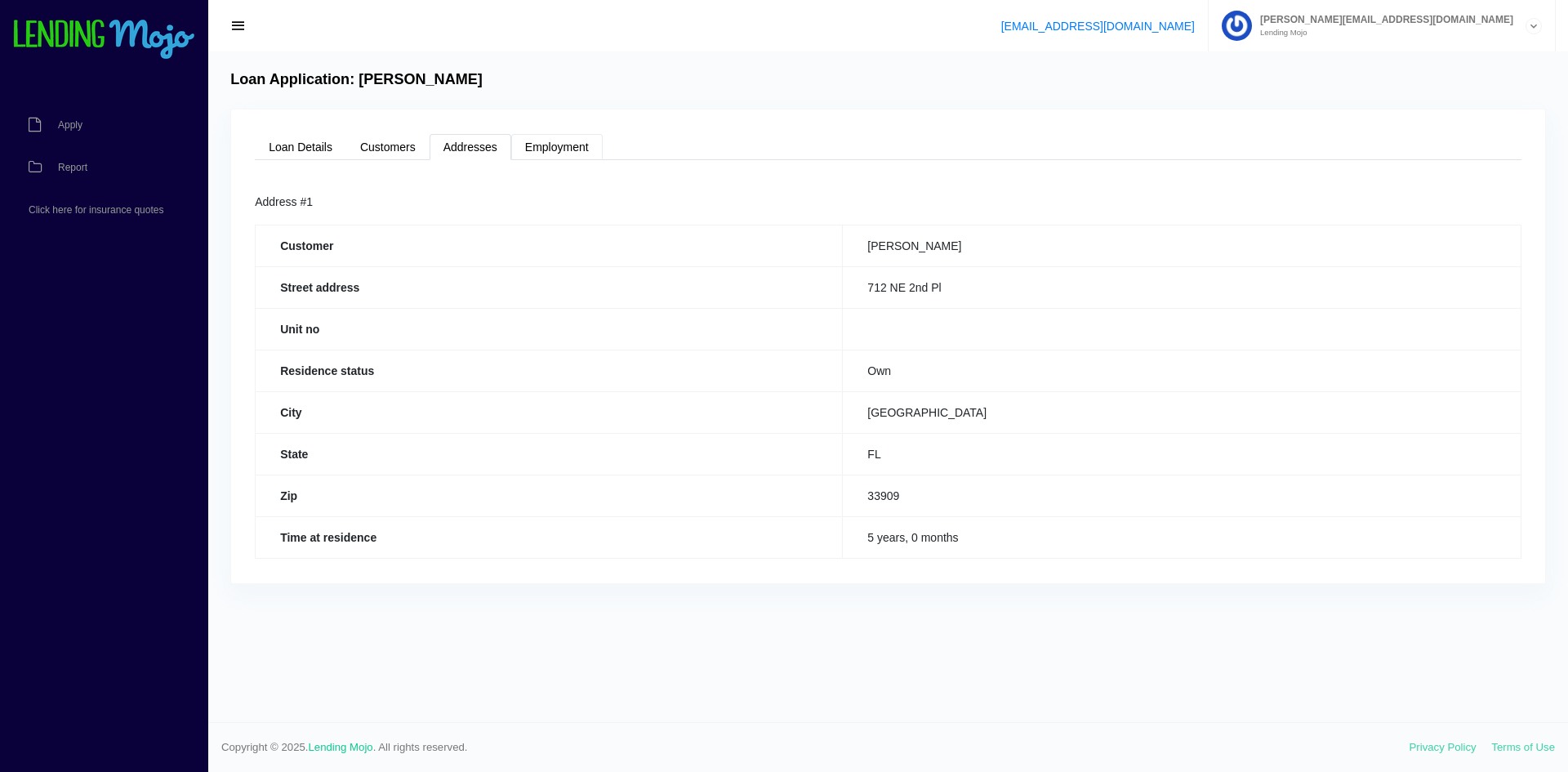
click at [593, 139] on link "Employment" at bounding box center [557, 147] width 91 height 26
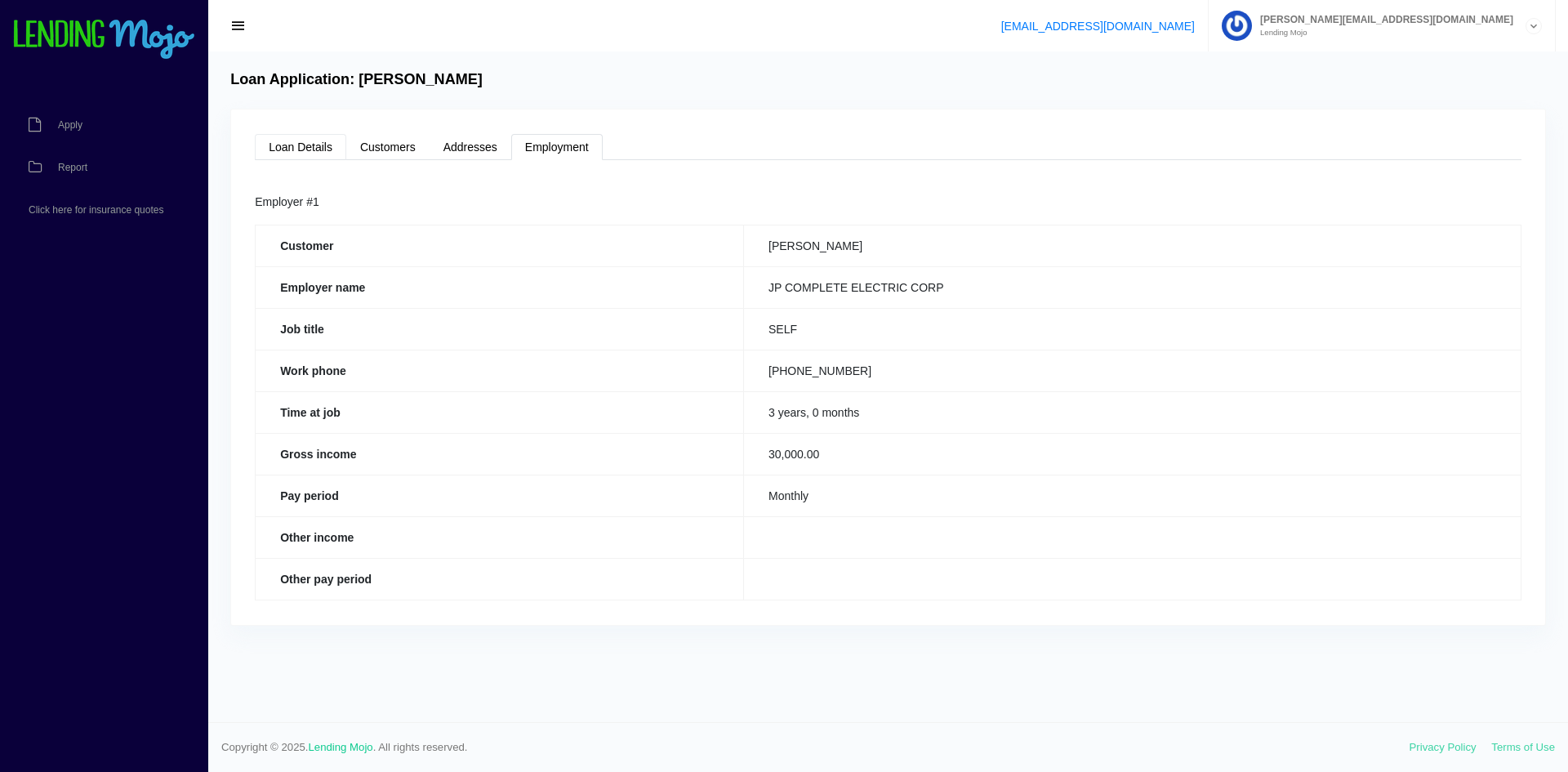
click at [294, 136] on link "Loan Details" at bounding box center [301, 147] width 91 height 26
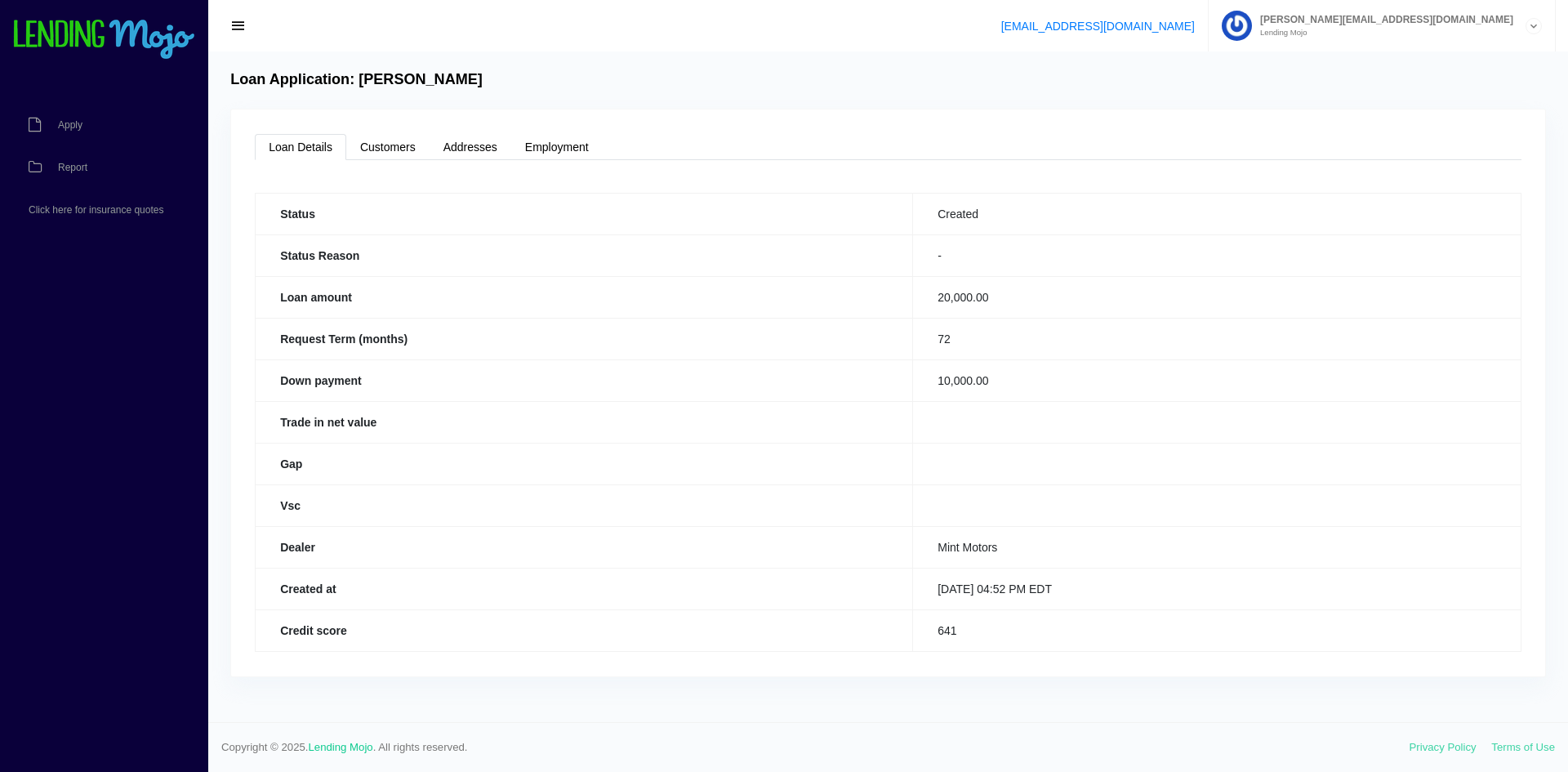
click at [1539, 23] on icon at bounding box center [1534, 26] width 15 height 16
click at [69, 216] on link "Click here for insurance quotes" at bounding box center [96, 210] width 192 height 43
click at [237, 30] on span "button" at bounding box center [238, 25] width 17 height 18
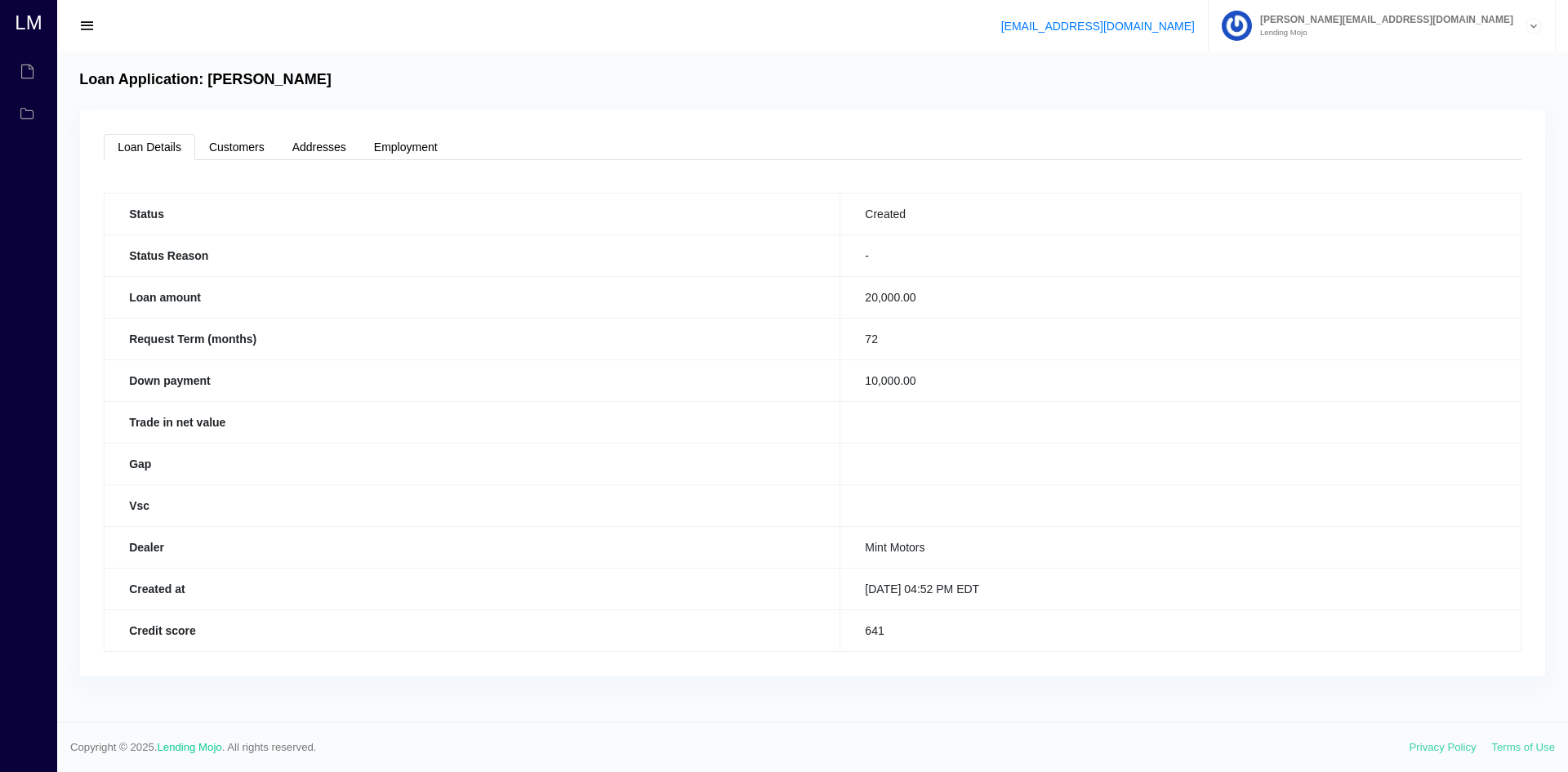
click at [84, 31] on span "button" at bounding box center [88, 25] width 17 height 18
